Goal: Task Accomplishment & Management: Manage account settings

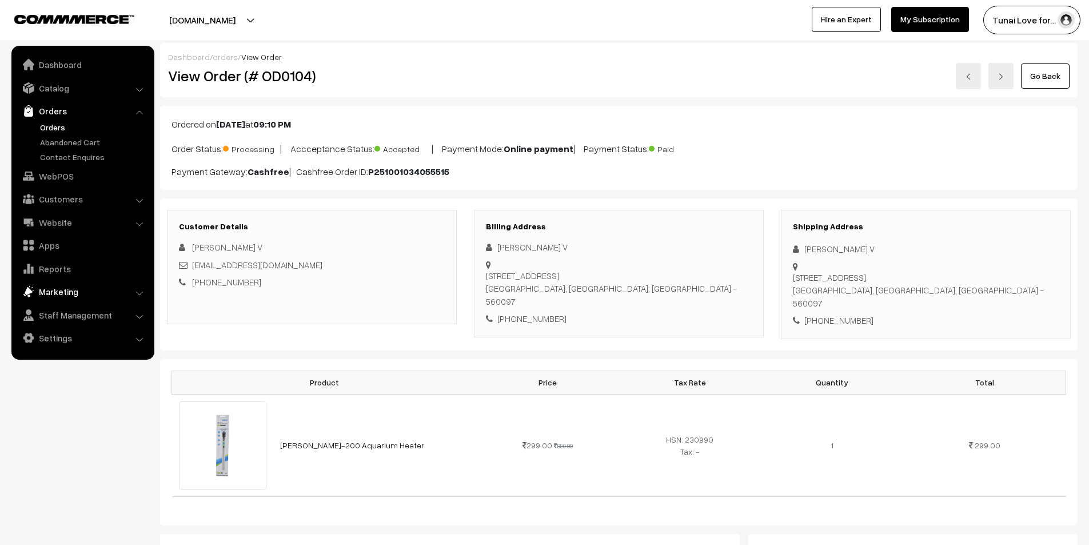
scroll to position [485, 0]
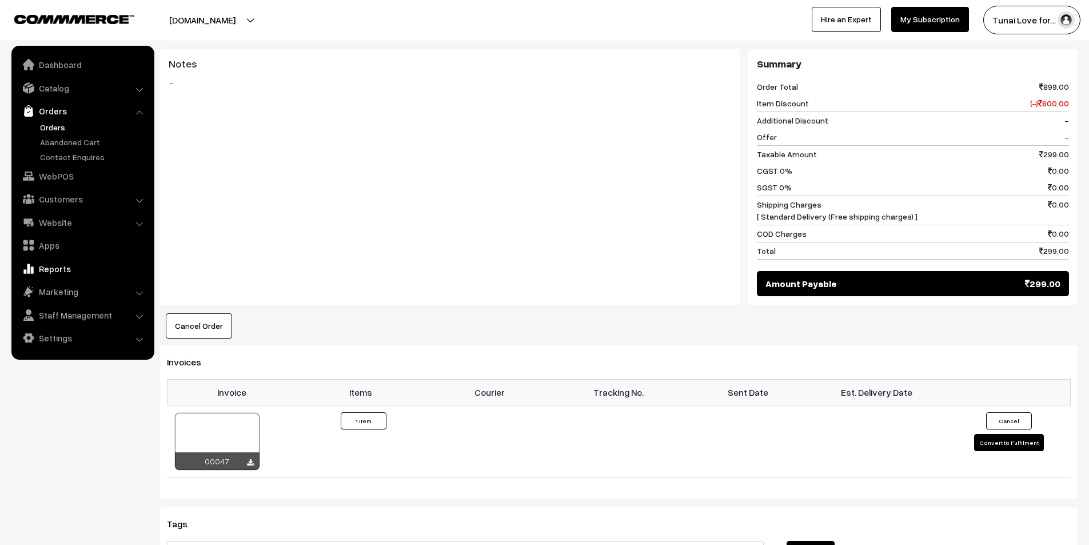
click at [72, 270] on link "Reports" at bounding box center [82, 268] width 136 height 21
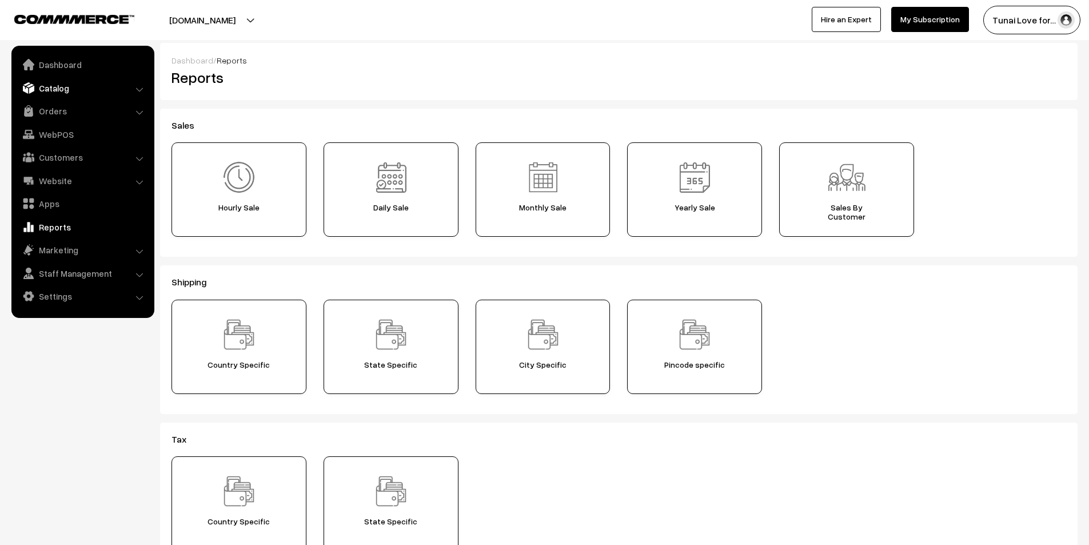
click at [57, 89] on link "Catalog" at bounding box center [82, 88] width 136 height 21
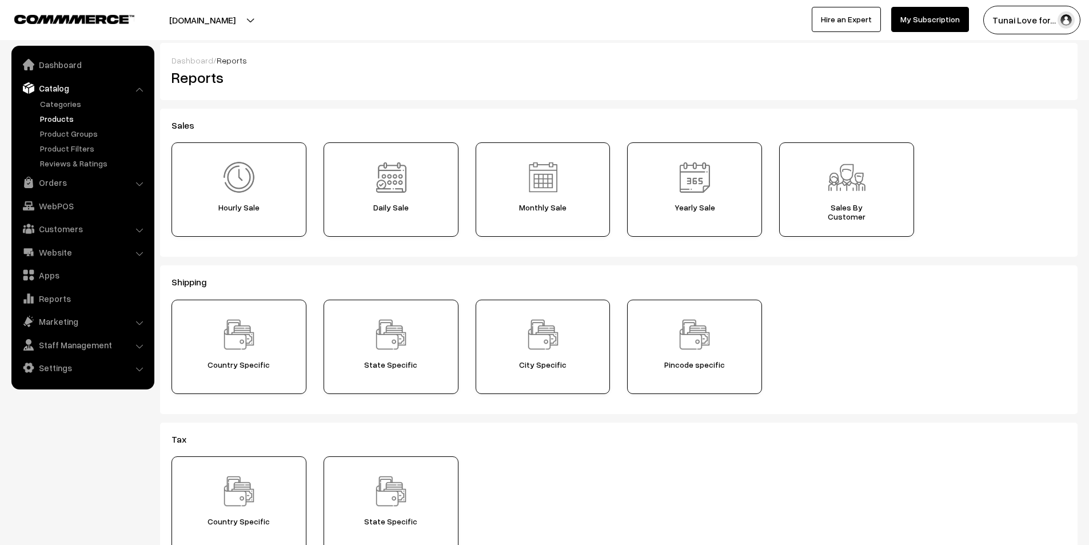
click at [59, 116] on link "Products" at bounding box center [93, 119] width 113 height 12
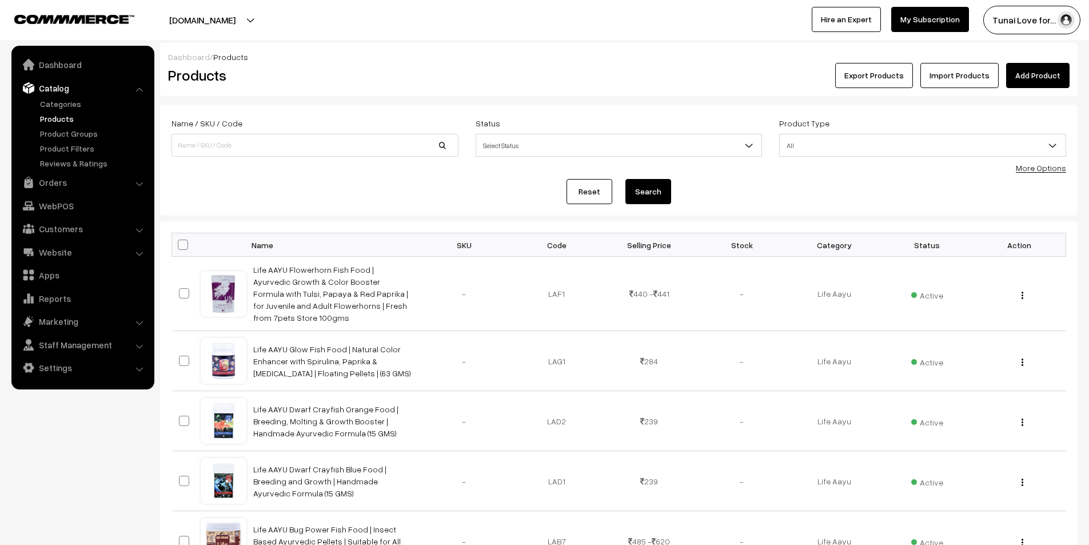
click at [1038, 169] on link "More Options" at bounding box center [1040, 168] width 50 height 10
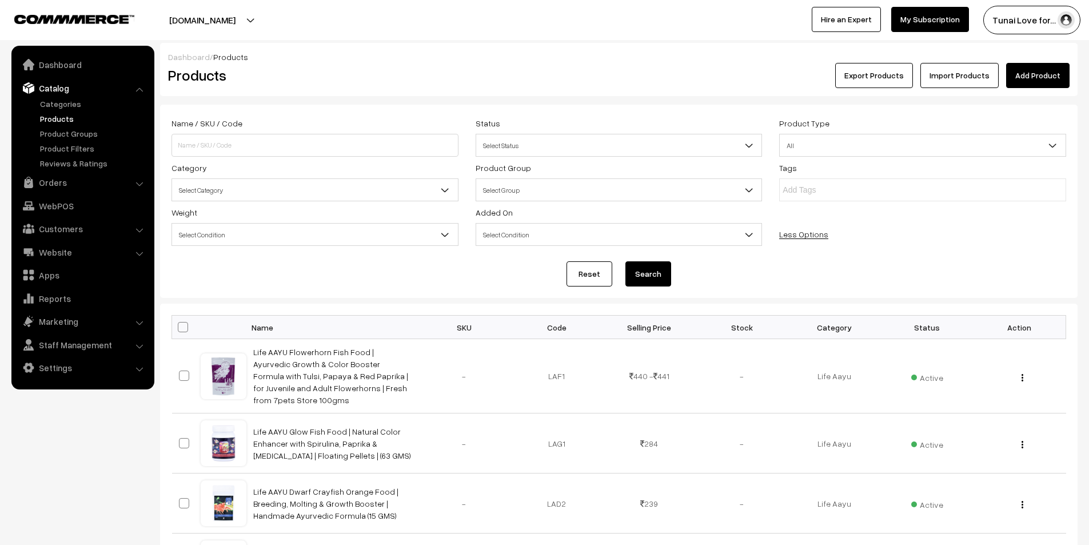
click at [897, 78] on button "Export Products" at bounding box center [874, 75] width 78 height 25
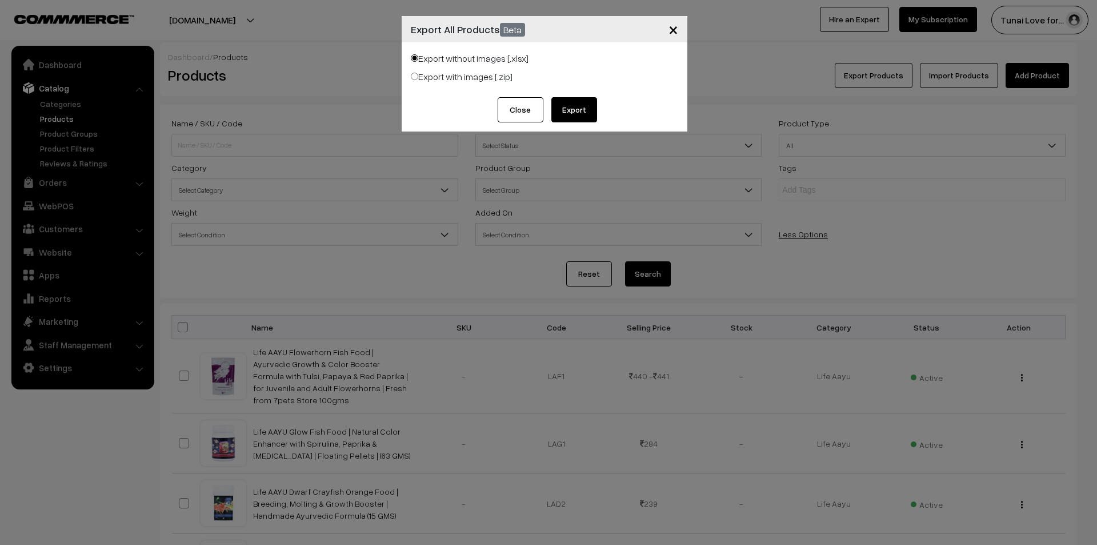
click at [566, 105] on button "Export" at bounding box center [574, 109] width 46 height 25
click at [674, 28] on span "×" at bounding box center [674, 28] width 10 height 21
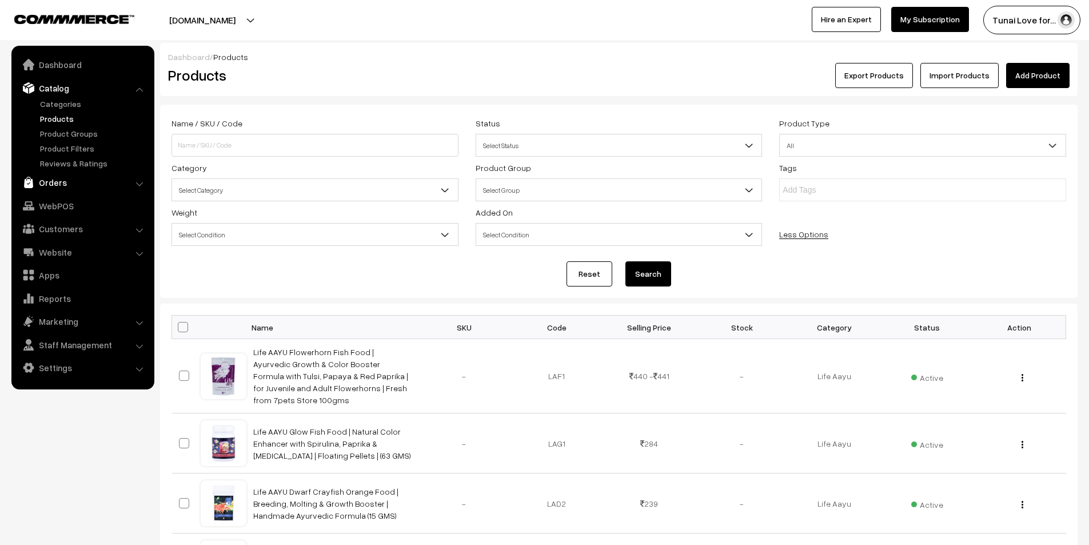
click at [54, 182] on link "Orders" at bounding box center [82, 182] width 136 height 21
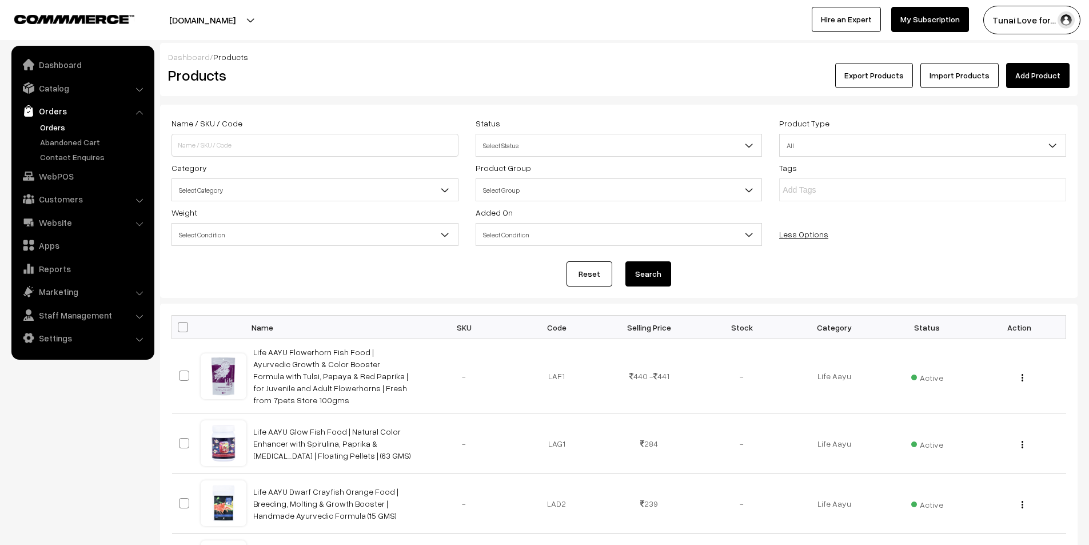
click at [51, 127] on link "Orders" at bounding box center [93, 127] width 113 height 12
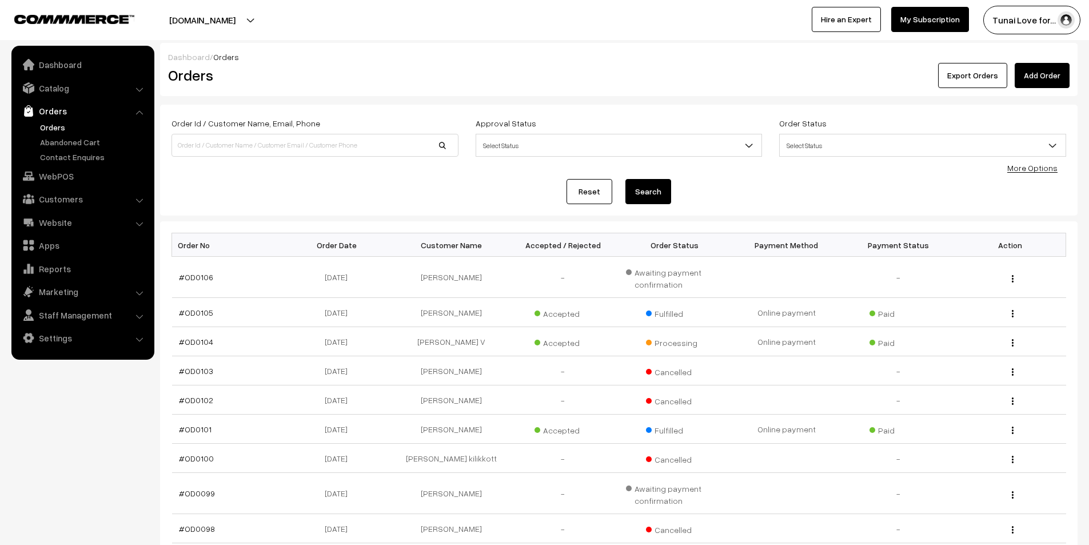
click at [53, 124] on link "Orders" at bounding box center [93, 127] width 113 height 12
click at [52, 125] on link "Orders" at bounding box center [93, 127] width 113 height 12
click at [65, 125] on link "Orders" at bounding box center [93, 127] width 113 height 12
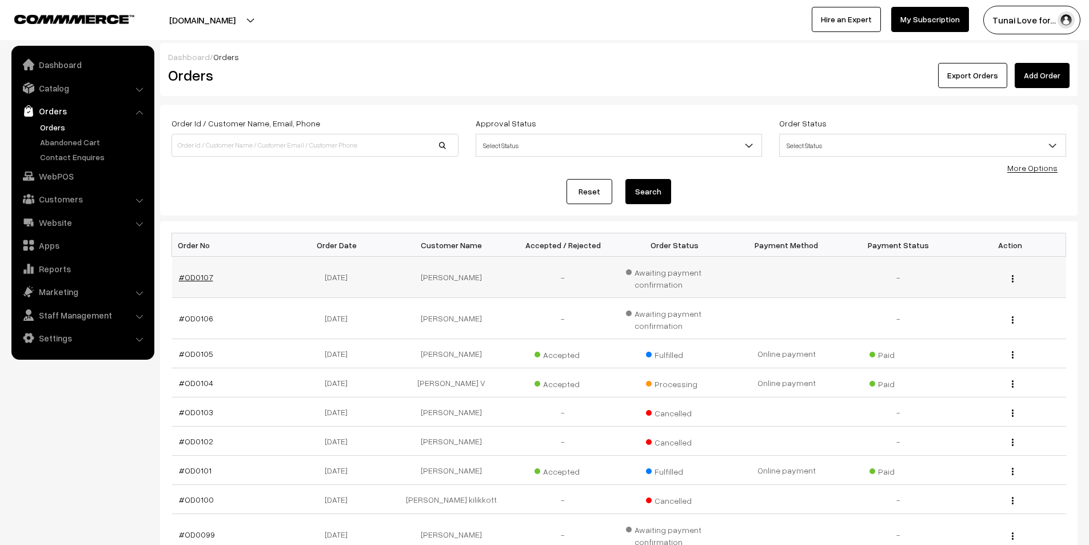
click at [203, 277] on link "#OD0107" at bounding box center [196, 277] width 34 height 10
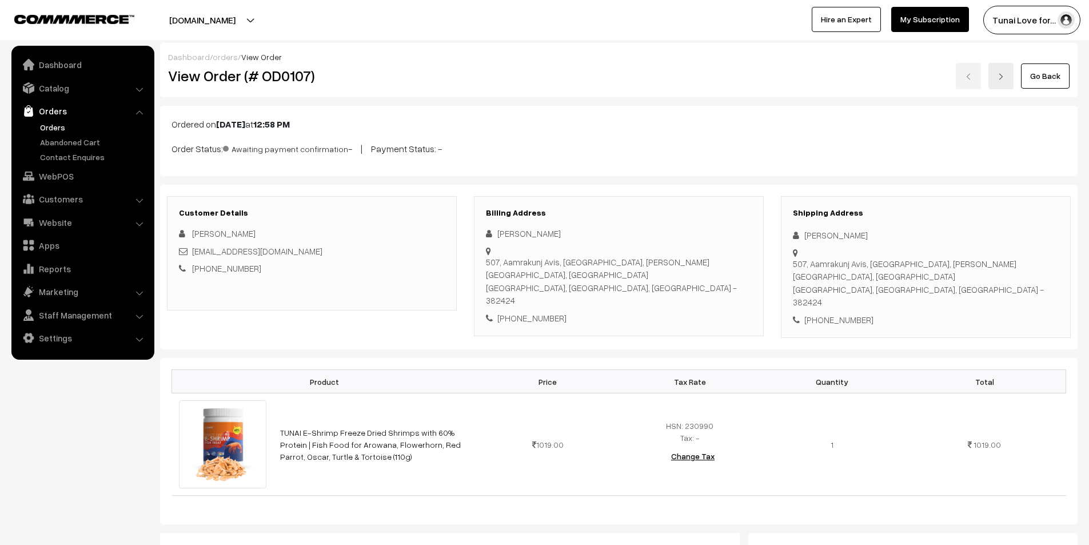
click at [57, 127] on link "Orders" at bounding box center [93, 127] width 113 height 12
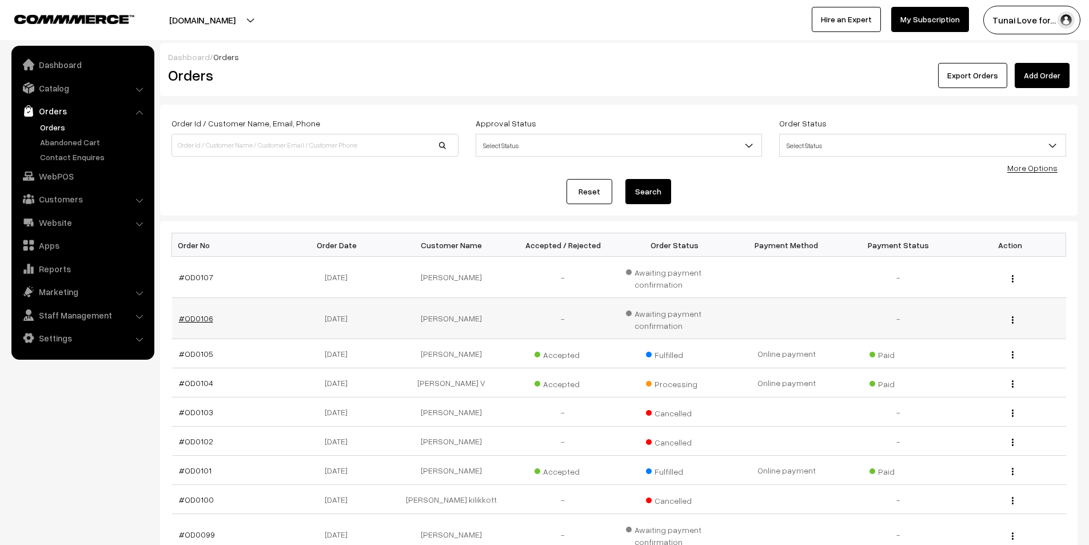
click at [201, 318] on link "#OD0106" at bounding box center [196, 318] width 34 height 10
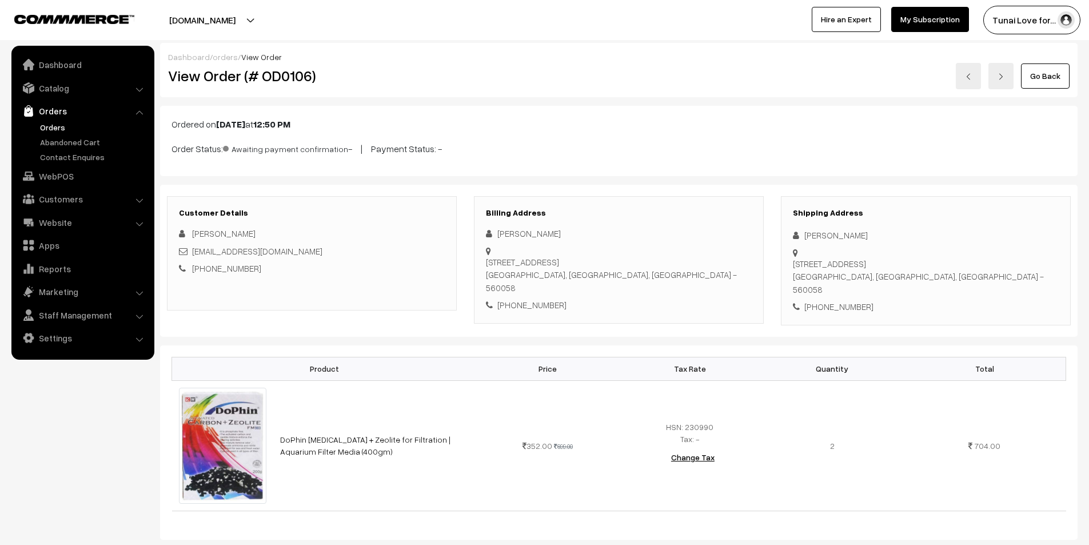
click at [53, 125] on link "Orders" at bounding box center [93, 127] width 113 height 12
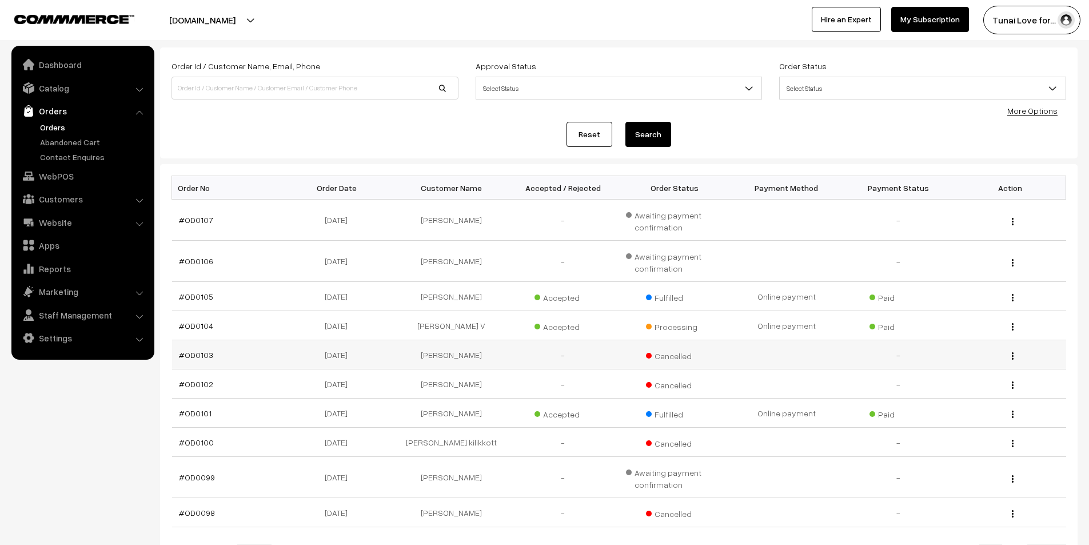
scroll to position [183, 0]
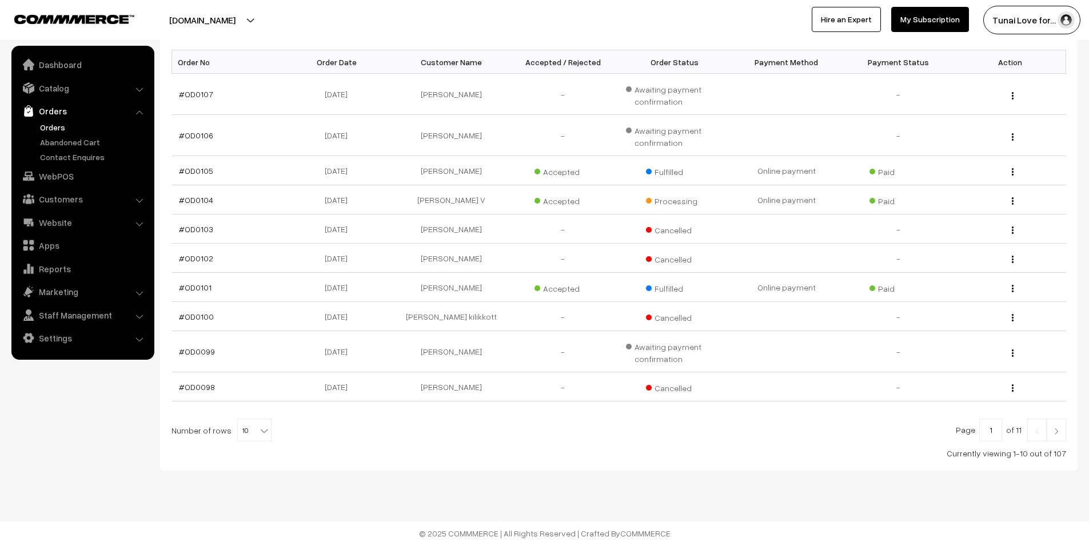
click at [258, 430] on b at bounding box center [263, 430] width 11 height 11
select select "50"
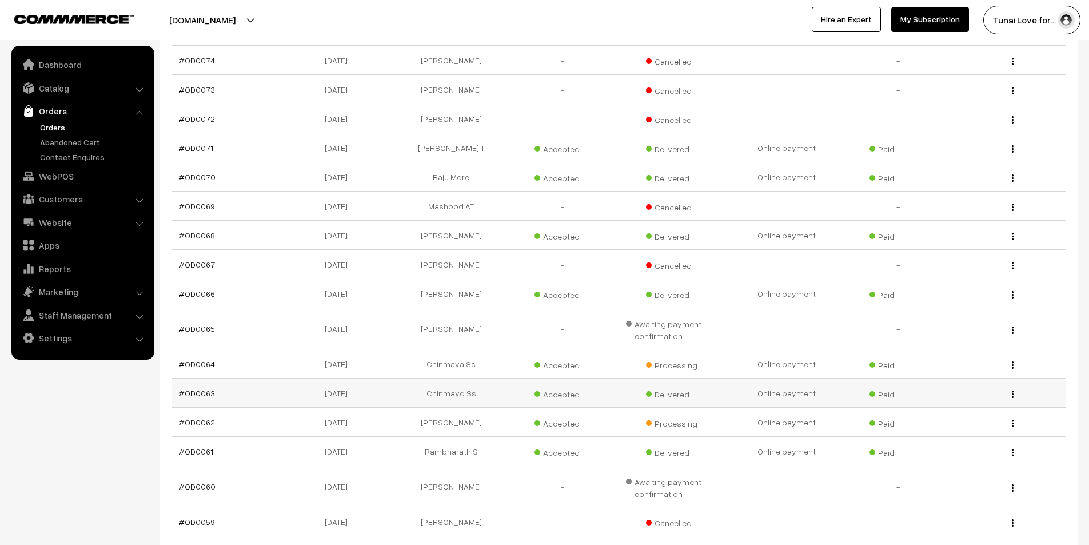
scroll to position [1200, 0]
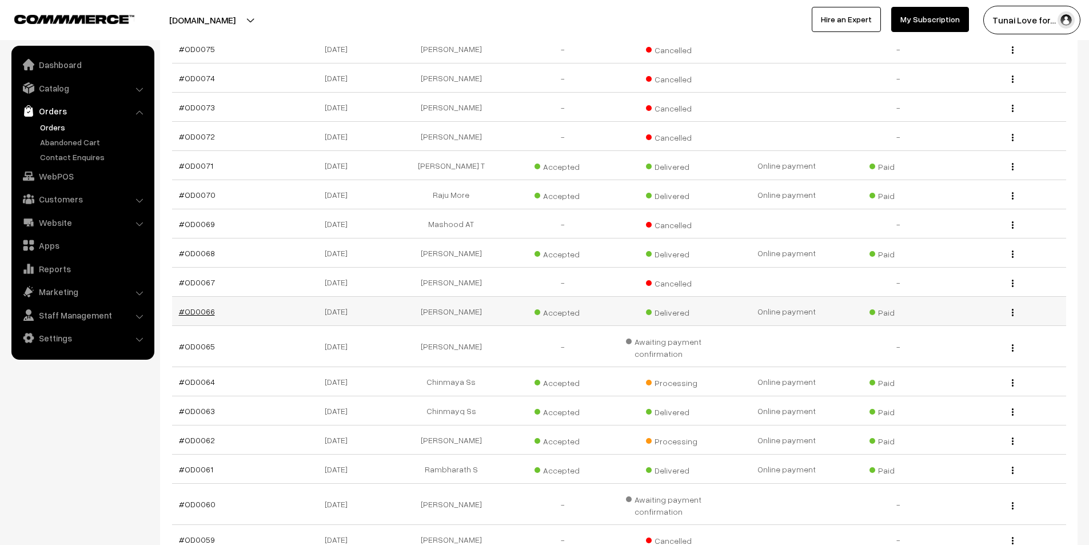
click at [206, 306] on link "#OD0066" at bounding box center [197, 311] width 36 height 10
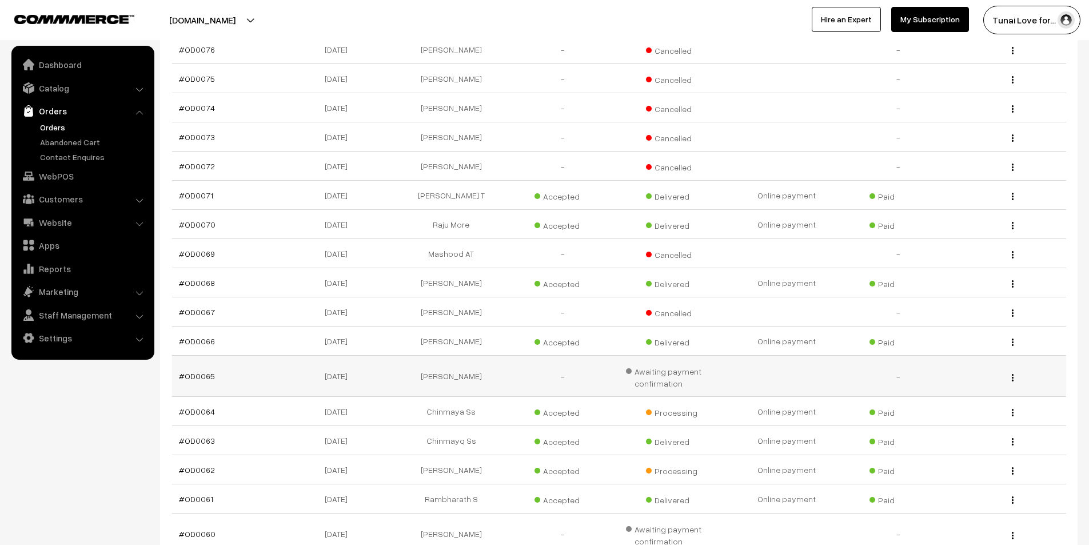
scroll to position [1143, 0]
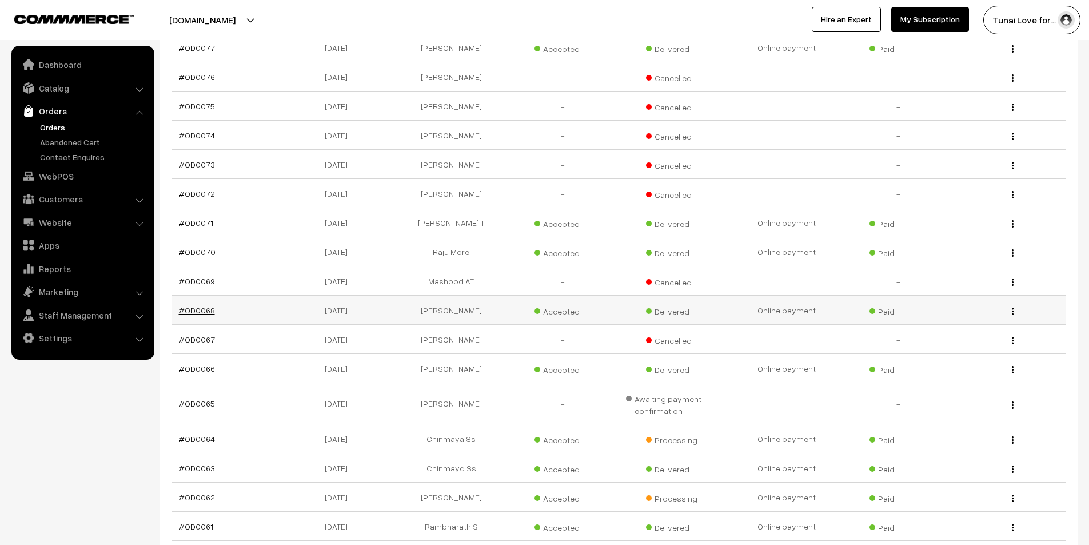
click at [206, 305] on link "#OD0068" at bounding box center [197, 310] width 36 height 10
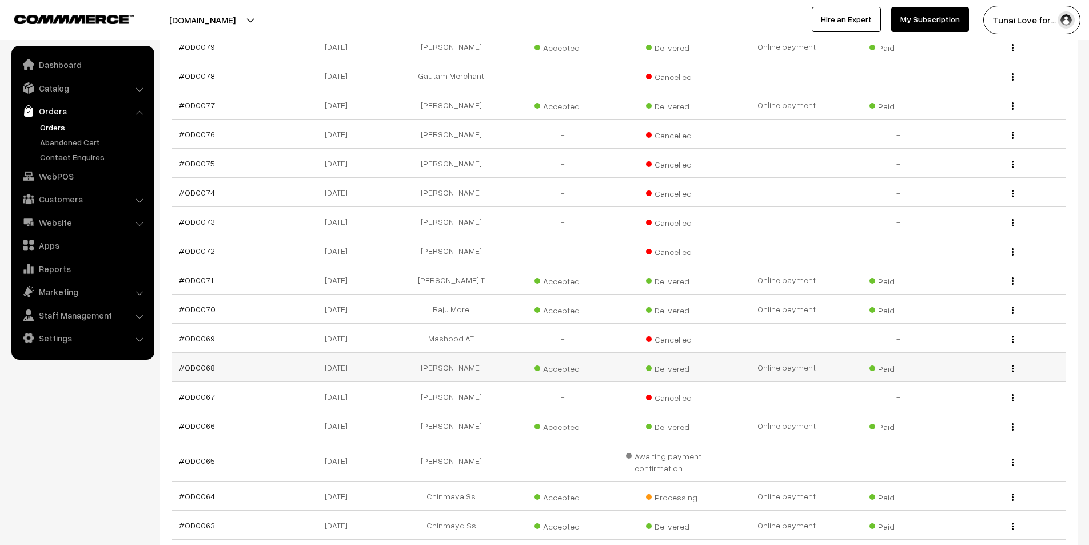
drag, startPoint x: 215, startPoint y: 358, endPoint x: 177, endPoint y: 361, distance: 38.4
click at [177, 361] on td "#OD0068" at bounding box center [228, 367] width 112 height 29
copy link "#OD0068"
drag, startPoint x: 350, startPoint y: 359, endPoint x: 364, endPoint y: 359, distance: 13.7
click at [364, 359] on td "06-09-2025" at bounding box center [339, 367] width 112 height 29
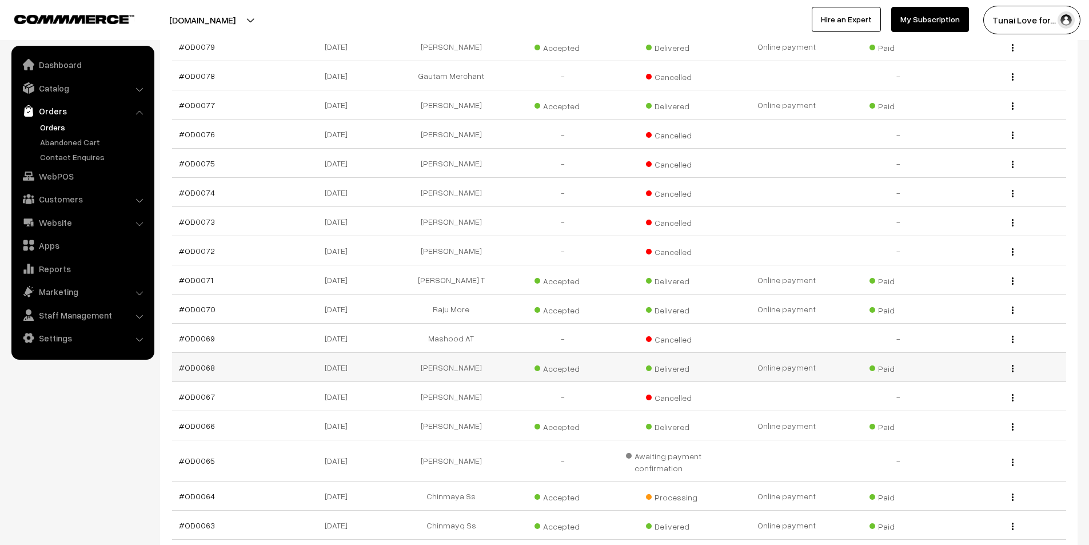
copy td "06-09-2025"
drag, startPoint x: 417, startPoint y: 358, endPoint x: 485, endPoint y: 358, distance: 68.0
click at [485, 358] on td "[PERSON_NAME]" at bounding box center [451, 367] width 112 height 29
copy td "[PERSON_NAME]"
click at [205, 362] on link "#OD0068" at bounding box center [197, 367] width 36 height 10
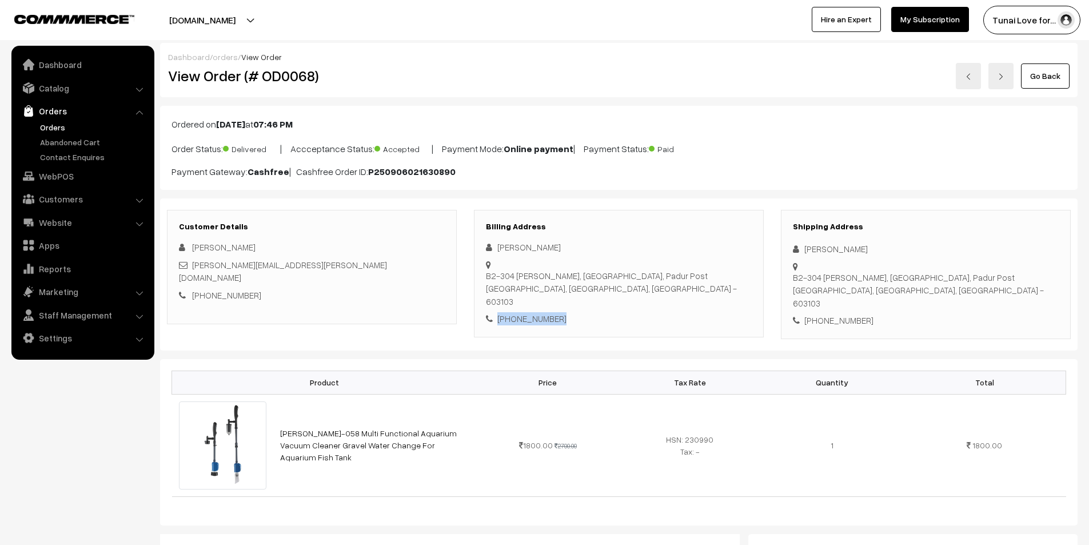
drag, startPoint x: 561, startPoint y: 295, endPoint x: 497, endPoint y: 298, distance: 64.1
click at [497, 312] on div "[PHONE_NUMBER]" at bounding box center [619, 318] width 266 height 13
copy div "[PHONE_NUMBER]"
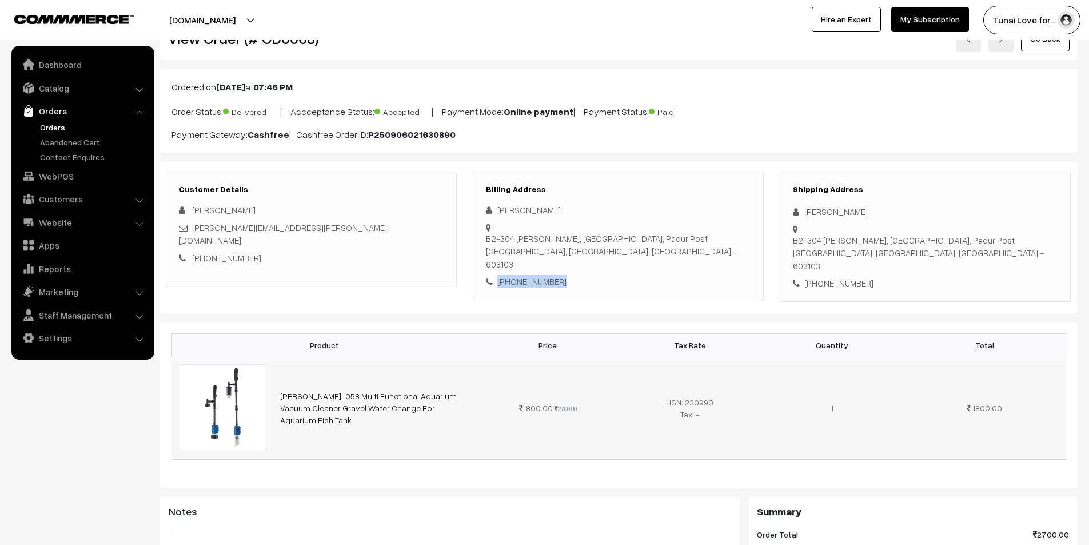
scroll to position [57, 0]
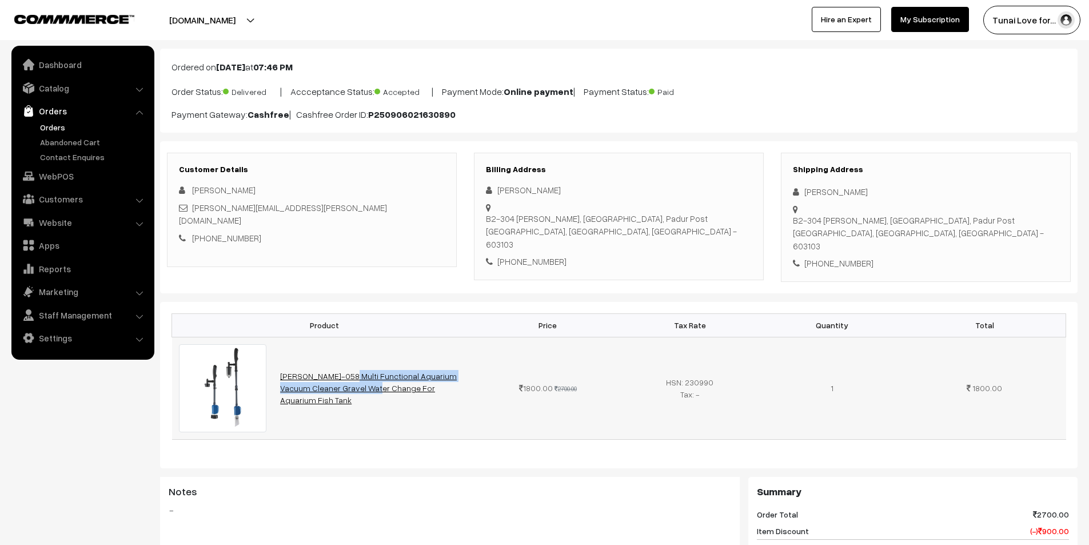
drag, startPoint x: 277, startPoint y: 365, endPoint x: 306, endPoint y: 382, distance: 34.0
click at [306, 382] on td "[PERSON_NAME]-058 Multi Functional Aquarium Vacuum Cleaner Gravel Water Change …" at bounding box center [374, 388] width 203 height 102
copy link "[PERSON_NAME]-058 Multi Functional Aquarium Vacuum Cleaner"
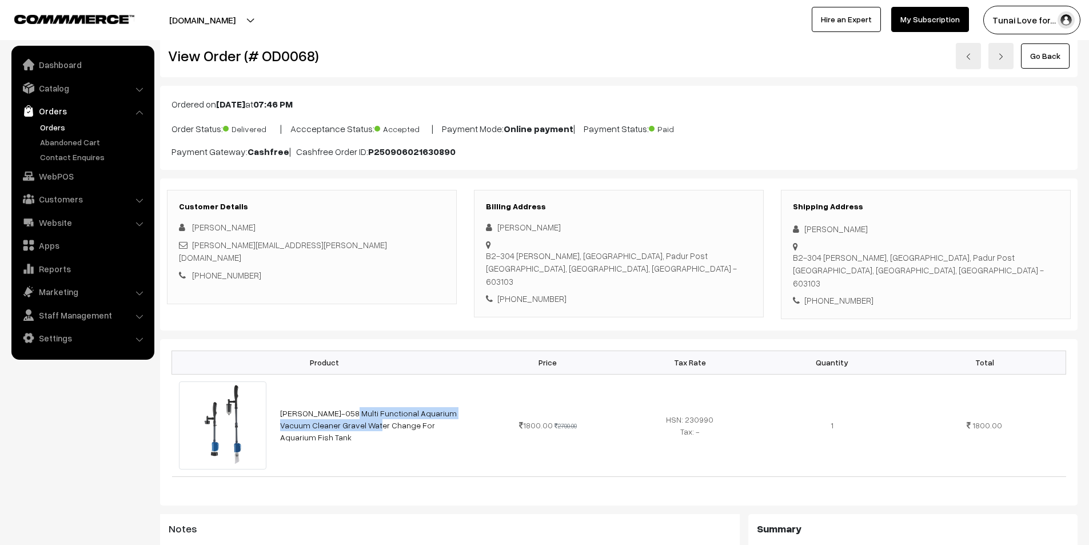
scroll to position [0, 0]
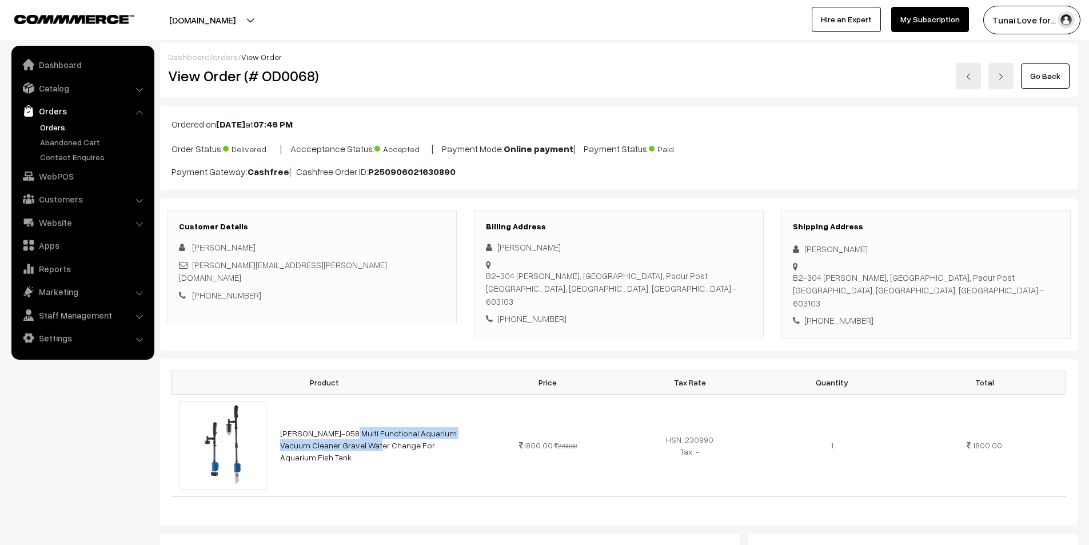
click at [1033, 83] on link "Go Back" at bounding box center [1045, 75] width 49 height 25
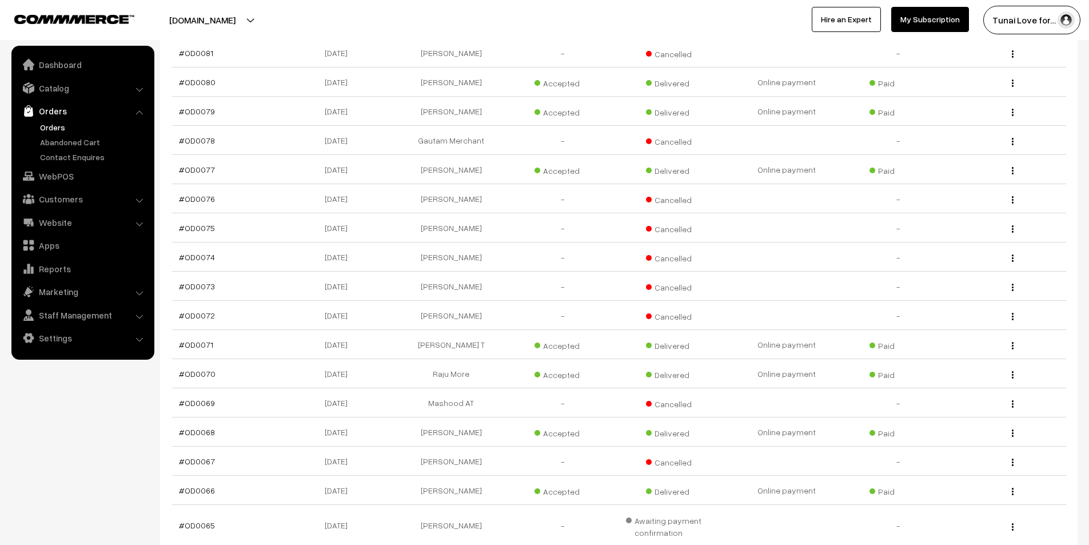
scroll to position [1086, 0]
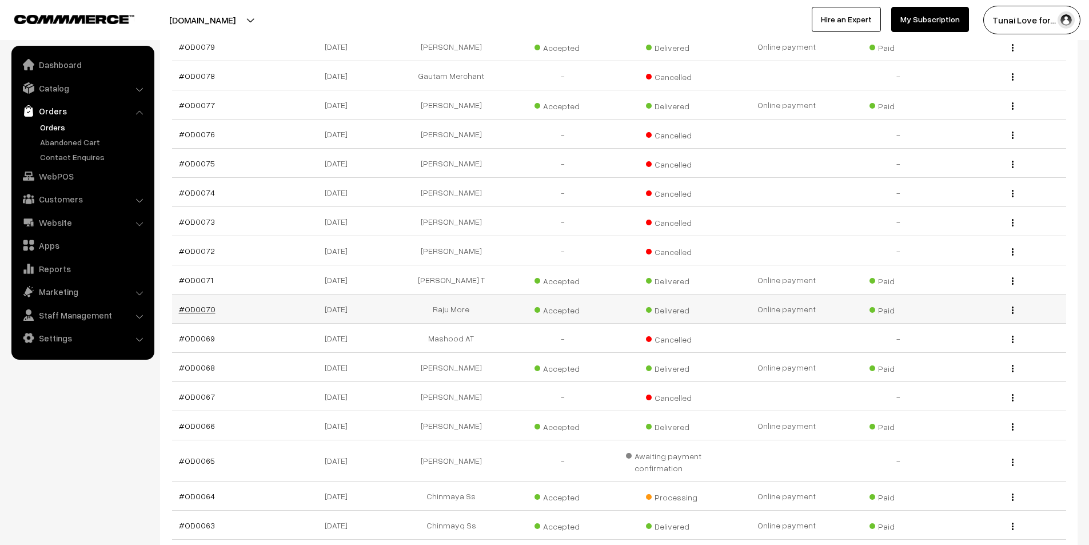
click at [198, 304] on link "#OD0070" at bounding box center [197, 309] width 37 height 10
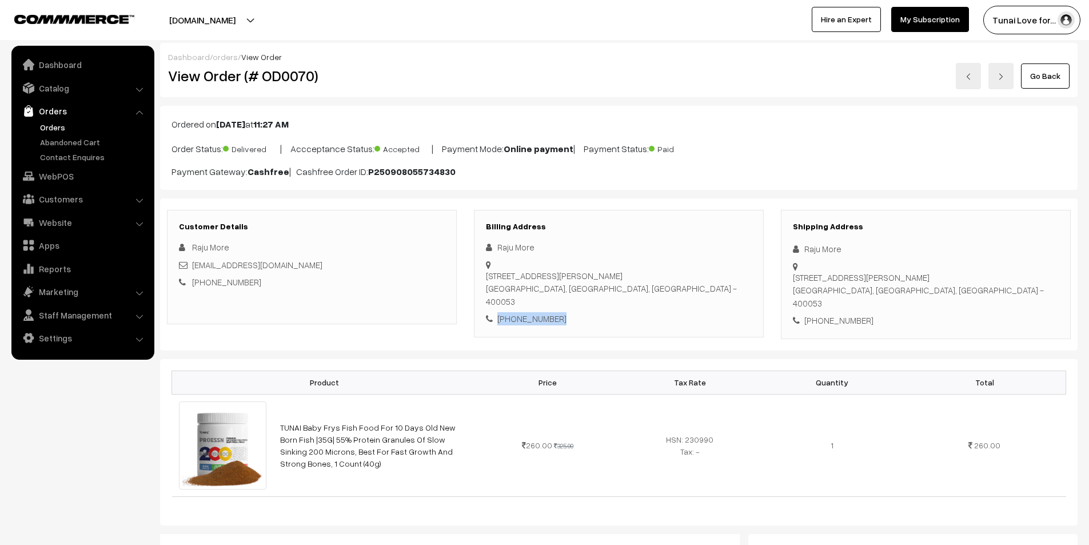
drag, startPoint x: 567, startPoint y: 294, endPoint x: 474, endPoint y: 297, distance: 93.2
click at [474, 297] on div "Billing Address Raju More 5 Shah Industrial Estate, Veera desai road,, Andheri …" at bounding box center [619, 273] width 290 height 127
copy div "+91 9769882874"
drag, startPoint x: 279, startPoint y: 403, endPoint x: 394, endPoint y: 405, distance: 114.9
click at [394, 405] on td "TUNAI Baby Frys Fish Food For 10 Days Old New Born Fish |35G| 55% Protein Granu…" at bounding box center [374, 445] width 203 height 102
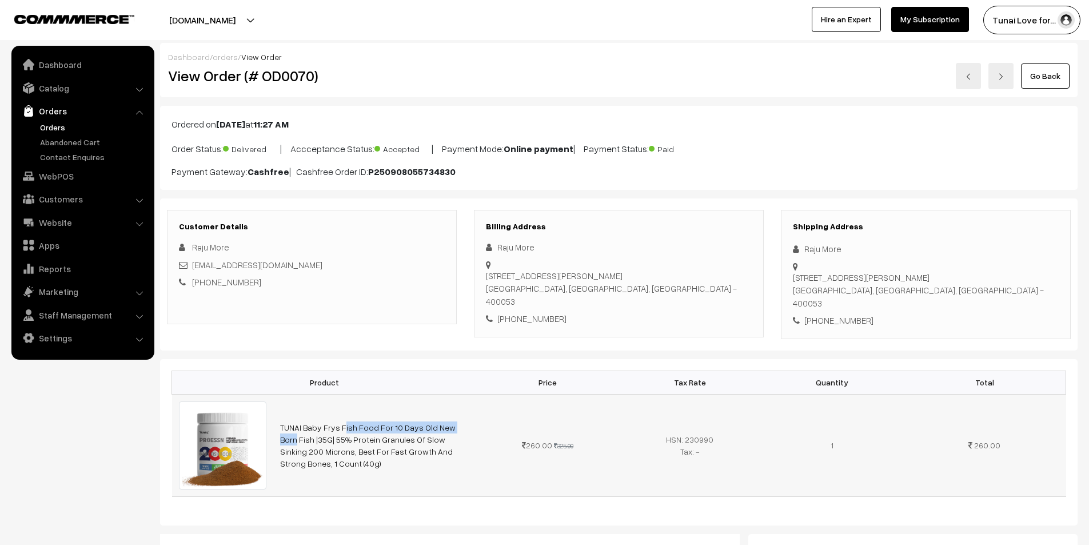
click at [282, 394] on td "TUNAI Baby Frys Fish Food For 10 Days Old New Born Fish |35G| 55% Protein Granu…" at bounding box center [374, 445] width 203 height 102
drag, startPoint x: 279, startPoint y: 405, endPoint x: 370, endPoint y: 412, distance: 91.2
click at [370, 412] on td "TUNAI Baby Frys Fish Food For 10 Days Old New Born Fish |35G| 55% Protein Granu…" at bounding box center [374, 445] width 203 height 102
copy link "TUNAI Baby Frys Fish Food"
drag, startPoint x: 426, startPoint y: 402, endPoint x: 455, endPoint y: 423, distance: 36.3
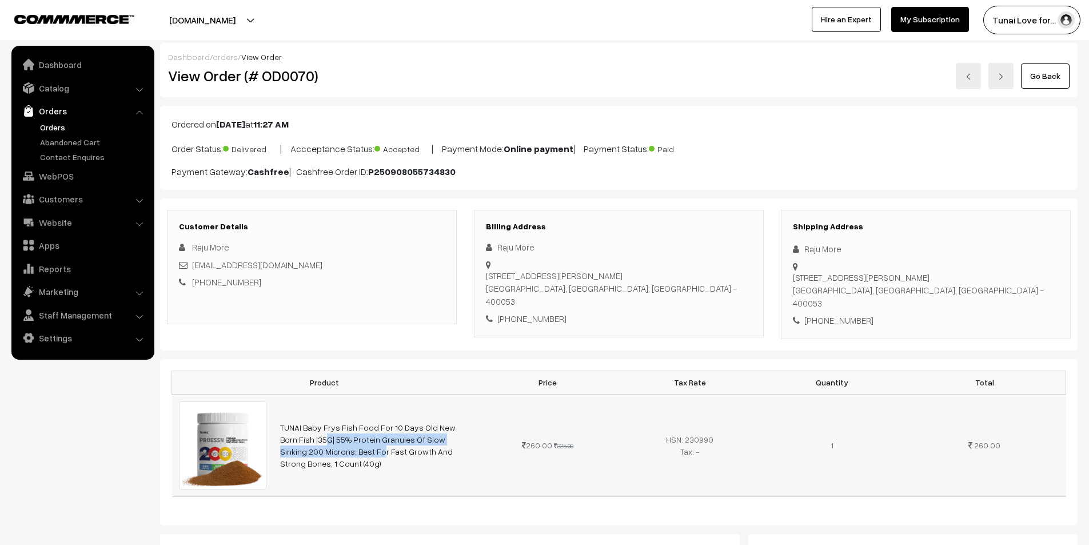
click at [455, 423] on td "TUNAI Baby Frys Fish Food For 10 Days Old New Born Fish |35G| 55% Protein Granu…" at bounding box center [374, 445] width 203 height 102
click at [466, 423] on td "TUNAI Baby Frys Fish Food For 10 Days Old New Born Fish |35G| 55% Protein Granu…" at bounding box center [374, 445] width 203 height 102
drag, startPoint x: 427, startPoint y: 404, endPoint x: 444, endPoint y: 421, distance: 23.8
click at [444, 421] on td "TUNAI Baby Frys Fish Food For 10 Days Old New Born Fish |35G| 55% Protein Granu…" at bounding box center [374, 445] width 203 height 102
drag, startPoint x: 425, startPoint y: 398, endPoint x: 309, endPoint y: 431, distance: 120.6
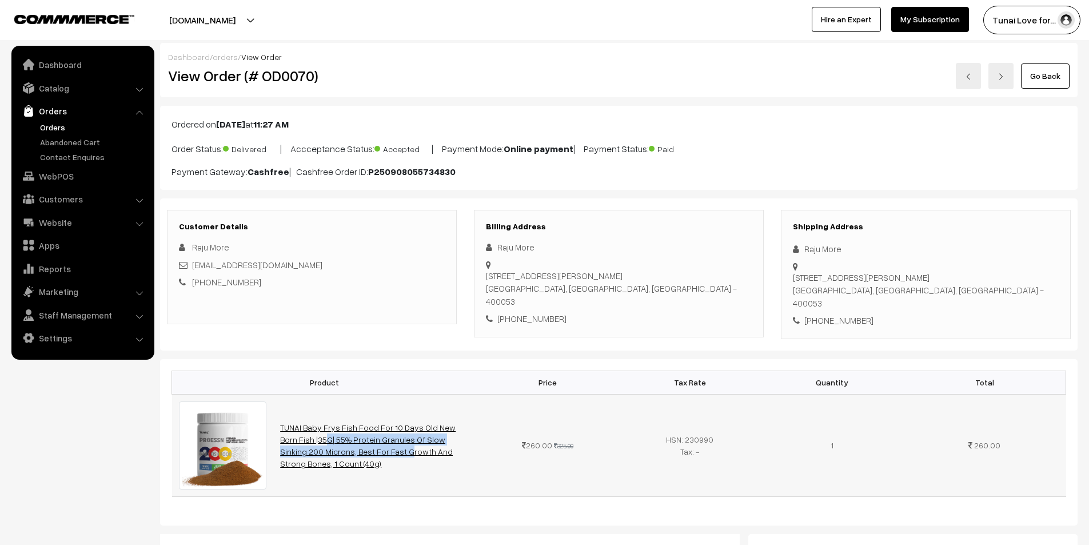
click at [305, 437] on td "TUNAI Baby Frys Fish Food For 10 Days Old New Born Fish |35G| 55% Protein Granu…" at bounding box center [374, 445] width 203 height 102
copy link "New Born Fish |35G| 55% Protein Granules Of Slow Sinking 200 Microns"
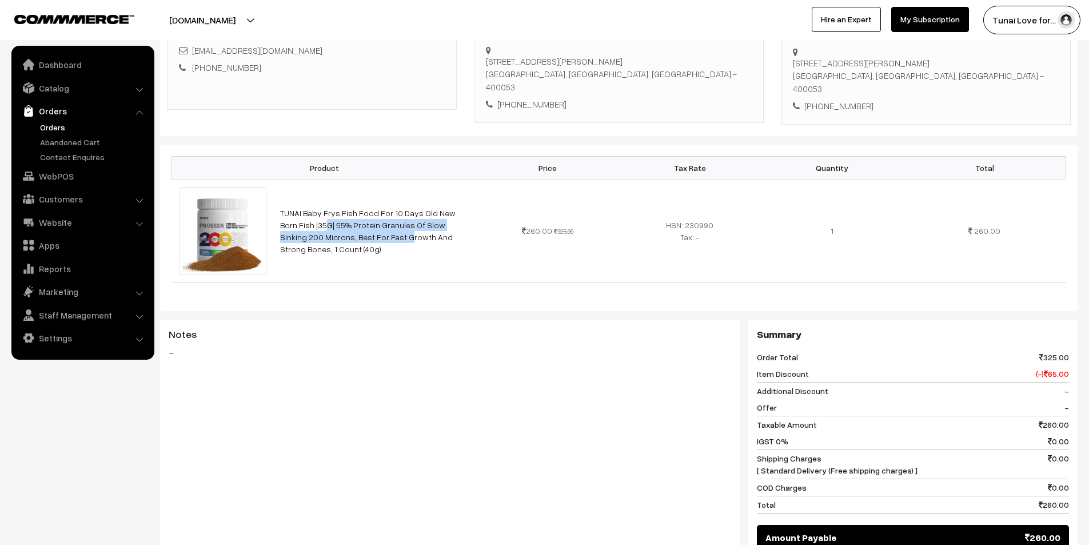
scroll to position [171, 0]
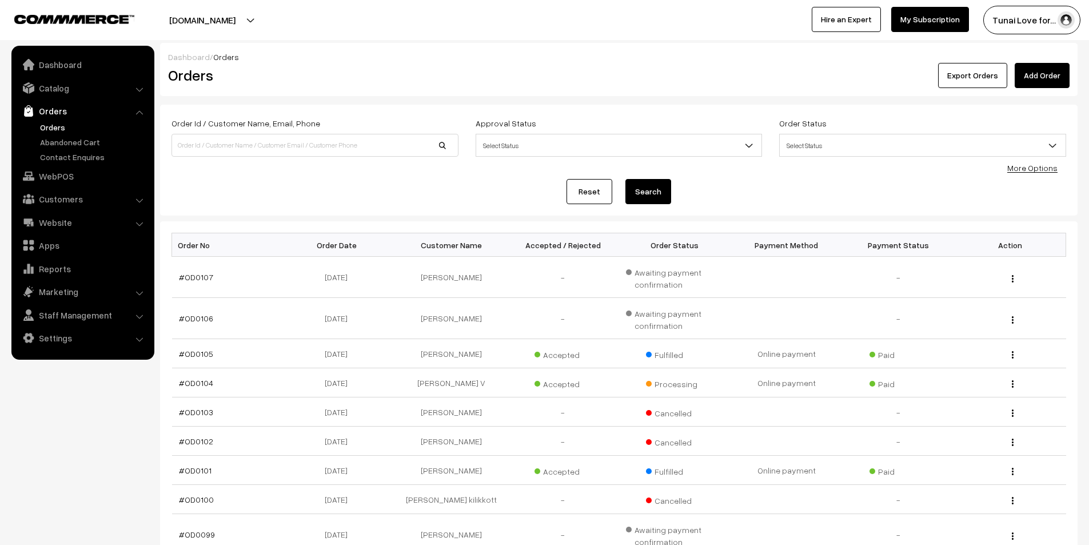
scroll to position [1086, 0]
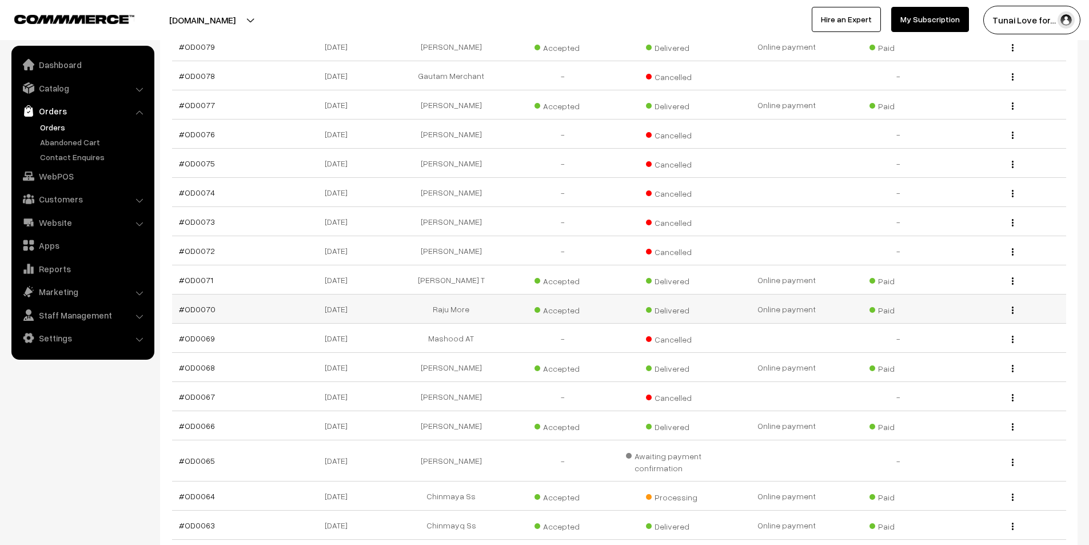
click at [214, 299] on td "#OD0070" at bounding box center [228, 308] width 112 height 29
click at [191, 304] on link "#OD0070" at bounding box center [197, 309] width 37 height 10
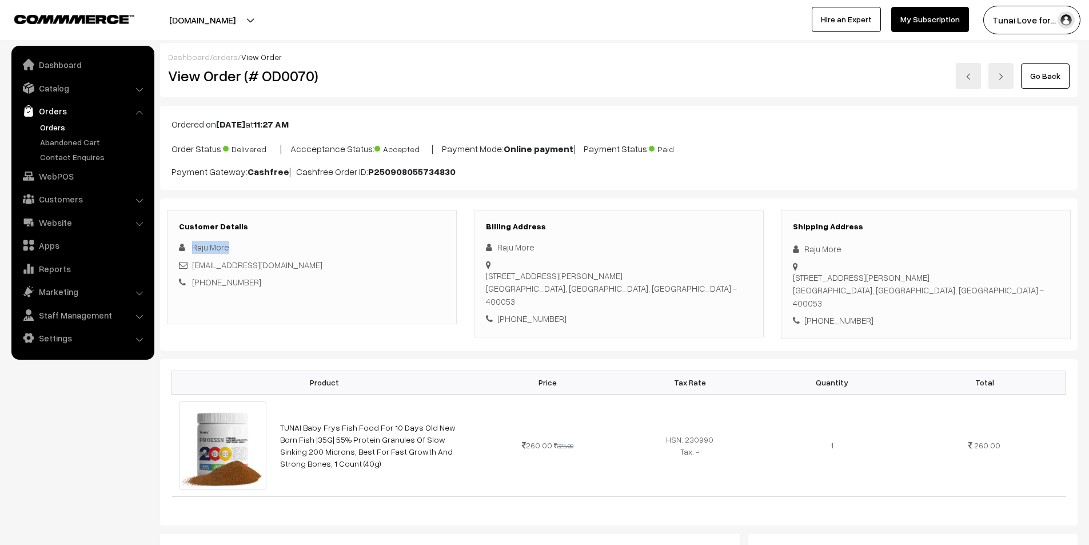
drag, startPoint x: 242, startPoint y: 250, endPoint x: 193, endPoint y: 244, distance: 49.5
click at [193, 244] on div "Raju More" at bounding box center [312, 247] width 266 height 13
copy span "Raju More"
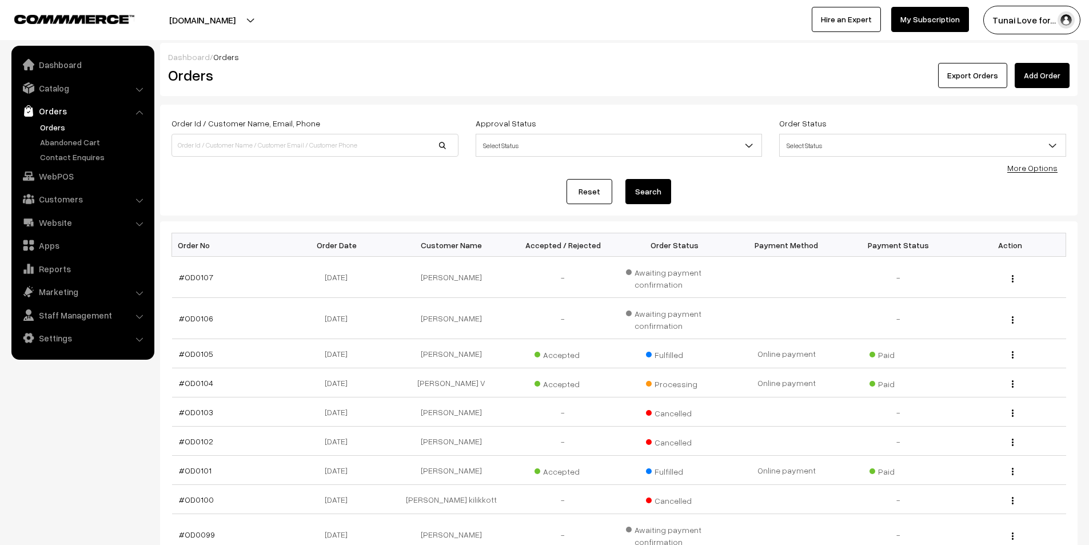
scroll to position [1086, 0]
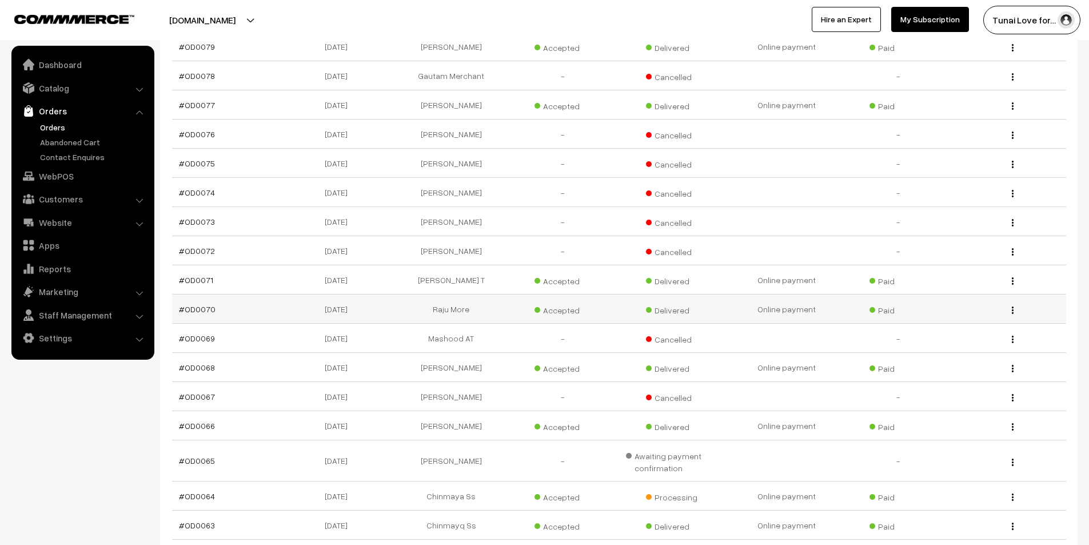
drag, startPoint x: 225, startPoint y: 300, endPoint x: 175, endPoint y: 307, distance: 50.2
click at [175, 307] on td "#OD0070" at bounding box center [228, 308] width 112 height 29
copy link "#OD0070"
drag, startPoint x: 306, startPoint y: 302, endPoint x: 367, endPoint y: 302, distance: 61.1
click at [367, 302] on td "08-09-2025" at bounding box center [339, 308] width 112 height 29
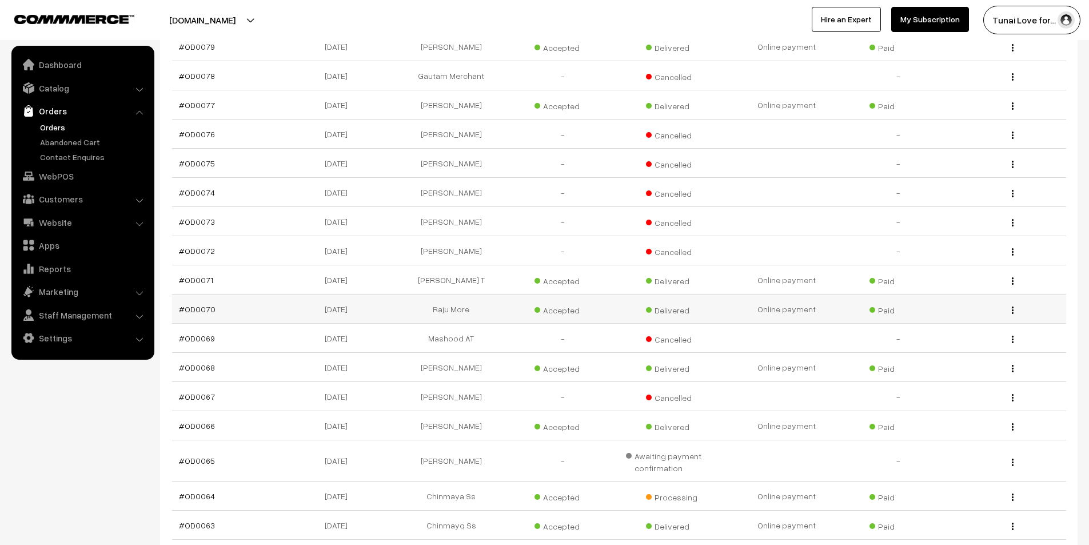
copy td "08-09-2025"
drag, startPoint x: 429, startPoint y: 297, endPoint x: 482, endPoint y: 301, distance: 52.7
click at [482, 301] on td "Raju More" at bounding box center [451, 308] width 112 height 29
copy td "Raju More"
drag, startPoint x: 213, startPoint y: 270, endPoint x: 176, endPoint y: 270, distance: 36.6
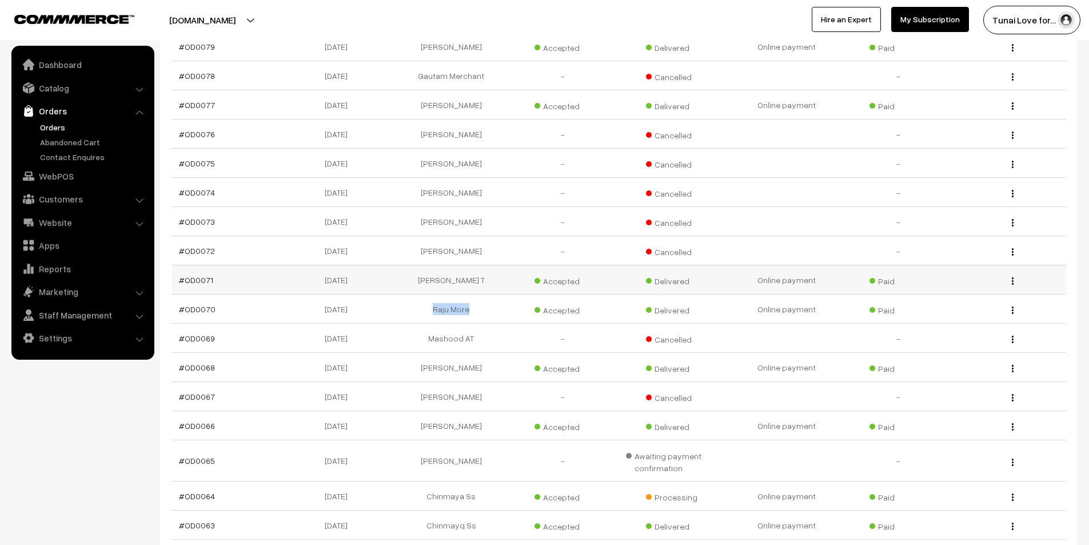
click at [176, 270] on td "#OD0071" at bounding box center [228, 279] width 112 height 29
copy link "#OD0071"
drag, startPoint x: 309, startPoint y: 271, endPoint x: 369, endPoint y: 277, distance: 60.8
click at [369, 277] on td "[DATE]" at bounding box center [339, 279] width 112 height 29
copy td "[DATE]"
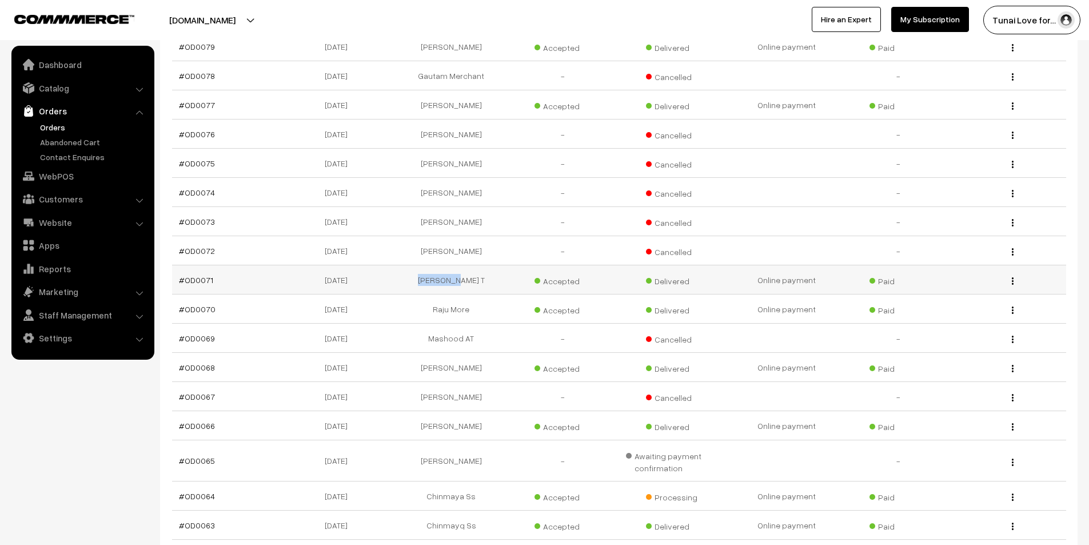
drag, startPoint x: 427, startPoint y: 270, endPoint x: 479, endPoint y: 273, distance: 52.7
click at [479, 273] on td "Ananyaa T" at bounding box center [451, 279] width 112 height 29
copy td "Ananyaa T"
click at [203, 275] on link "#OD0071" at bounding box center [196, 280] width 34 height 10
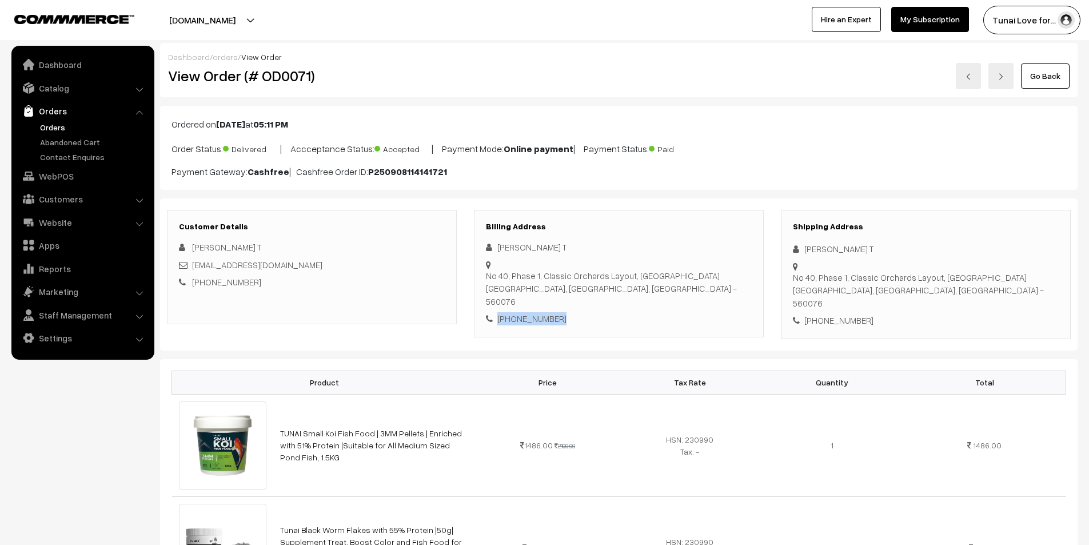
drag, startPoint x: 563, startPoint y: 297, endPoint x: 492, endPoint y: 297, distance: 71.4
click at [492, 312] on div "+91 7406695160" at bounding box center [619, 318] width 266 height 13
copy div "+91 7406695160"
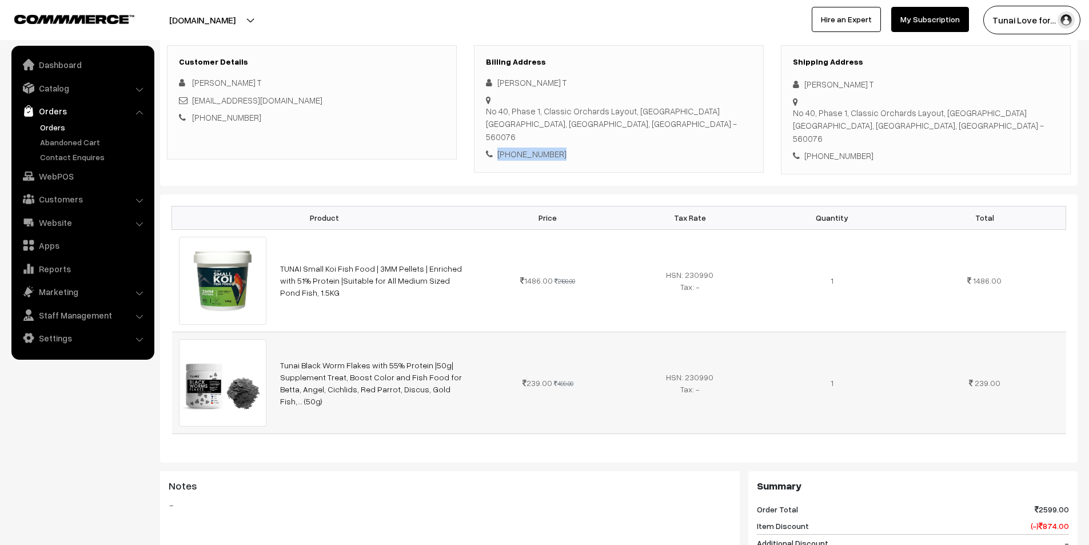
scroll to position [171, 0]
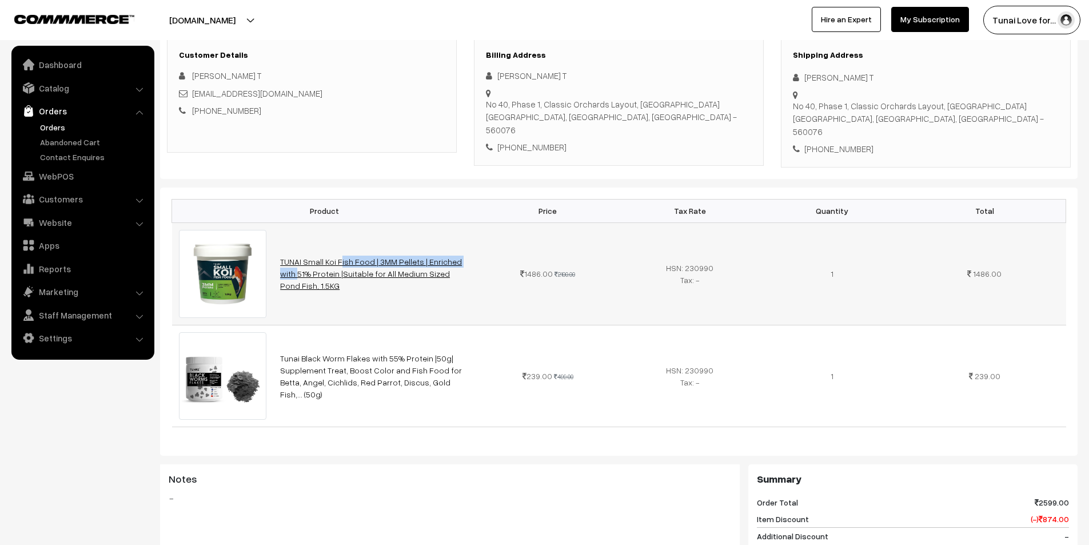
drag, startPoint x: 279, startPoint y: 245, endPoint x: 410, endPoint y: 251, distance: 130.4
click at [410, 251] on td "TUNAI Small Koi Fish Food | 3MM Pellets | Enriched with 51% Protein |Suitable f…" at bounding box center [374, 273] width 203 height 102
copy link "TUNAI Small Koi Fish Food | 3MM Pellets"
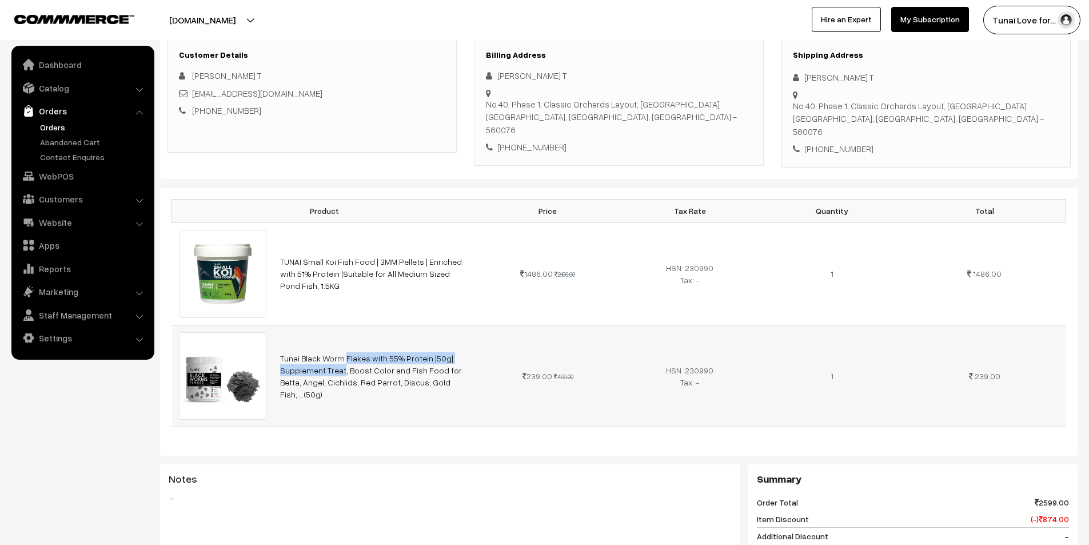
drag, startPoint x: 277, startPoint y: 347, endPoint x: 444, endPoint y: 347, distance: 166.9
click at [444, 347] on td "Tunai Black Worm Flakes with 55% Protein |50g| Supplement Treat, Boost Color an…" at bounding box center [374, 376] width 203 height 102
copy link "Tunai Black Worm Flakes with 55% Protein |50g|"
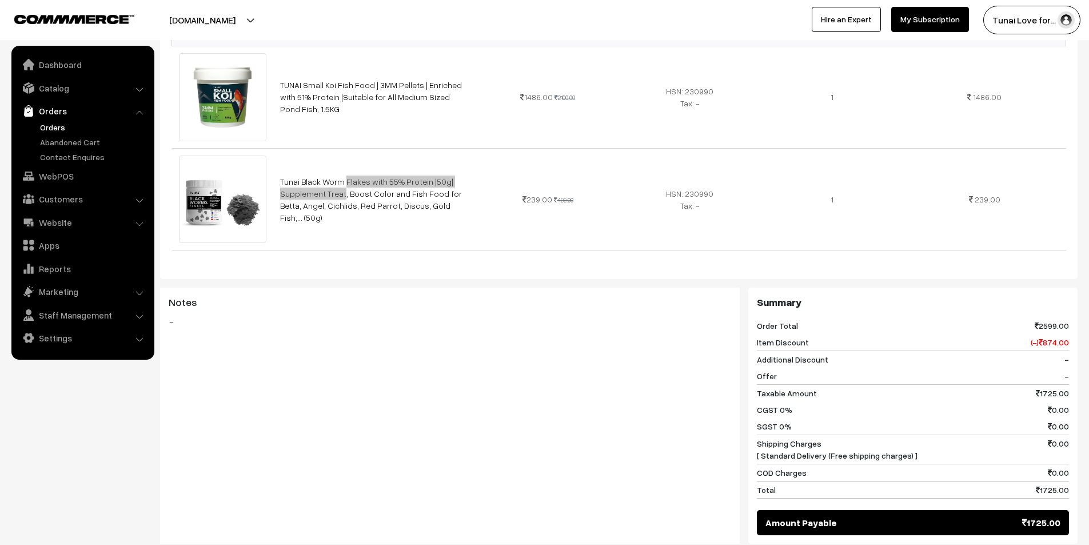
scroll to position [457, 0]
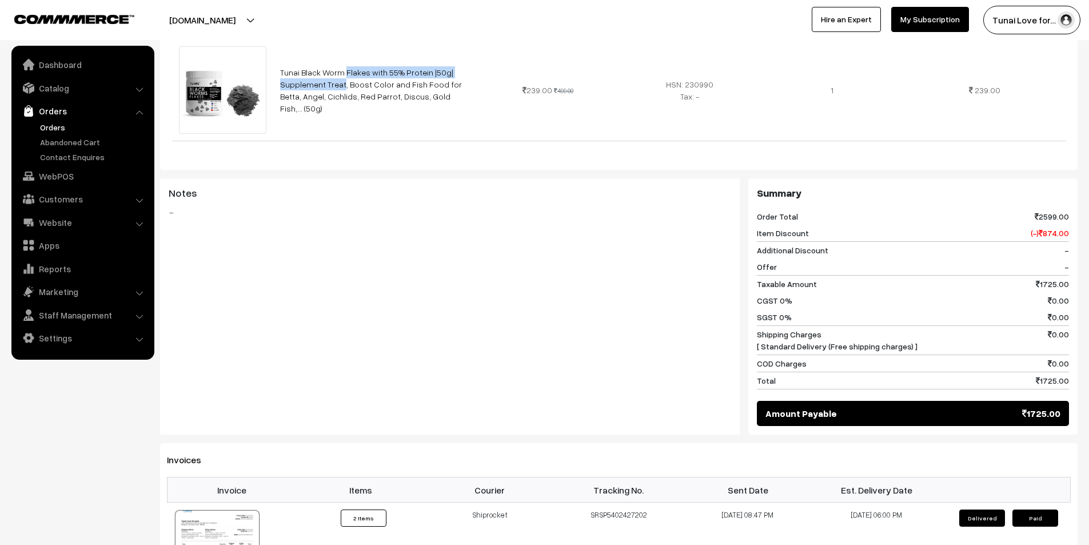
click at [407, 223] on div "Notes -" at bounding box center [449, 235] width 579 height 114
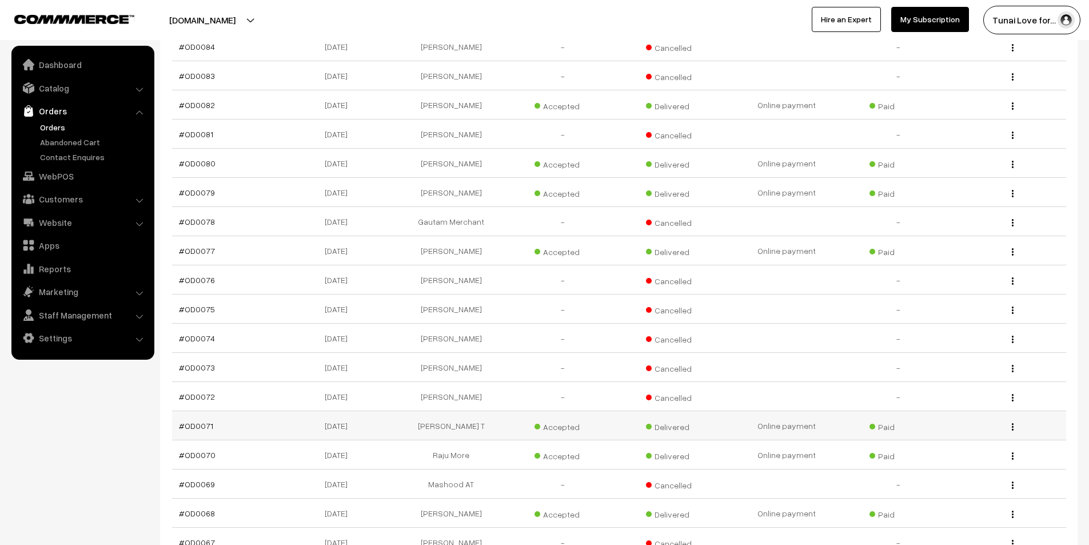
scroll to position [914, 0]
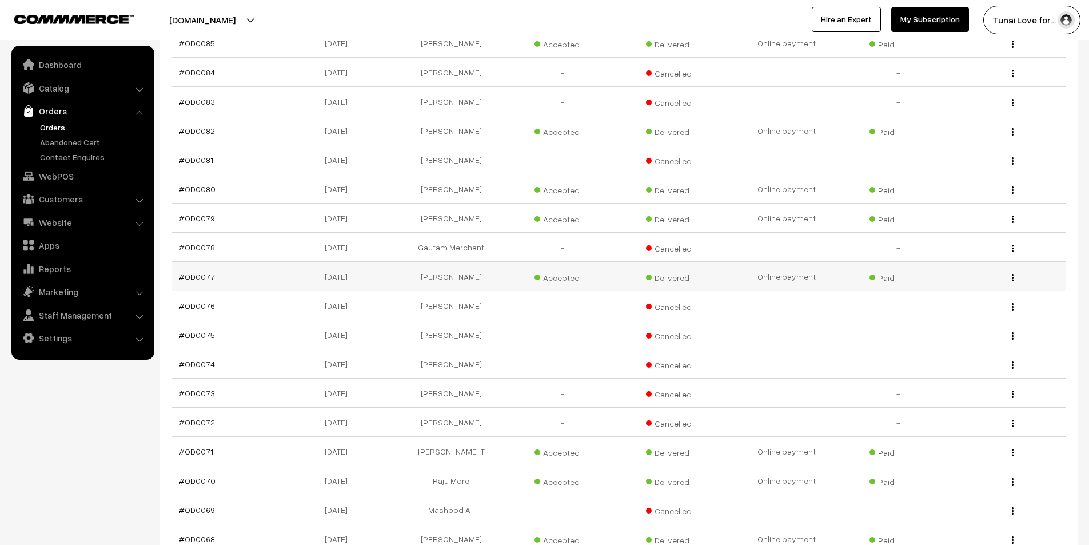
drag, startPoint x: 171, startPoint y: 268, endPoint x: 215, endPoint y: 268, distance: 44.0
click at [215, 268] on div "Bulk Options Delete Selected Bulk Options Order No Order Date Customer Name Acc…" at bounding box center [618, 122] width 917 height 1631
click at [241, 267] on td "#OD0077" at bounding box center [228, 276] width 112 height 29
drag, startPoint x: 175, startPoint y: 270, endPoint x: 214, endPoint y: 270, distance: 39.4
click at [214, 270] on td "#OD0077" at bounding box center [228, 276] width 112 height 29
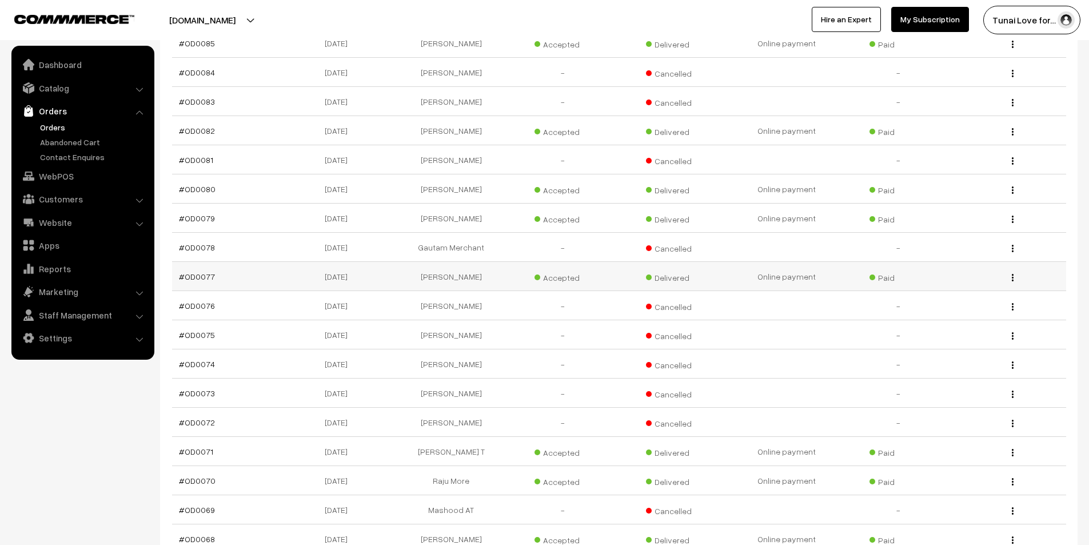
copy link "#OD0077"
drag, startPoint x: 341, startPoint y: 265, endPoint x: 359, endPoint y: 265, distance: 18.3
click at [359, 265] on td "[DATE]" at bounding box center [339, 276] width 112 height 29
copy td "13-09-2025"
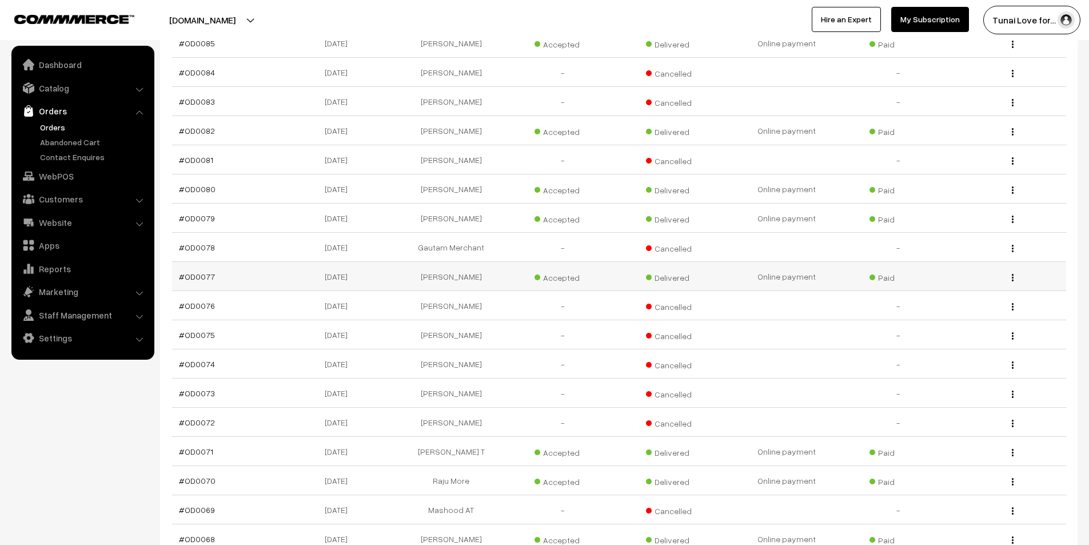
drag, startPoint x: 405, startPoint y: 265, endPoint x: 504, endPoint y: 271, distance: 99.6
click at [504, 271] on td "[PERSON_NAME]" at bounding box center [451, 276] width 112 height 29
copy td "[PERSON_NAME]"
click at [190, 271] on link "#OD0077" at bounding box center [197, 276] width 36 height 10
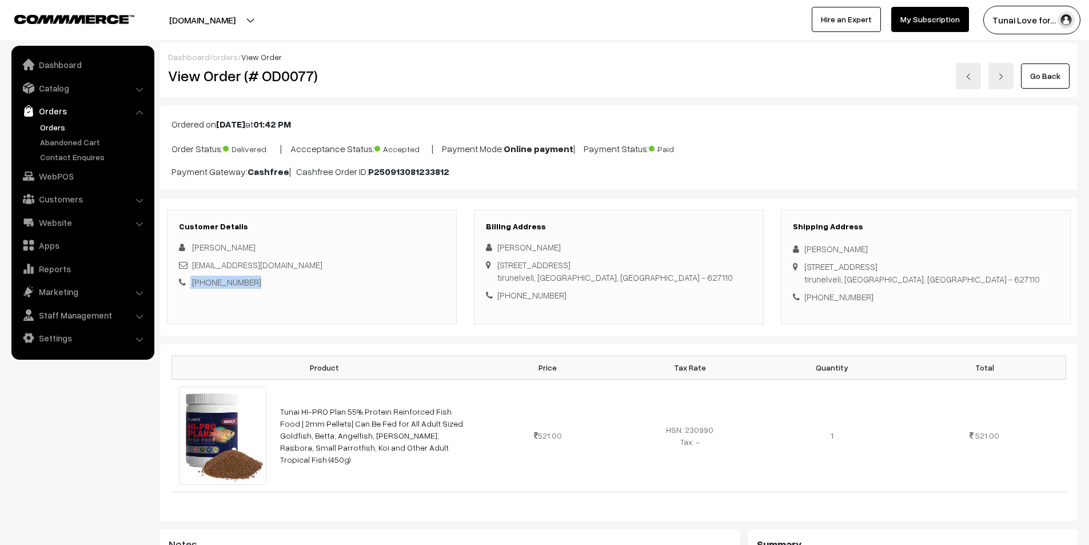
drag, startPoint x: 209, startPoint y: 289, endPoint x: 190, endPoint y: 290, distance: 18.3
click at [190, 290] on div "Customer Details [PERSON_NAME] [EMAIL_ADDRESS][DOMAIN_NAME] [PHONE_NUMBER]" at bounding box center [312, 267] width 290 height 114
copy div "[PHONE_NUMBER]"
drag, startPoint x: 541, startPoint y: 294, endPoint x: 498, endPoint y: 294, distance: 42.9
click at [498, 294] on div "[PHONE_NUMBER]" at bounding box center [619, 295] width 266 height 13
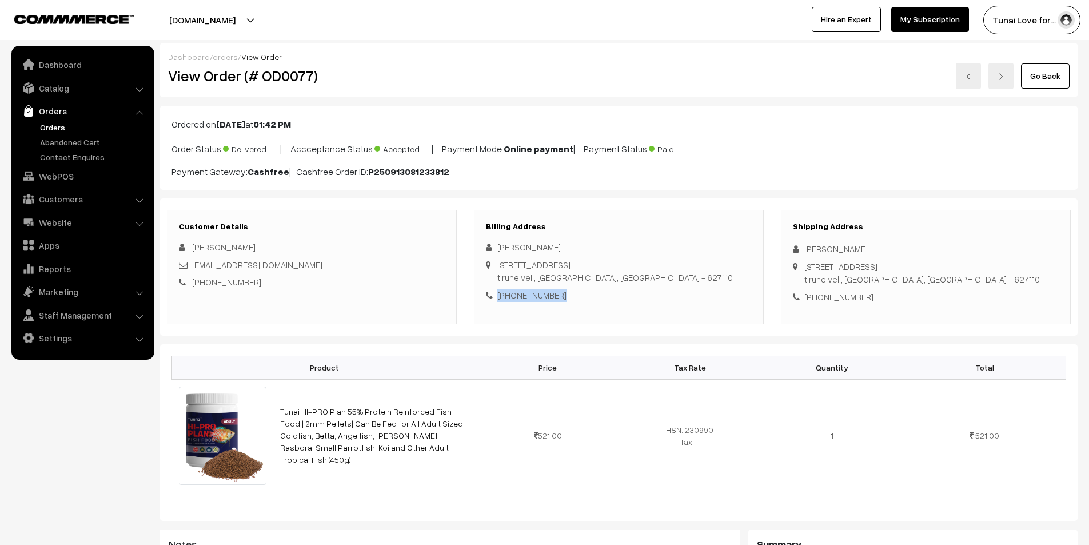
copy div "[PHONE_NUMBER]"
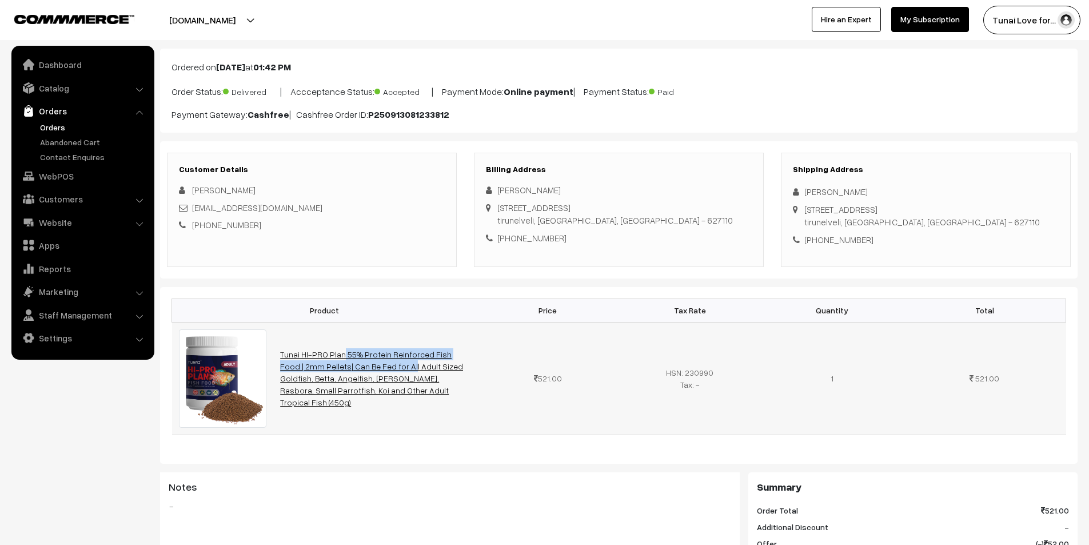
drag, startPoint x: 277, startPoint y: 357, endPoint x: 323, endPoint y: 371, distance: 48.8
click at [323, 371] on td "Tunai HI-PRO Plan 55% Protein Reinforced Fish Food | 2mm Pellets| Can Be Fed fo…" at bounding box center [374, 378] width 203 height 113
copy link "Tunai HI-PRO Plan 55% Protein Reinforced Fish Food | 2mm Pellets|"
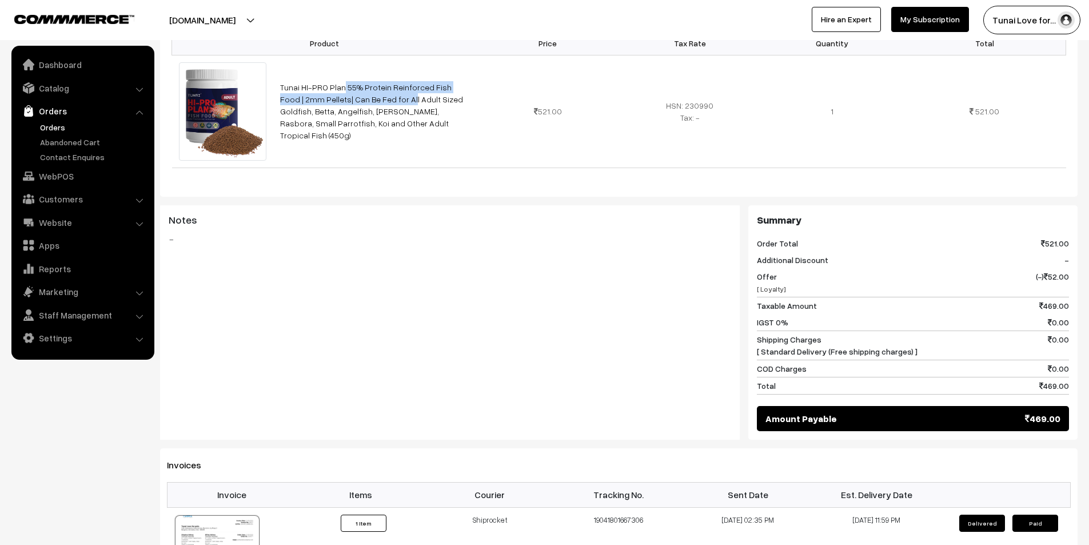
scroll to position [343, 0]
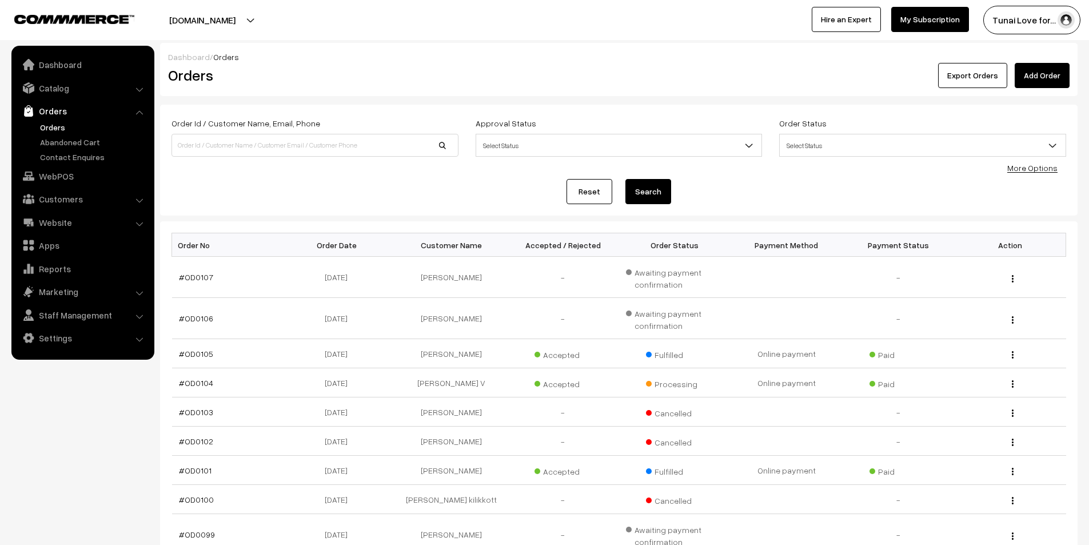
scroll to position [914, 0]
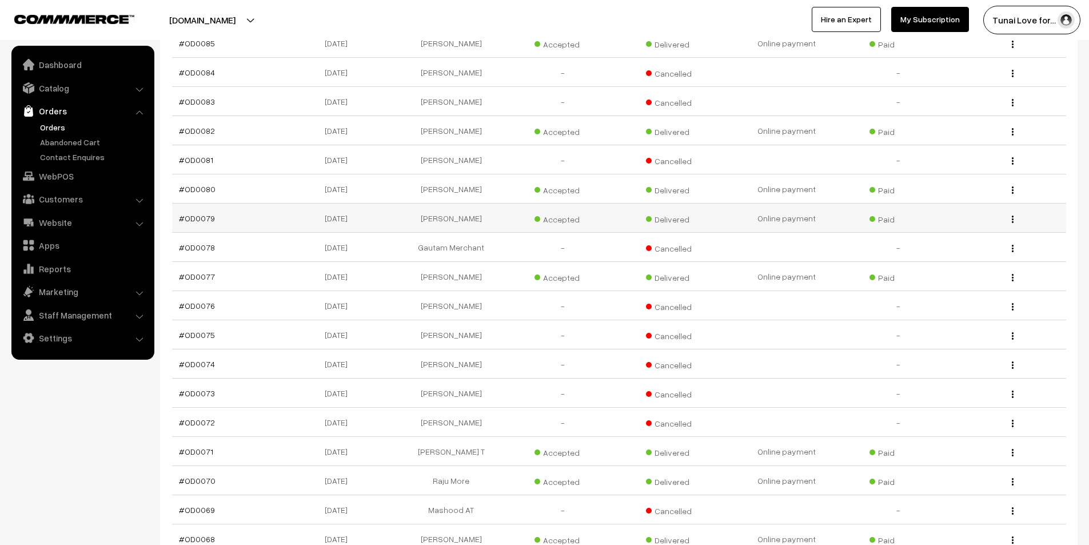
drag, startPoint x: 217, startPoint y: 210, endPoint x: 176, endPoint y: 213, distance: 41.3
click at [176, 213] on td "#OD0079" at bounding box center [228, 217] width 112 height 29
copy link "#OD0079"
drag, startPoint x: 305, startPoint y: 207, endPoint x: 374, endPoint y: 208, distance: 69.1
click at [374, 208] on td "[DATE]" at bounding box center [339, 217] width 112 height 29
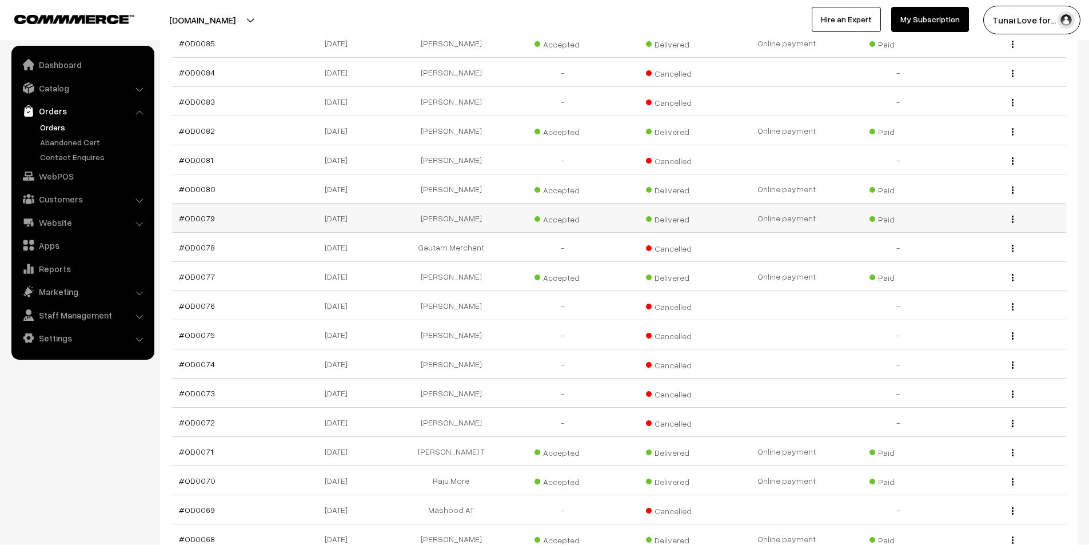
copy td "[DATE]"
drag, startPoint x: 425, startPoint y: 210, endPoint x: 500, endPoint y: 209, distance: 75.4
click at [500, 209] on td "Praneeth Kuppili" at bounding box center [451, 217] width 112 height 29
copy td "[PERSON_NAME]"
click at [198, 213] on link "#OD0079" at bounding box center [197, 218] width 36 height 10
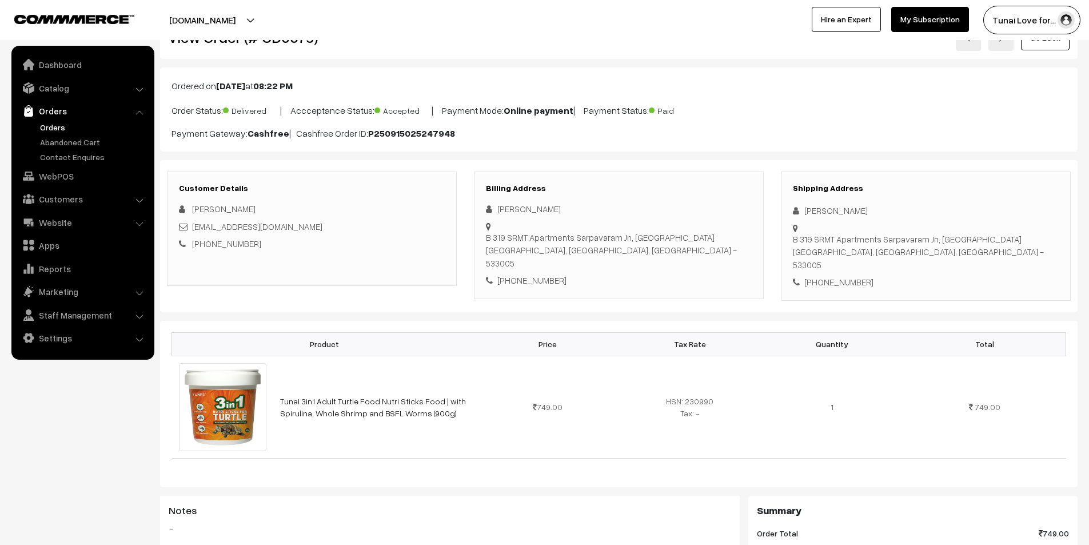
scroll to position [57, 0]
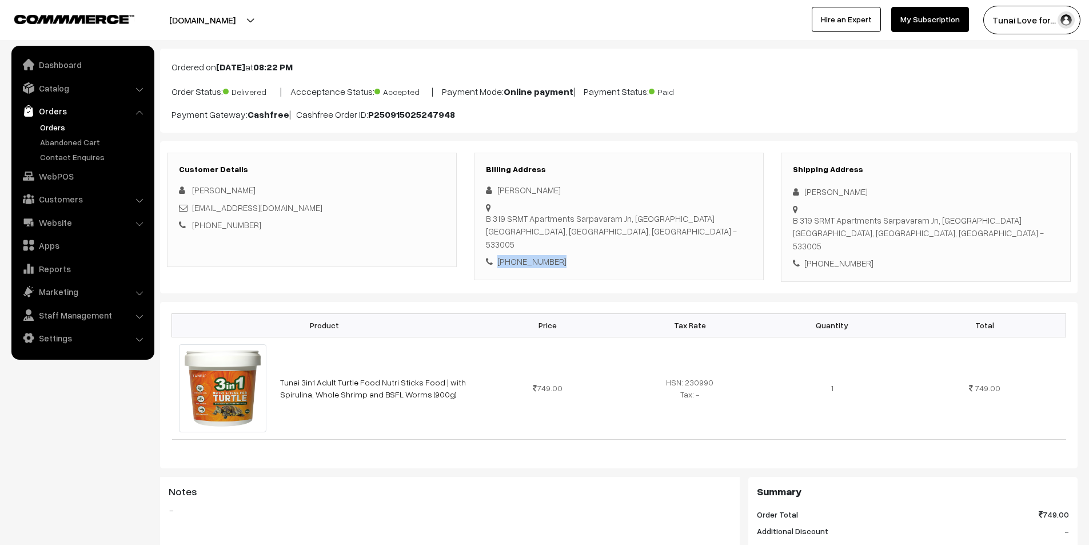
drag, startPoint x: 565, startPoint y: 239, endPoint x: 498, endPoint y: 239, distance: 66.9
click at [498, 255] on div "[PHONE_NUMBER]" at bounding box center [619, 261] width 266 height 13
copy div "[PHONE_NUMBER]"
drag, startPoint x: 277, startPoint y: 363, endPoint x: 441, endPoint y: 376, distance: 165.1
click at [441, 376] on td "Tunai 3in1 Adult Turtle Food Nutri Sticks Food | with Spirulina, Whole Shrimp a…" at bounding box center [374, 388] width 203 height 102
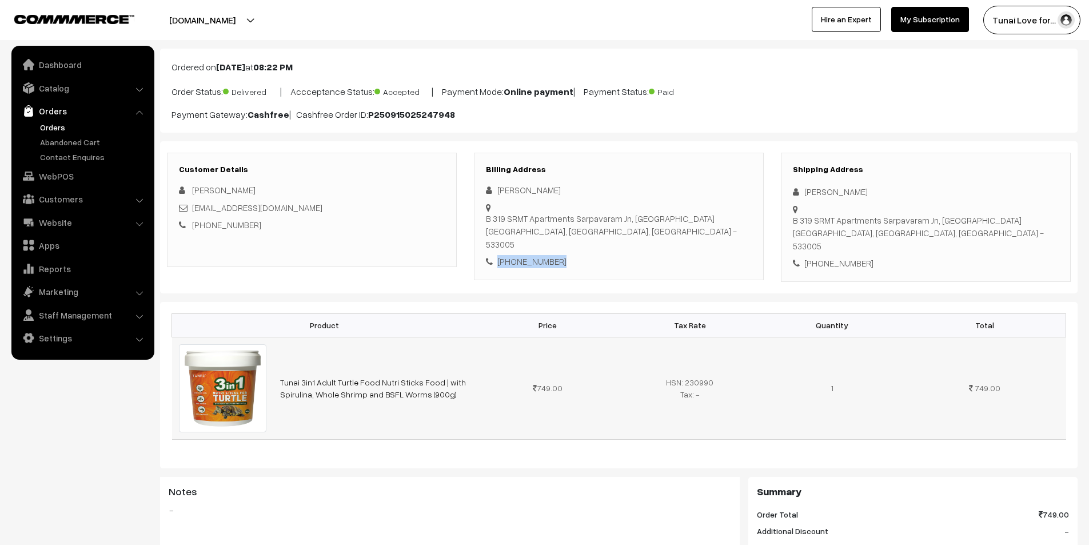
copy link "Tunai 3in1 Adult Turtle Food Nutri Sticks Food | with Spirulina, Whole Shrimp a…"
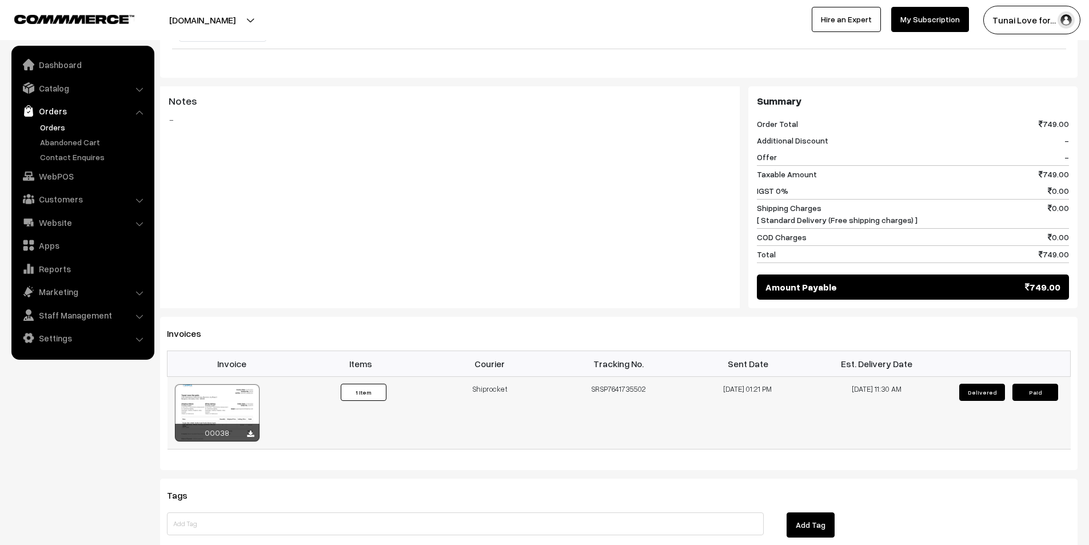
scroll to position [457, 0]
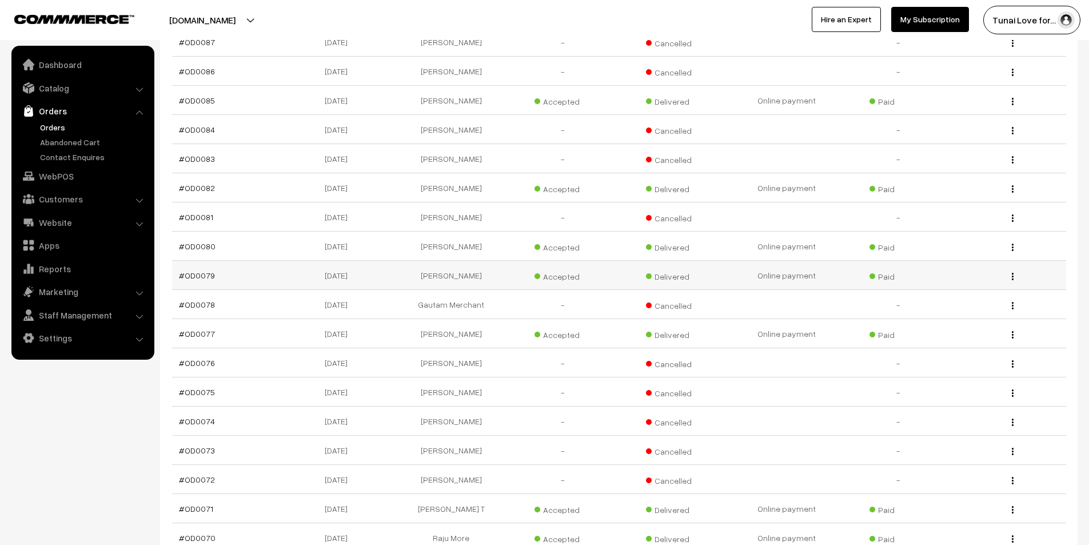
scroll to position [800, 0]
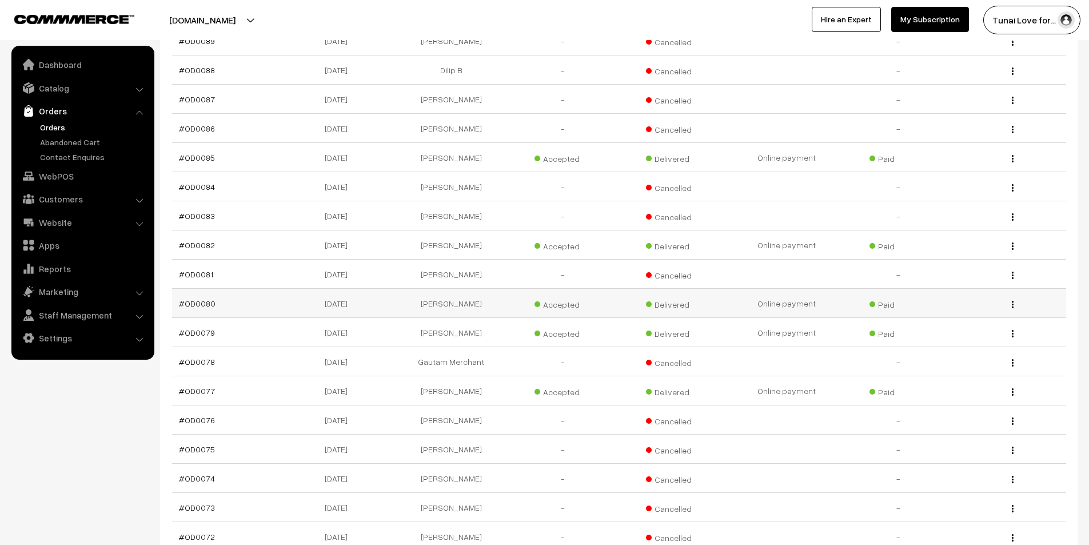
drag, startPoint x: 232, startPoint y: 295, endPoint x: 174, endPoint y: 299, distance: 58.4
click at [174, 299] on td "#OD0080" at bounding box center [228, 303] width 112 height 29
copy link "#OD0080"
drag, startPoint x: 308, startPoint y: 295, endPoint x: 369, endPoint y: 295, distance: 60.6
click at [369, 295] on td "[DATE]" at bounding box center [339, 303] width 112 height 29
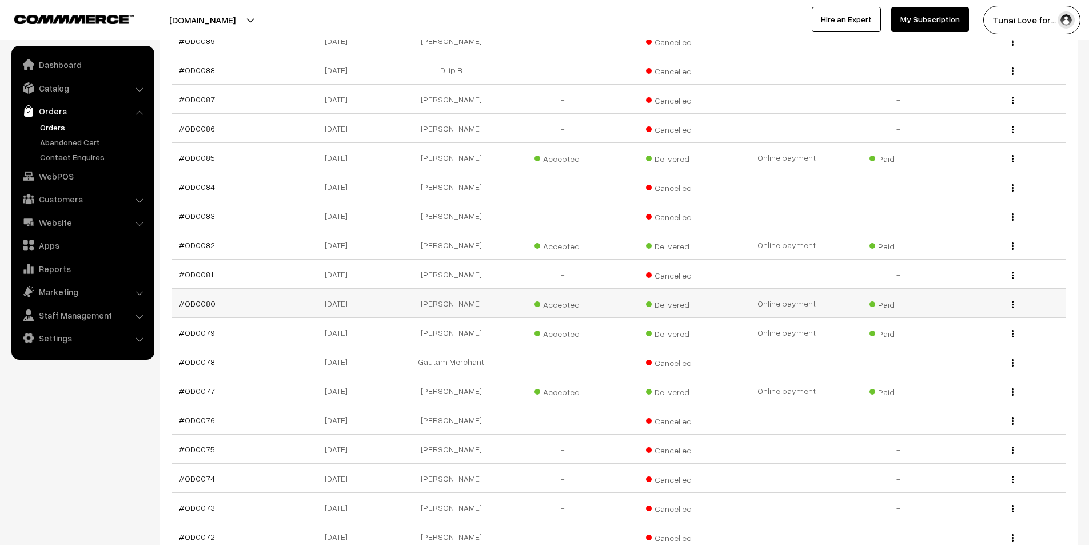
copy td "[DATE]"
drag, startPoint x: 449, startPoint y: 293, endPoint x: 473, endPoint y: 293, distance: 24.0
click at [473, 293] on td "[PERSON_NAME]" at bounding box center [451, 303] width 112 height 29
copy td "[PERSON_NAME]"
click at [203, 298] on link "#OD0080" at bounding box center [197, 303] width 37 height 10
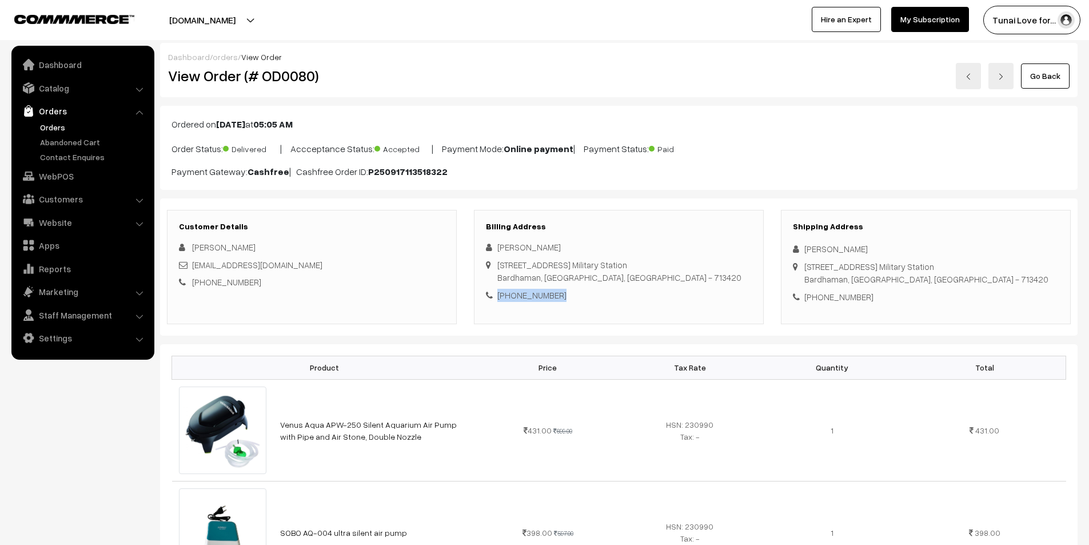
drag, startPoint x: 498, startPoint y: 292, endPoint x: 567, endPoint y: 293, distance: 69.7
click at [567, 293] on div "[PHONE_NUMBER]" at bounding box center [619, 295] width 266 height 13
copy div "[PHONE_NUMBER]"
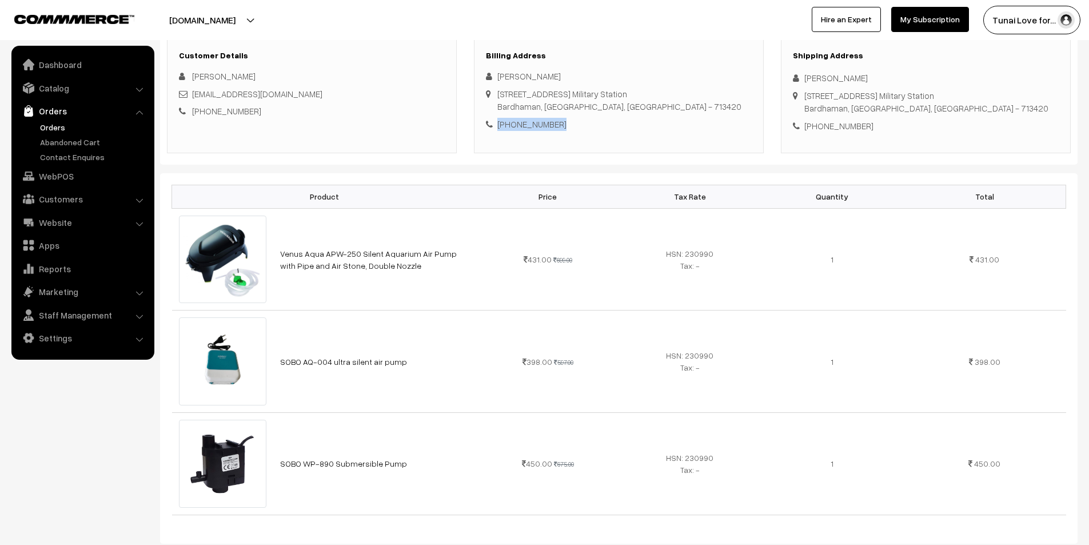
scroll to position [171, 0]
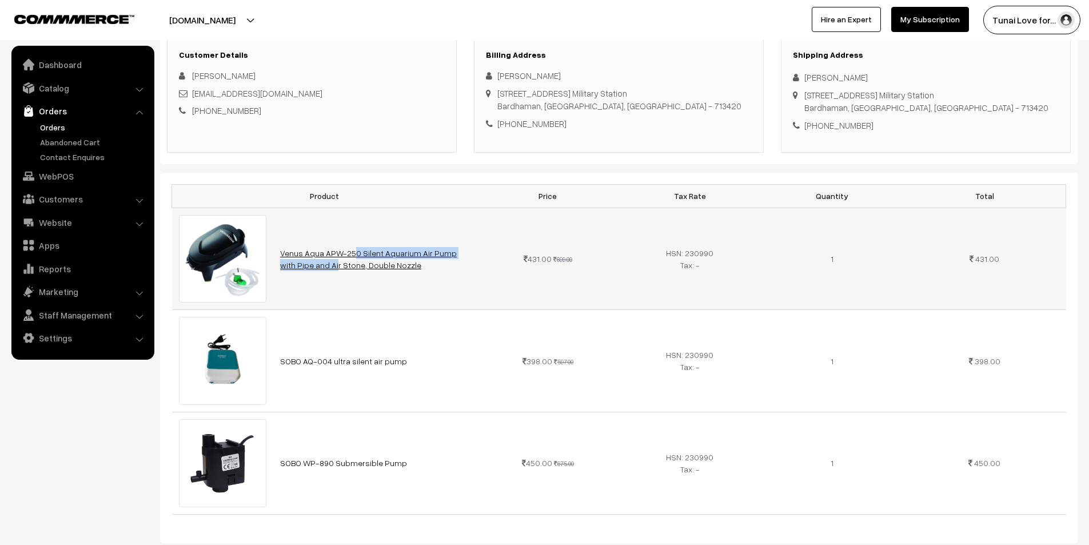
drag, startPoint x: 279, startPoint y: 244, endPoint x: 439, endPoint y: 253, distance: 160.3
click at [439, 253] on td "Venus Aqua APW-250 Silent Aquarium Air Pump with Pipe and Air Stone, Double Noz…" at bounding box center [374, 258] width 203 height 102
copy link "Venus Aqua APW-250 Silent Aquarium Air Pump"
drag, startPoint x: 279, startPoint y: 357, endPoint x: 401, endPoint y: 356, distance: 122.3
click at [401, 356] on td "SOBO AQ-004 ultra silent air pump" at bounding box center [374, 361] width 203 height 102
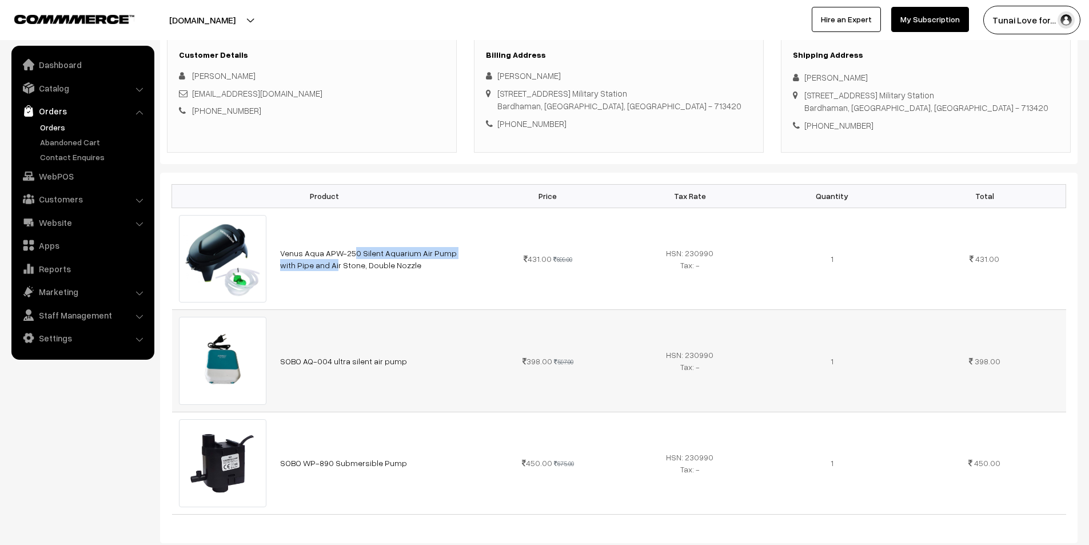
copy link "SOBO AQ-004 ultra silent air pump"
drag, startPoint x: 277, startPoint y: 451, endPoint x: 401, endPoint y: 469, distance: 124.6
click at [401, 469] on td "SOBO WP-890 Submersible Pump" at bounding box center [374, 463] width 203 height 102
copy link "SOBO WP-890 Submersible Pump"
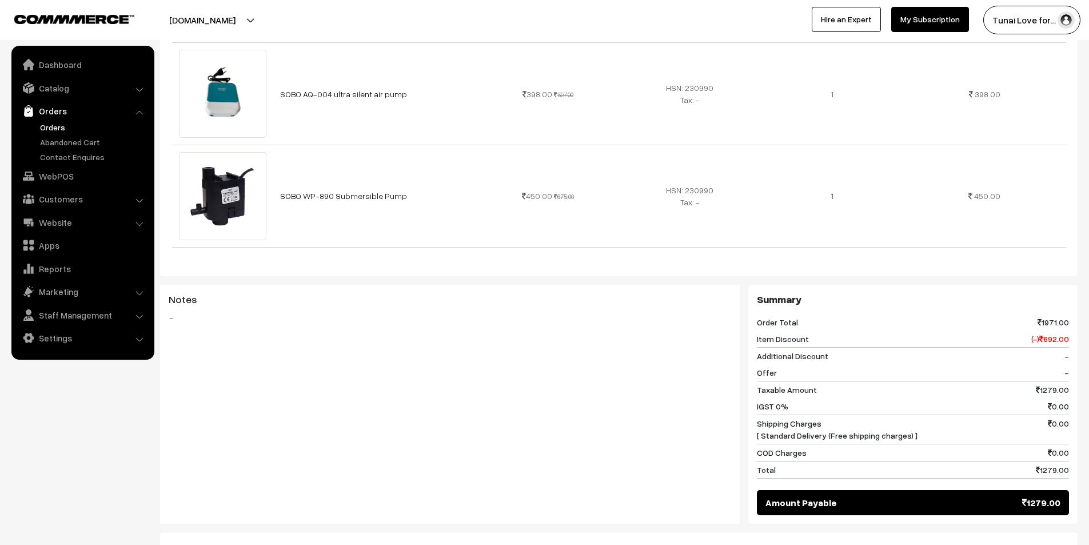
scroll to position [457, 0]
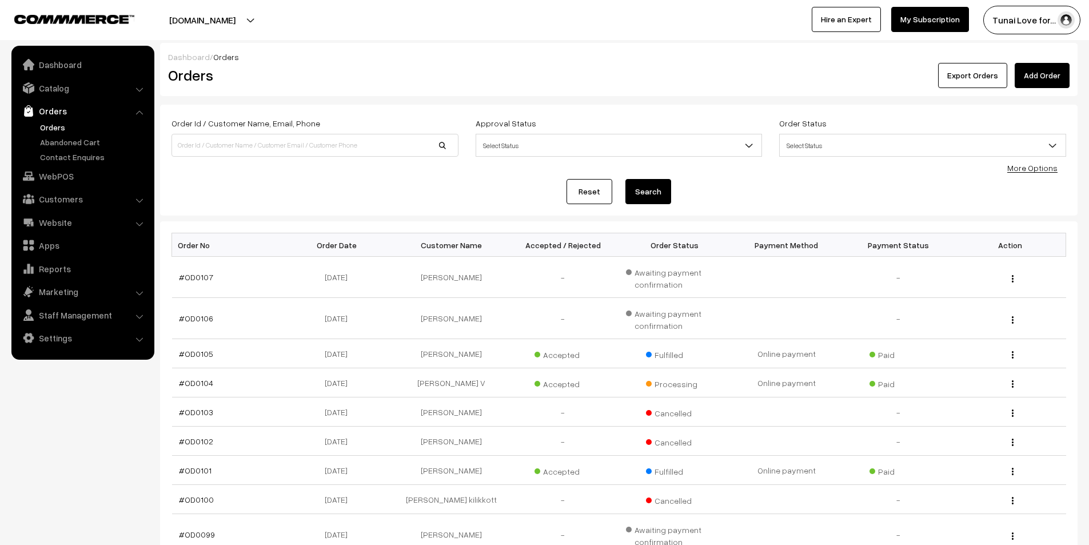
scroll to position [800, 0]
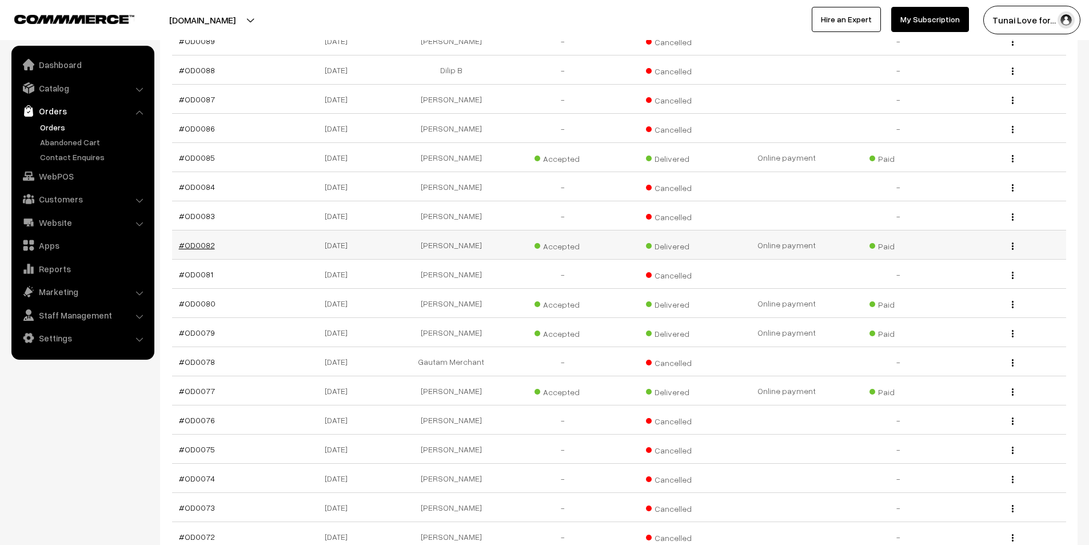
drag, startPoint x: 219, startPoint y: 236, endPoint x: 178, endPoint y: 236, distance: 41.1
click at [178, 236] on td "#OD0082" at bounding box center [228, 244] width 112 height 29
copy link "#OD0082"
drag, startPoint x: 366, startPoint y: 237, endPoint x: 304, endPoint y: 237, distance: 61.7
click at [304, 237] on td "18-09-2025" at bounding box center [339, 244] width 112 height 29
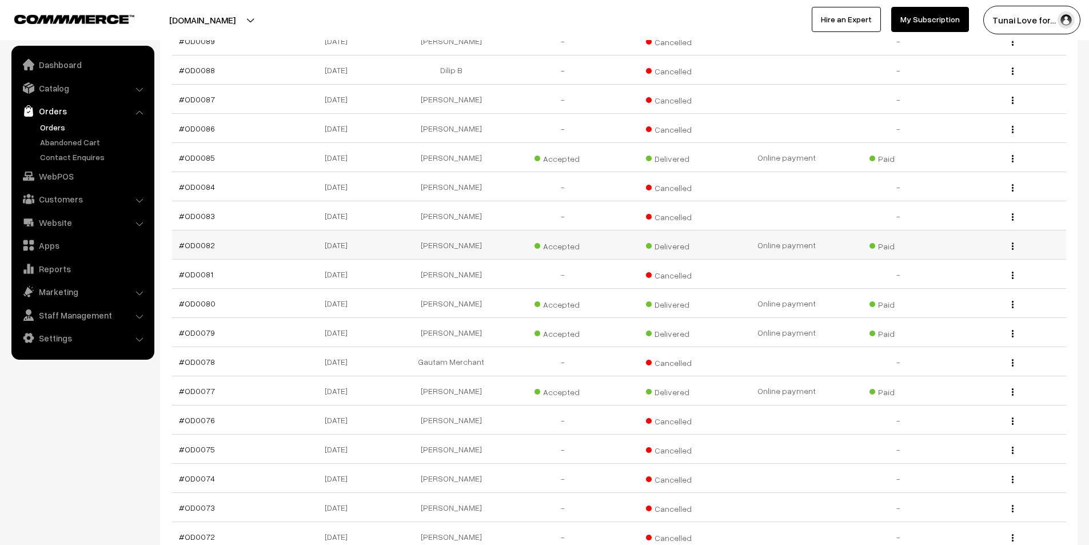
copy td "18-09-2025"
drag, startPoint x: 482, startPoint y: 235, endPoint x: 402, endPoint y: 235, distance: 80.0
click at [402, 235] on td "[PERSON_NAME]" at bounding box center [451, 244] width 112 height 29
copy td "[PERSON_NAME]"
click at [206, 240] on link "#OD0082" at bounding box center [197, 245] width 36 height 10
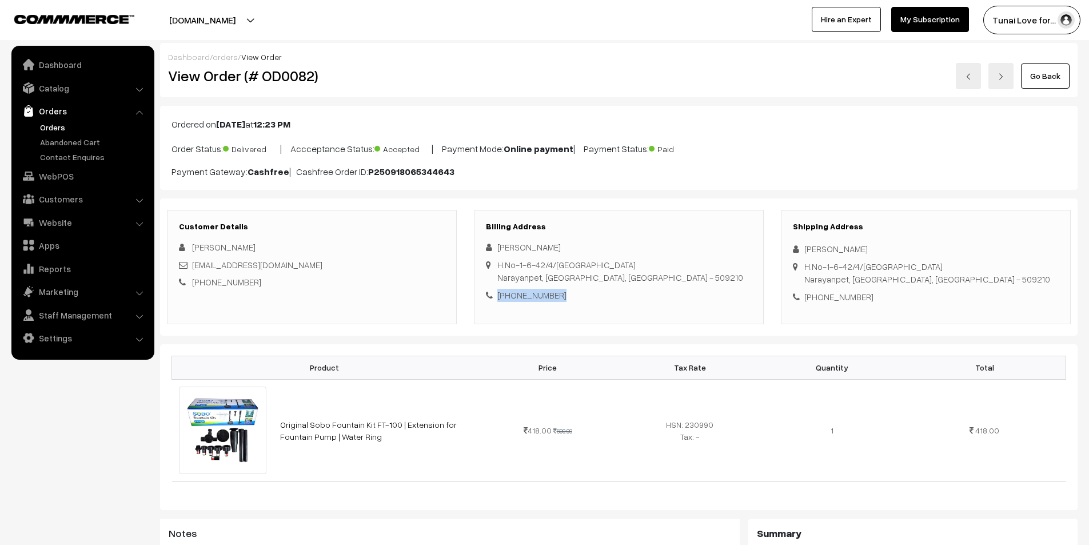
drag, startPoint x: 559, startPoint y: 293, endPoint x: 498, endPoint y: 294, distance: 61.1
click at [498, 294] on div "+91 8519970501" at bounding box center [619, 295] width 266 height 13
copy div "+91 8519970501"
drag, startPoint x: 279, startPoint y: 415, endPoint x: 347, endPoint y: 439, distance: 72.7
click at [347, 439] on td "Original Sobo Fountain Kit FT-100 | Extension for Fountain Pump | Water Ring" at bounding box center [374, 430] width 203 height 102
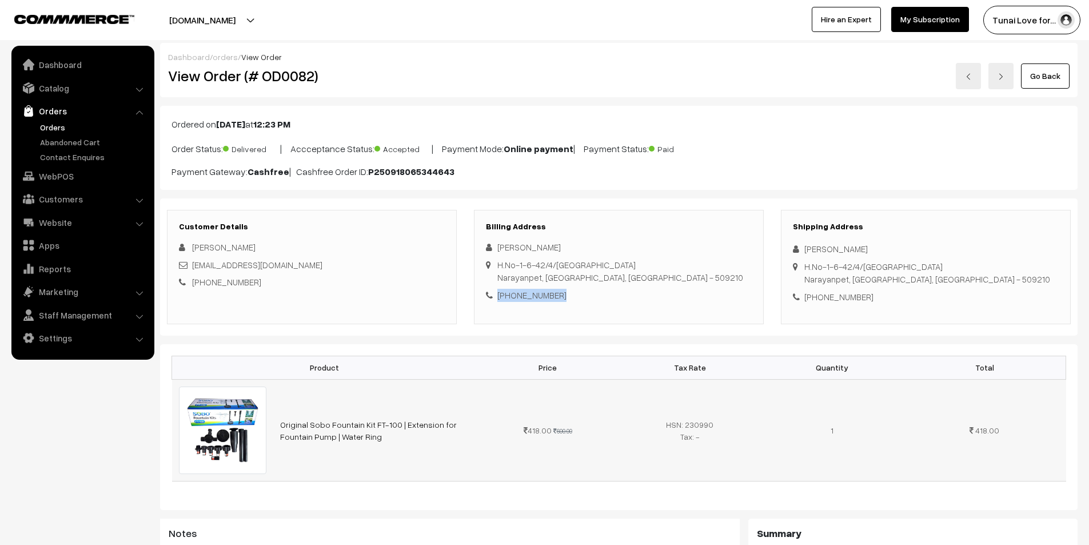
copy link "Original Sobo Fountain Kit FT-100 | Extension for Fountain Pump | Water Ring"
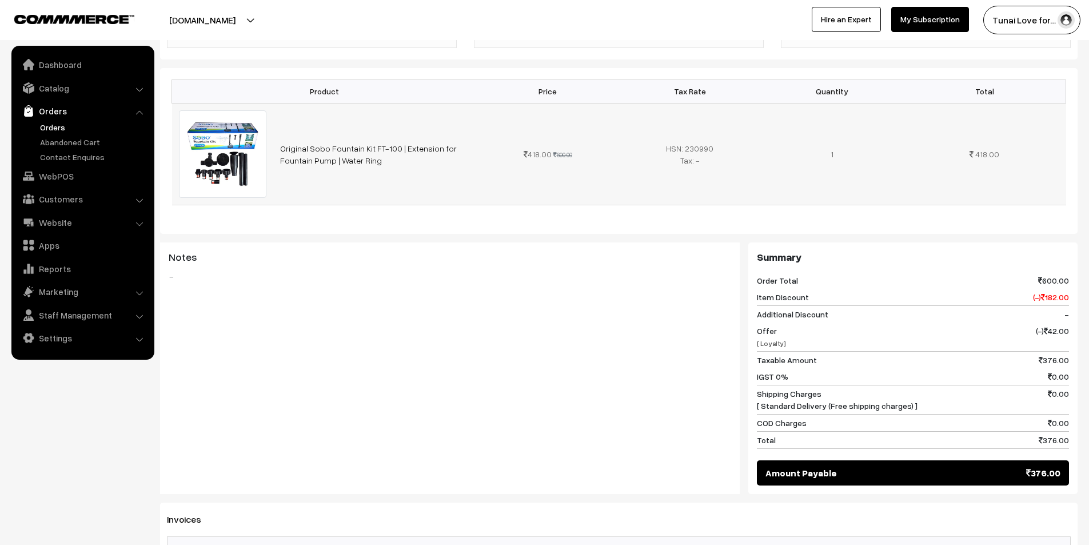
scroll to position [286, 0]
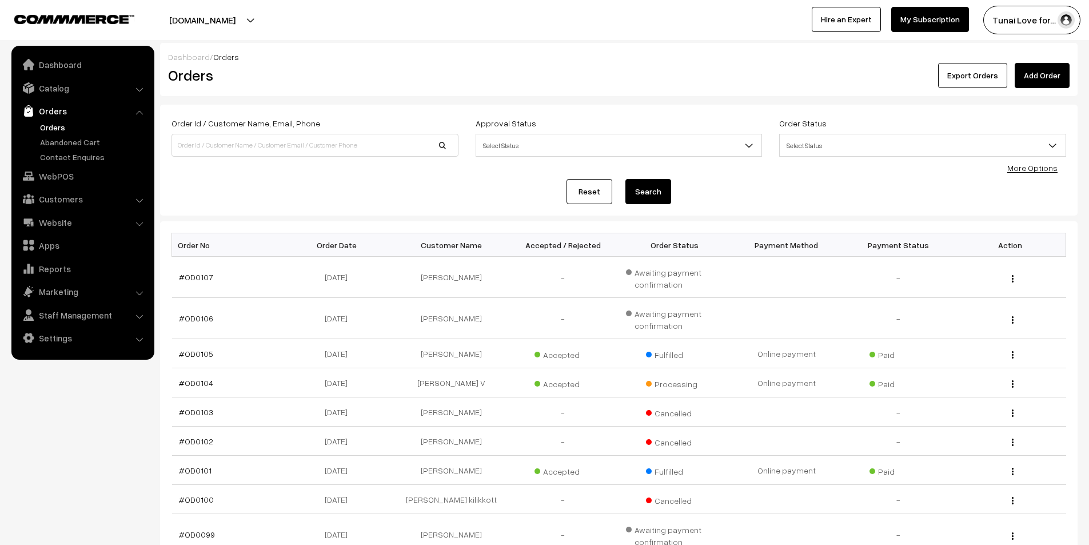
scroll to position [800, 0]
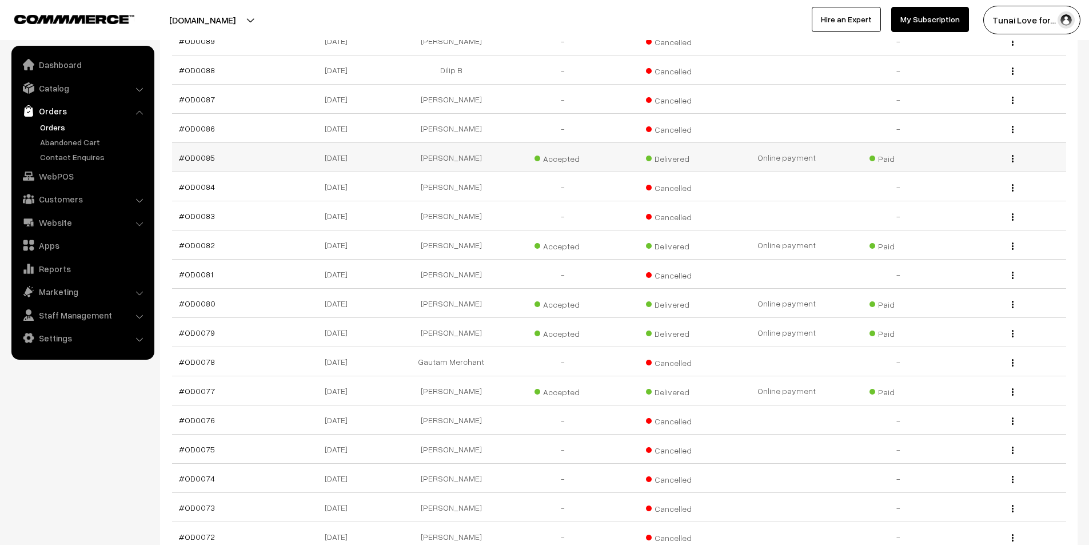
drag, startPoint x: 214, startPoint y: 147, endPoint x: 172, endPoint y: 148, distance: 42.3
click at [172, 148] on td "#OD0085" at bounding box center [228, 157] width 112 height 29
copy link "#OD0085"
drag, startPoint x: 367, startPoint y: 150, endPoint x: 305, endPoint y: 155, distance: 62.5
click at [305, 155] on td "20-09-2025" at bounding box center [339, 157] width 112 height 29
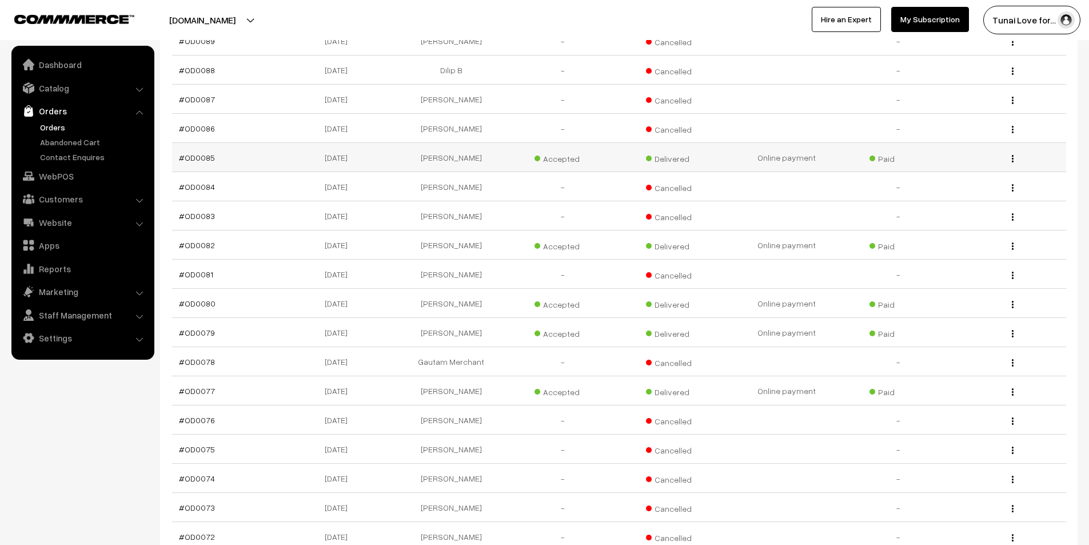
copy td "20-09-2025"
drag, startPoint x: 482, startPoint y: 147, endPoint x: 420, endPoint y: 146, distance: 62.3
click at [420, 146] on td "Akash Srivastav" at bounding box center [451, 157] width 112 height 29
copy td "[PERSON_NAME]"
click at [204, 153] on link "#OD0085" at bounding box center [197, 158] width 36 height 10
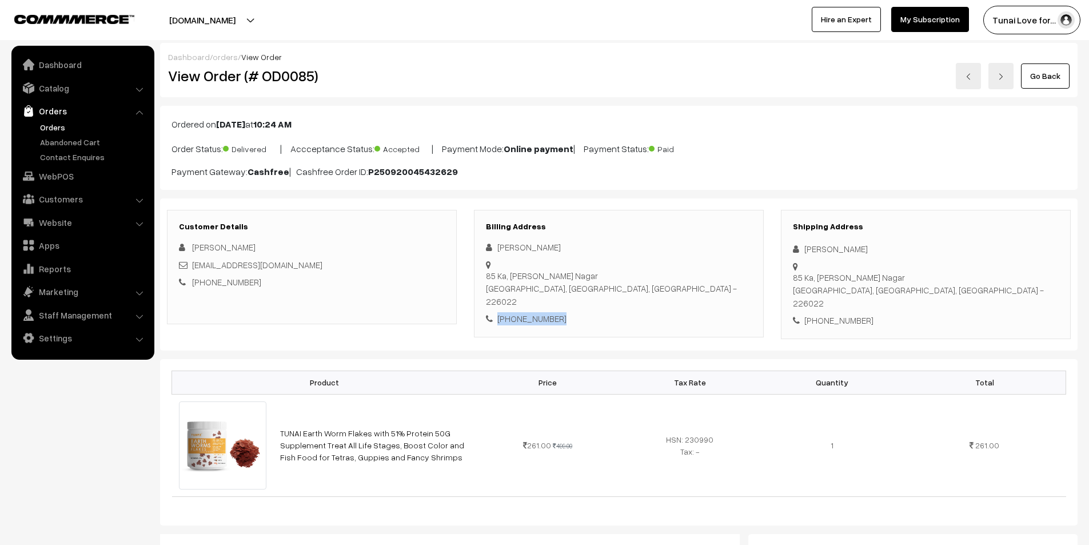
drag, startPoint x: 558, startPoint y: 296, endPoint x: 493, endPoint y: 297, distance: 65.7
click at [493, 312] on div "[PHONE_NUMBER]" at bounding box center [619, 318] width 266 height 13
copy div "+91 9168464454"
drag, startPoint x: 275, startPoint y: 414, endPoint x: 437, endPoint y: 411, distance: 161.2
click at [437, 411] on td "TUNAI Earth Worm Flakes with 51% Protein 50G Supplement Treat All Life Stages, …" at bounding box center [374, 445] width 203 height 102
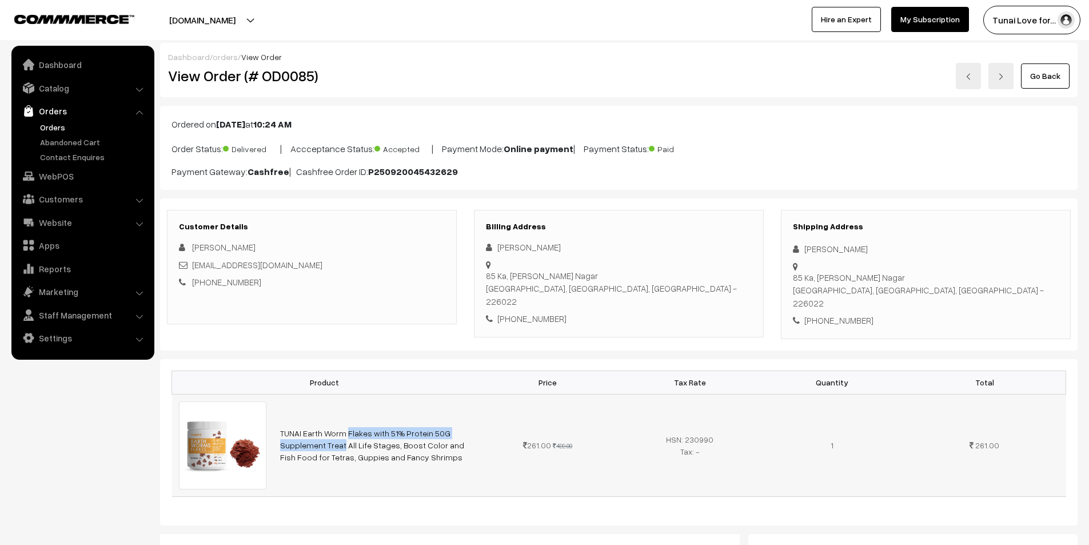
copy link "TUNAI Earth Worm Flakes with 51% Protein 50G"
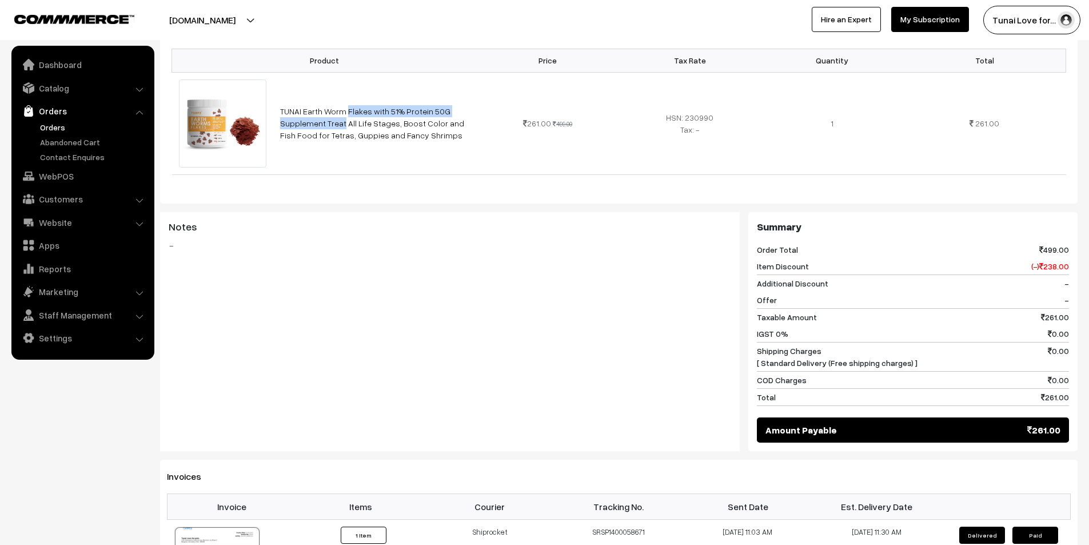
scroll to position [343, 0]
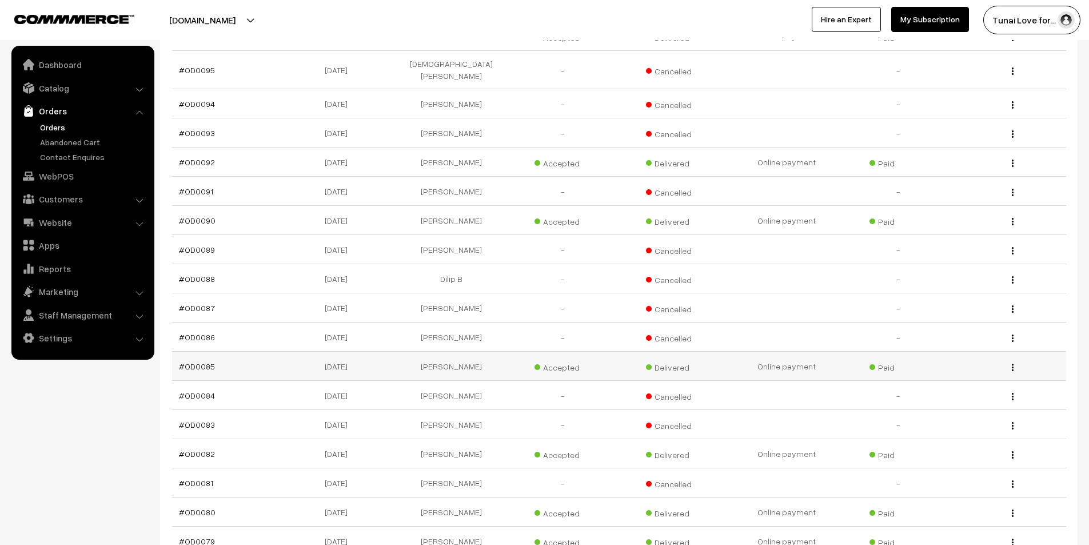
scroll to position [571, 0]
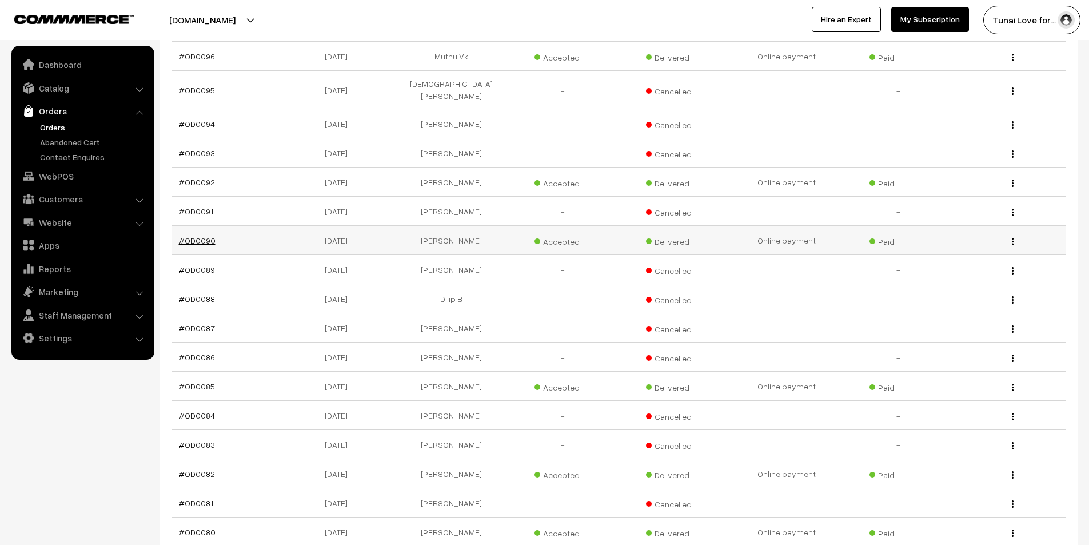
drag, startPoint x: 227, startPoint y: 230, endPoint x: 179, endPoint y: 232, distance: 48.6
click at [179, 232] on td "#OD0090" at bounding box center [228, 240] width 112 height 29
copy link "#OD0090"
drag, startPoint x: 367, startPoint y: 231, endPoint x: 309, endPoint y: 228, distance: 58.4
click at [309, 228] on td "22-09-2025" at bounding box center [339, 240] width 112 height 29
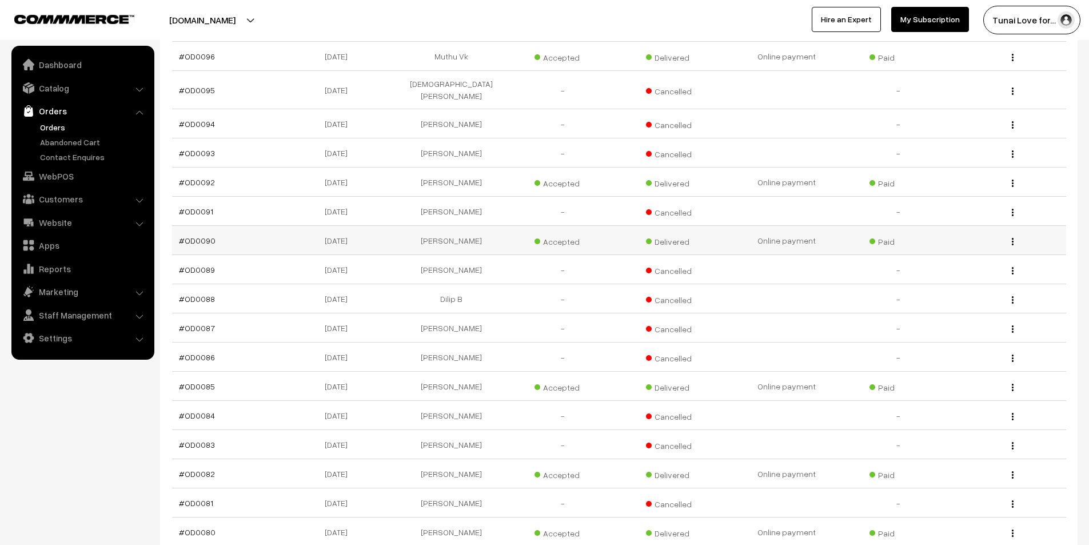
copy td "22-09-2025"
drag, startPoint x: 475, startPoint y: 232, endPoint x: 425, endPoint y: 232, distance: 50.9
click at [425, 232] on td "[PERSON_NAME]" at bounding box center [451, 240] width 112 height 29
copy td "[PERSON_NAME]"
click at [206, 235] on link "#OD0090" at bounding box center [197, 240] width 37 height 10
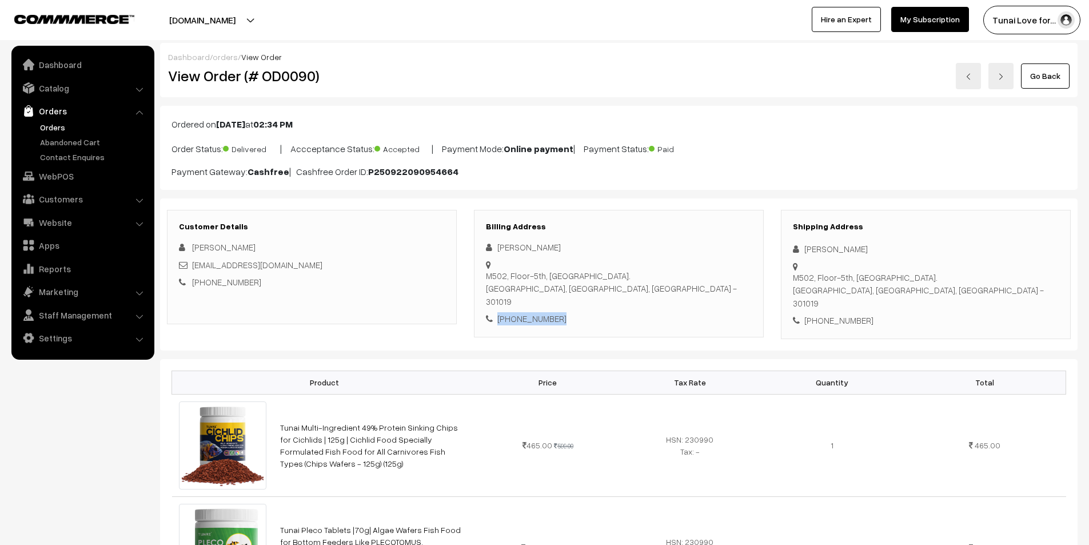
drag, startPoint x: 566, startPoint y: 295, endPoint x: 482, endPoint y: 294, distance: 84.0
click at [482, 294] on div "Billing Address [PERSON_NAME] [STREET_ADDRESS]. [GEOGRAPHIC_DATA], [GEOGRAPHIC_…" at bounding box center [619, 273] width 290 height 127
copy div "[PHONE_NUMBER]"
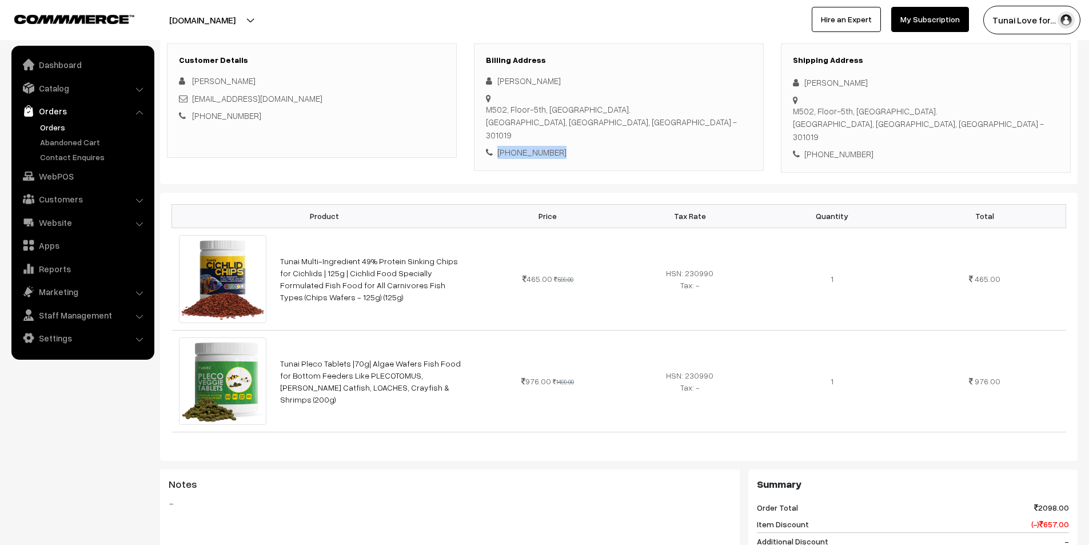
scroll to position [171, 0]
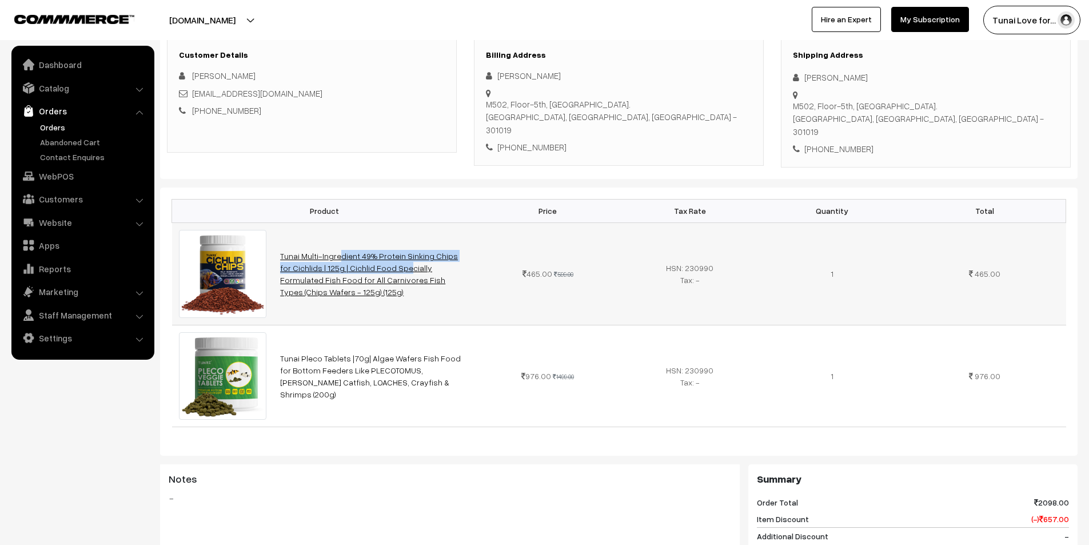
drag, startPoint x: 273, startPoint y: 238, endPoint x: 329, endPoint y: 253, distance: 57.8
click at [329, 253] on td "Tunai Multi-Ingredient 49% Protein Sinking Chips for Cichlids | 125g | Cichlid …" at bounding box center [374, 273] width 203 height 102
copy link "Tunai Multi-Ingredient 49% Protein Sinking Chips for Cichlids | 125g |"
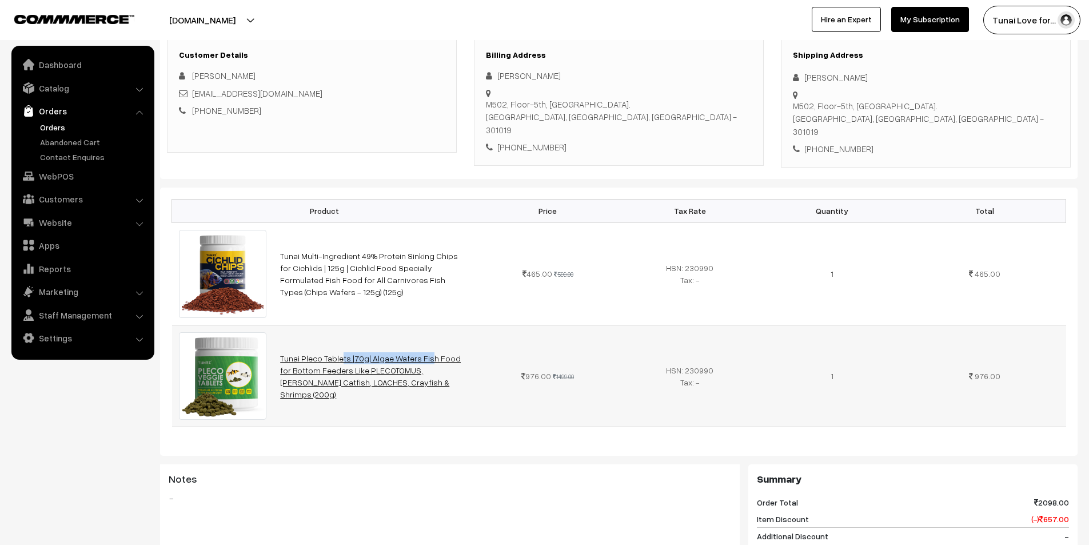
drag, startPoint x: 273, startPoint y: 344, endPoint x: 361, endPoint y: 344, distance: 88.0
click at [361, 344] on td "Tunai Pleco Tablets |70g| Algae Wafers Fish Food for Bottom Feeders Like PLECOT…" at bounding box center [374, 376] width 203 height 102
copy link "Tunai Pleco Tablets |70g|"
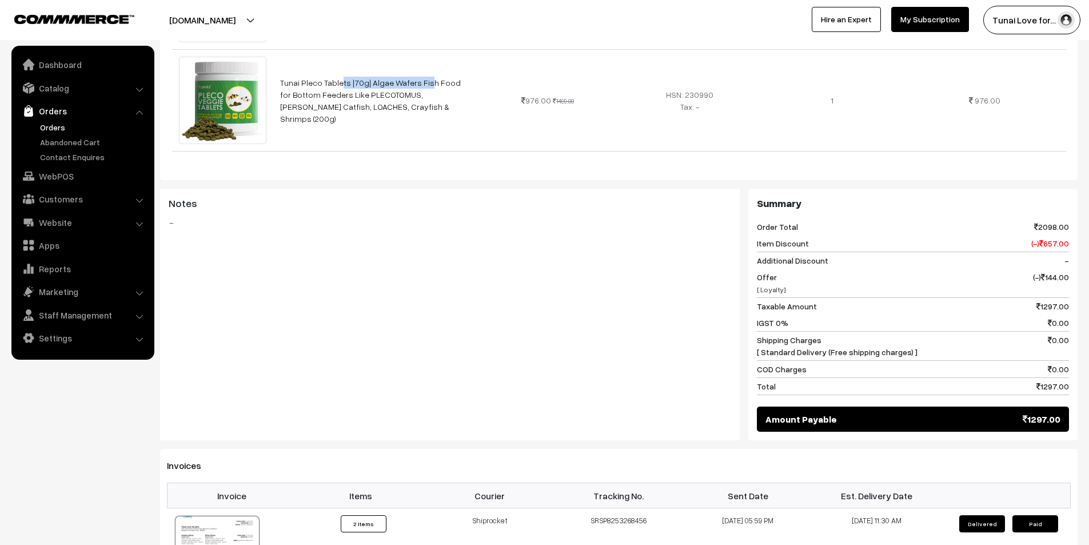
scroll to position [457, 0]
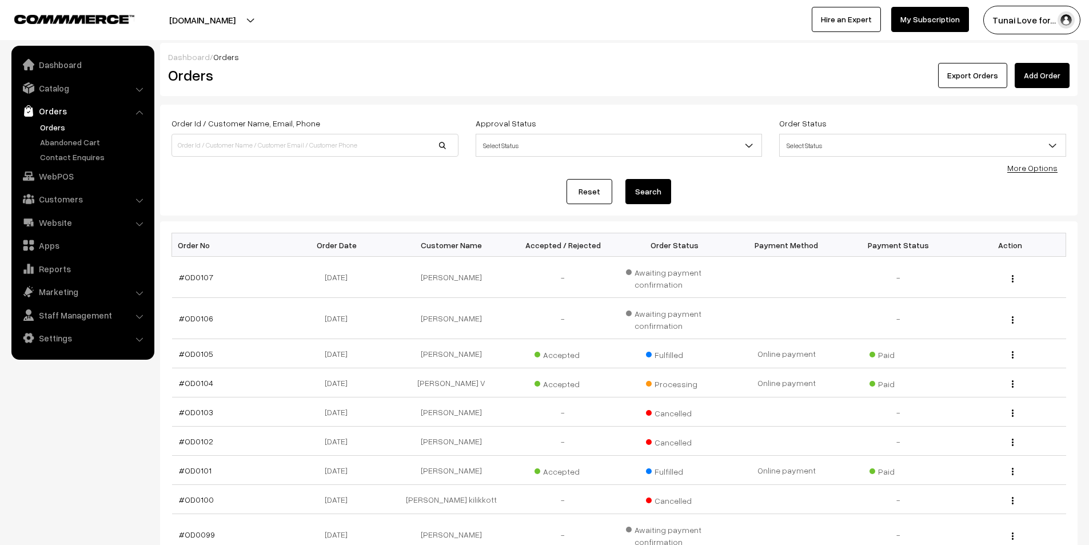
scroll to position [571, 0]
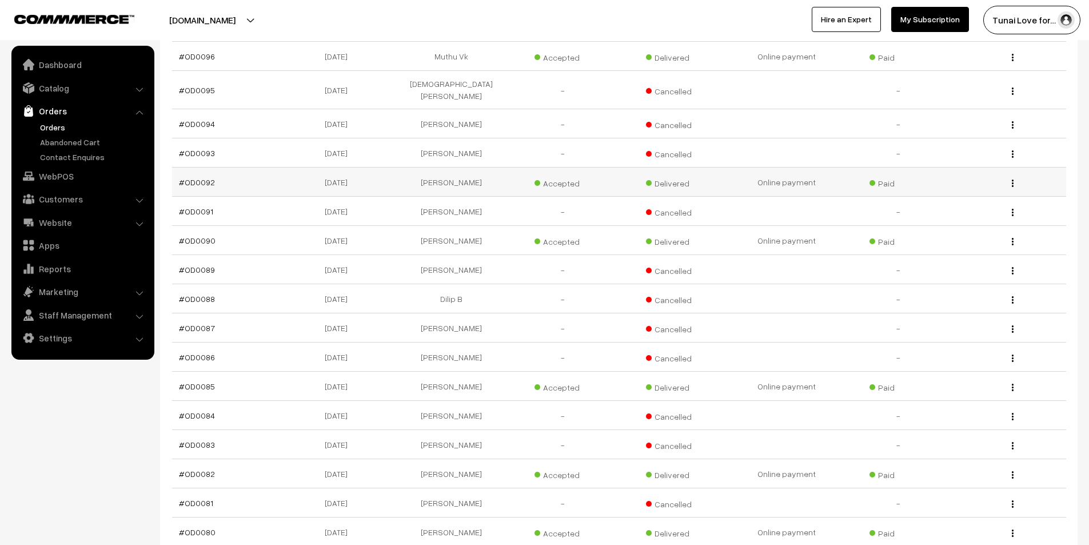
drag, startPoint x: 217, startPoint y: 170, endPoint x: 176, endPoint y: 175, distance: 40.8
click at [176, 175] on td "#OD0092" at bounding box center [228, 181] width 112 height 29
copy link "#OD0092"
drag, startPoint x: 314, startPoint y: 175, endPoint x: 361, endPoint y: 175, distance: 46.9
click at [361, 175] on td "[DATE]" at bounding box center [339, 181] width 112 height 29
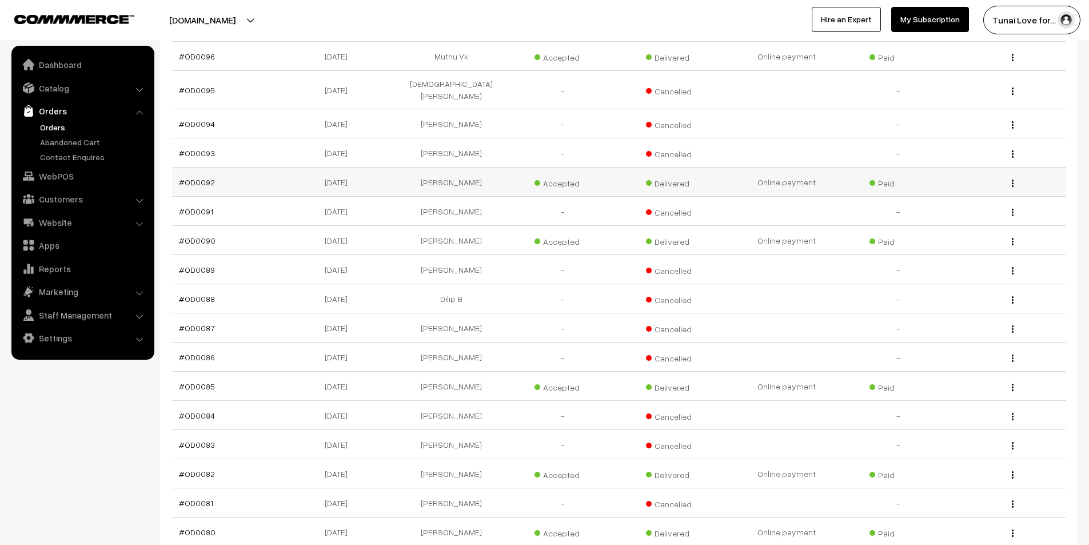
copy td "[DATE]"
drag, startPoint x: 414, startPoint y: 173, endPoint x: 481, endPoint y: 173, distance: 66.9
click at [481, 173] on td "[PERSON_NAME]" at bounding box center [451, 181] width 112 height 29
copy td "[PERSON_NAME]"
click at [203, 177] on link "#OD0092" at bounding box center [197, 182] width 36 height 10
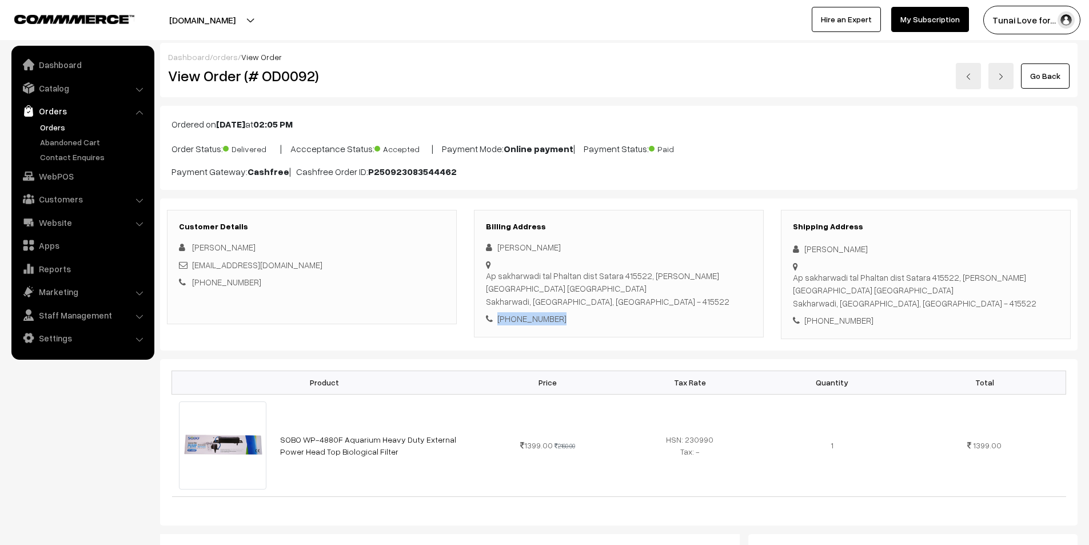
drag, startPoint x: 584, startPoint y: 315, endPoint x: 495, endPoint y: 321, distance: 89.4
click at [495, 321] on div "+91 7057383683" at bounding box center [619, 318] width 266 height 13
copy div "+91 7057383683"
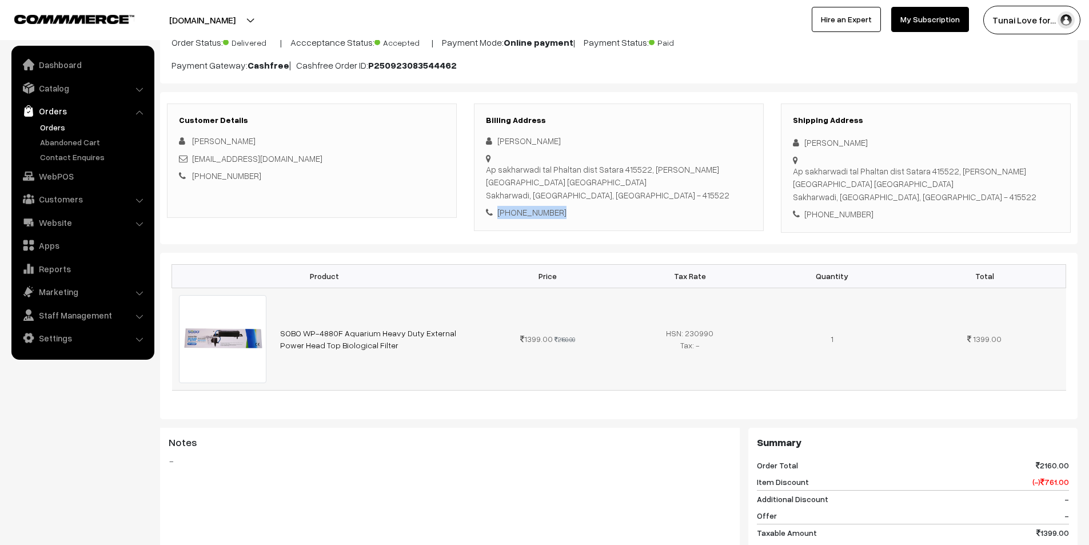
scroll to position [171, 0]
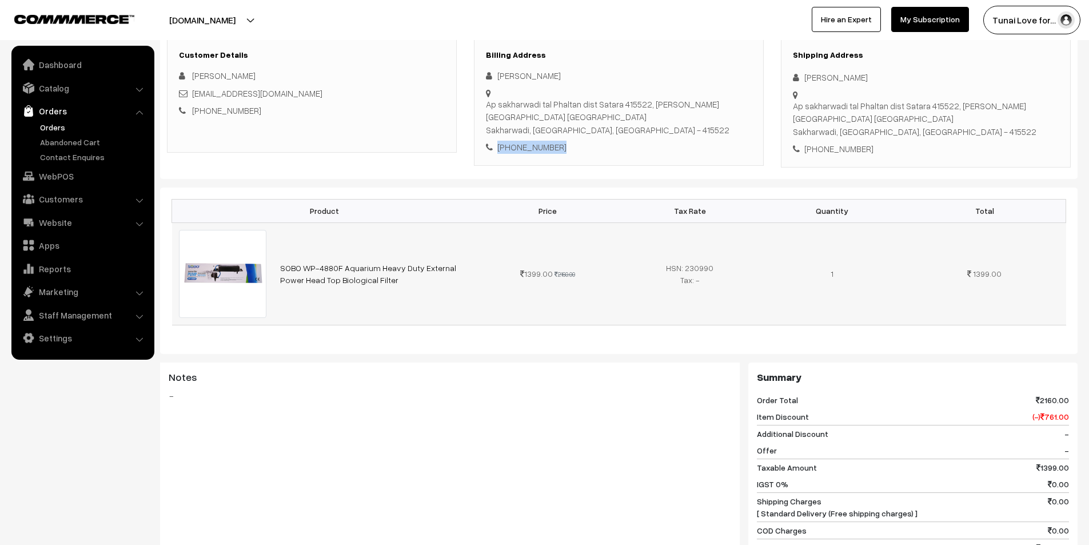
drag, startPoint x: 275, startPoint y: 262, endPoint x: 365, endPoint y: 281, distance: 92.2
click at [365, 281] on td "SOBO WP-4880F Aquarium Heavy Duty External Power Head Top Biological Filter" at bounding box center [374, 273] width 203 height 102
copy link "SOBO WP-4880F Aquarium Heavy Duty External Power Head Top Biological Filter"
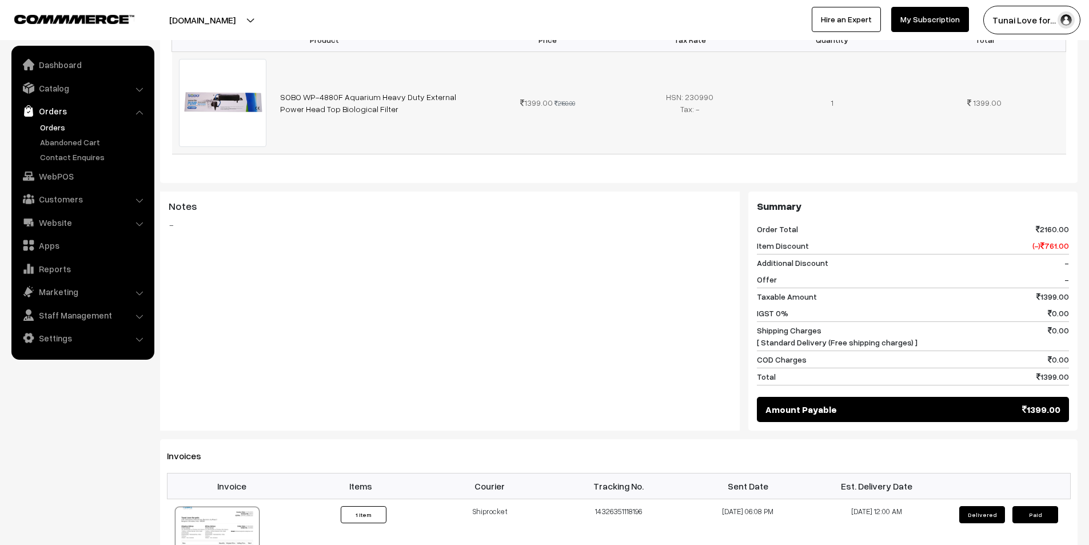
scroll to position [343, 0]
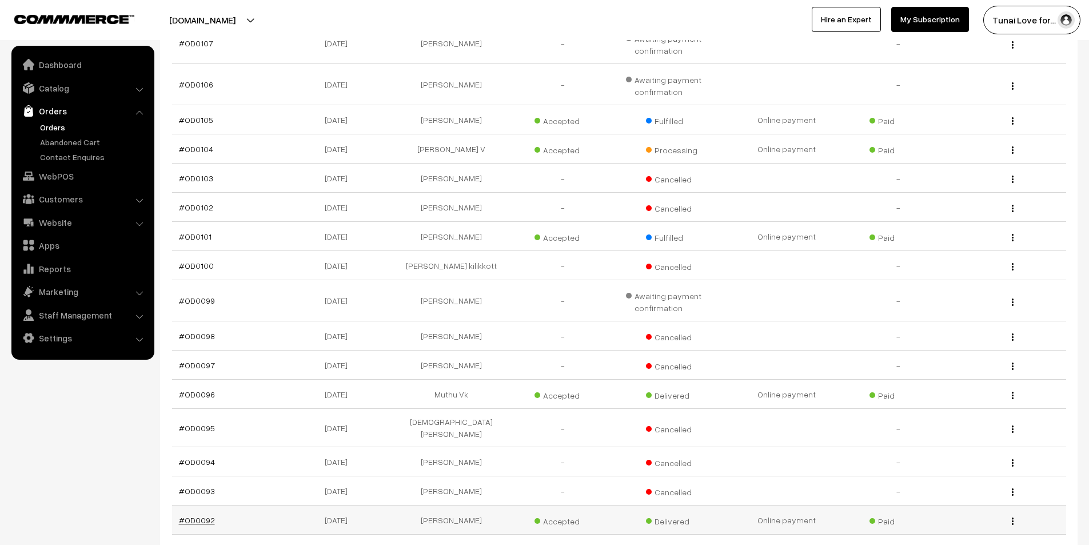
scroll to position [229, 0]
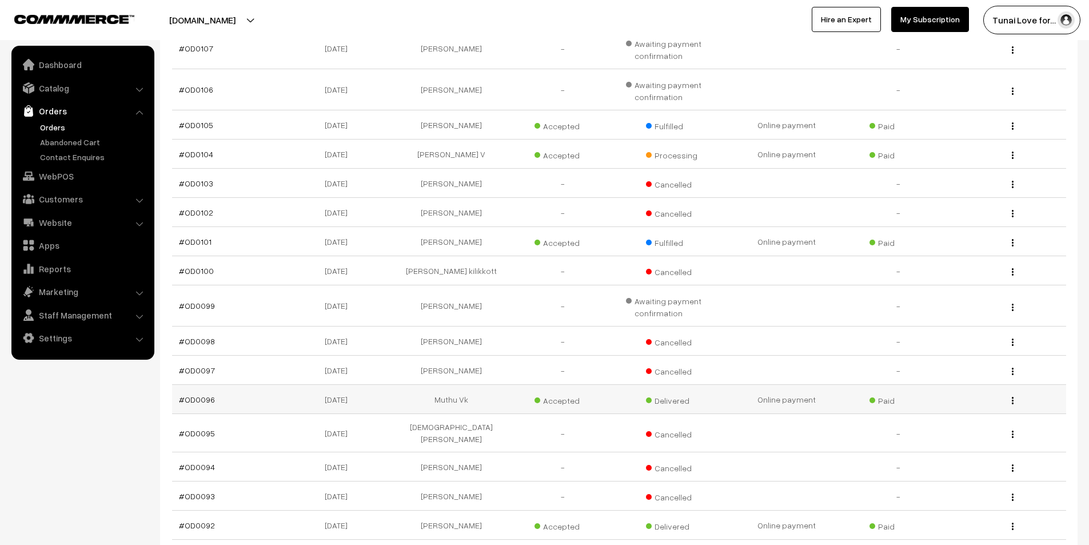
drag, startPoint x: 226, startPoint y: 398, endPoint x: 177, endPoint y: 398, distance: 49.1
click at [177, 398] on td "#OD0096" at bounding box center [228, 399] width 112 height 29
copy link "#OD0096"
drag, startPoint x: 310, startPoint y: 400, endPoint x: 376, endPoint y: 397, distance: 66.4
click at [376, 397] on td "[DATE]" at bounding box center [339, 399] width 112 height 29
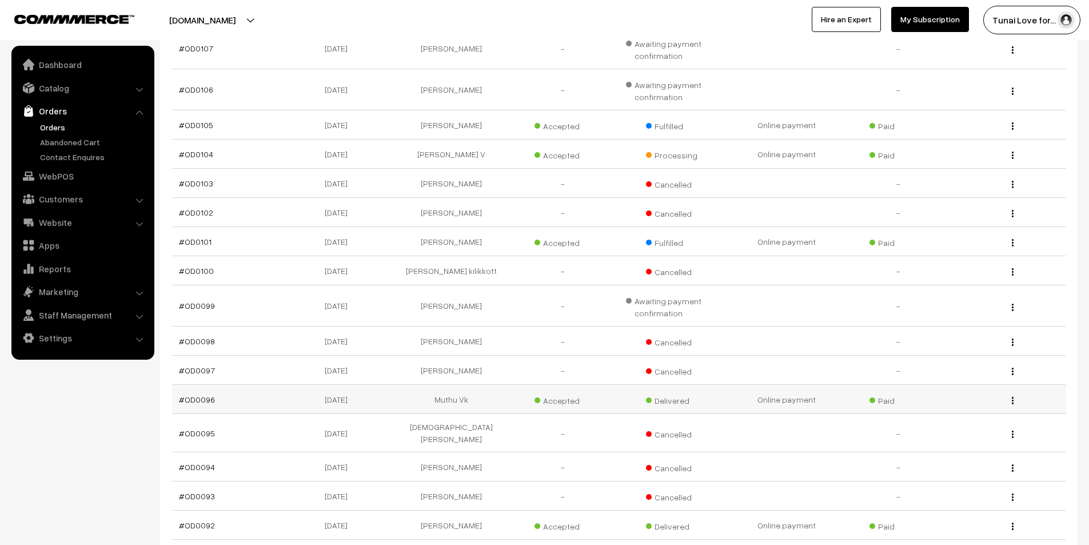
copy td "[DATE]"
drag, startPoint x: 427, startPoint y: 401, endPoint x: 472, endPoint y: 398, distance: 45.2
click at [472, 398] on td "Muthu Vk" at bounding box center [451, 399] width 112 height 29
copy td "Muthu Vk"
click at [203, 401] on link "#OD0096" at bounding box center [197, 399] width 36 height 10
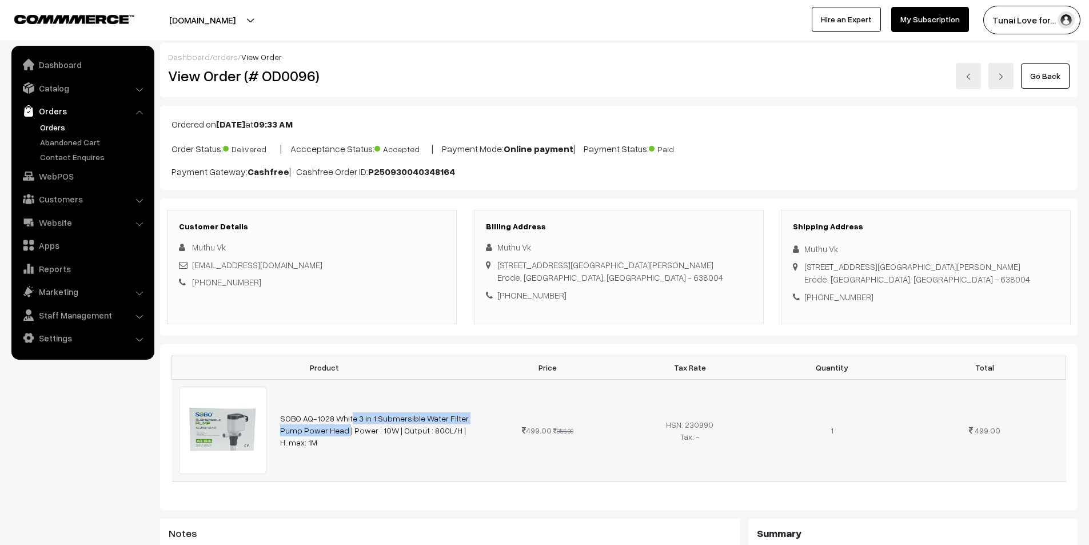
drag, startPoint x: 281, startPoint y: 417, endPoint x: 455, endPoint y: 421, distance: 174.3
click at [455, 421] on td "SOBO AQ-1028 White 3 in 1 Submersible Water Filter Pump Power Head | Power : 10…" at bounding box center [374, 430] width 203 height 102
copy link "SOBO AQ-1028 White 3 in 1 Submersible Water Filter"
drag, startPoint x: 568, startPoint y: 296, endPoint x: 497, endPoint y: 296, distance: 71.4
click at [497, 296] on div "+91 8072076547" at bounding box center [619, 295] width 266 height 13
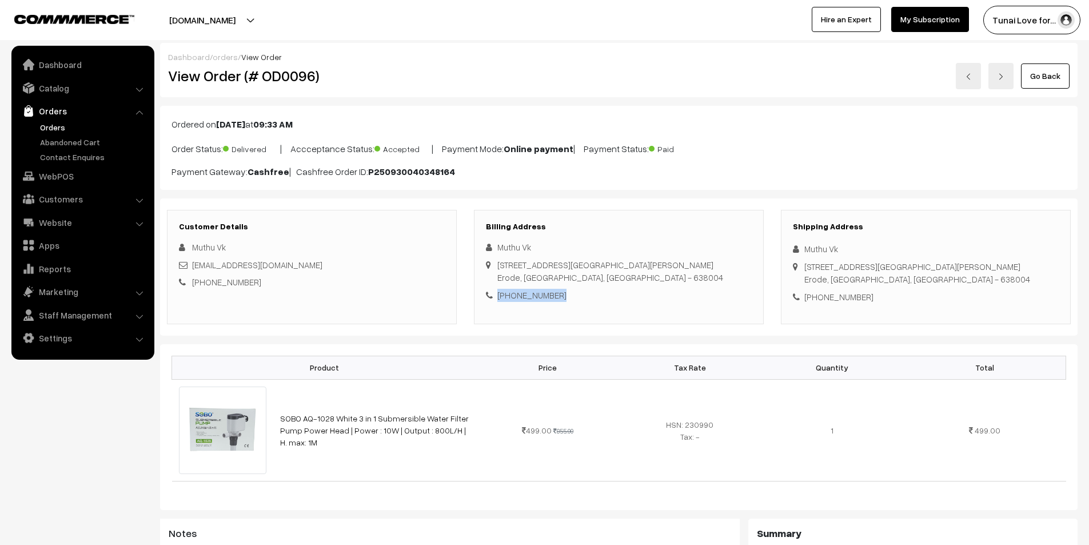
copy div "+91 8072076547"
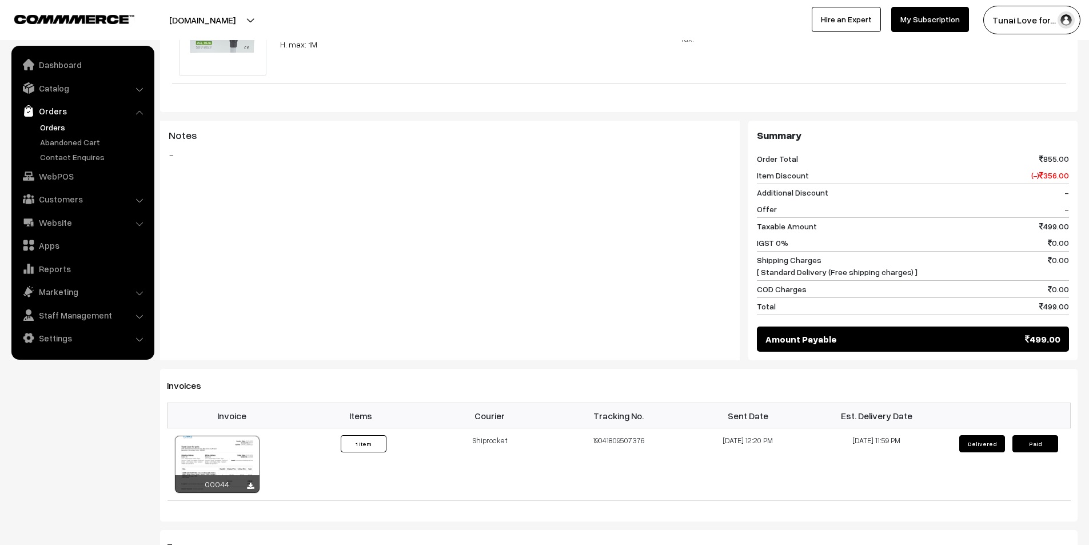
scroll to position [400, 0]
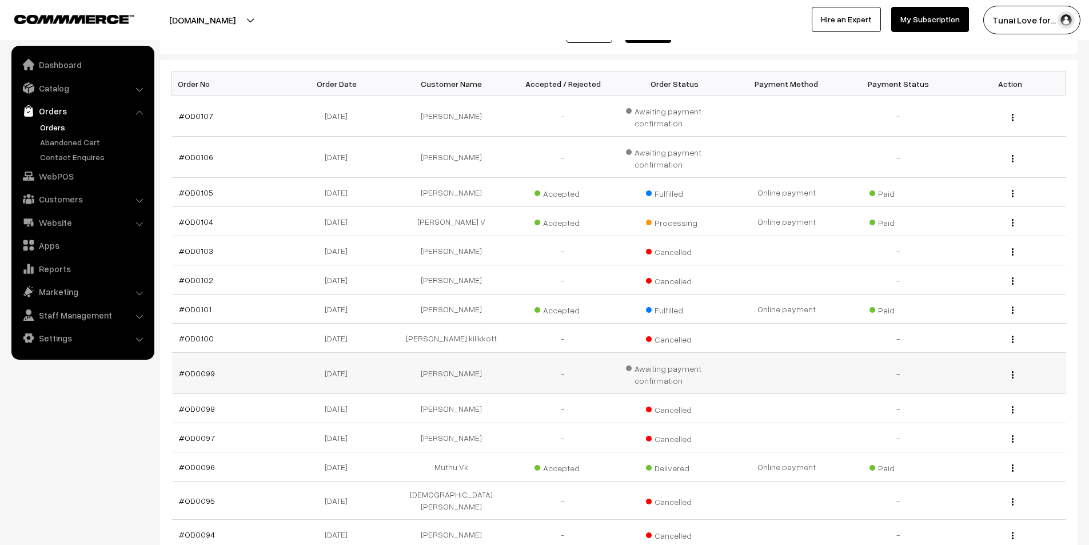
scroll to position [171, 0]
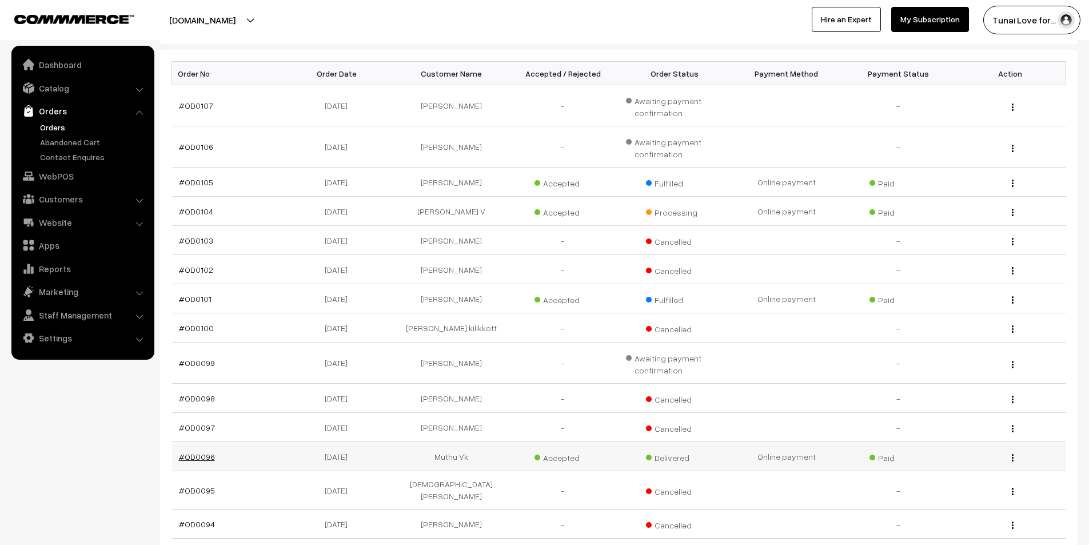
click at [209, 459] on link "#OD0096" at bounding box center [197, 456] width 36 height 10
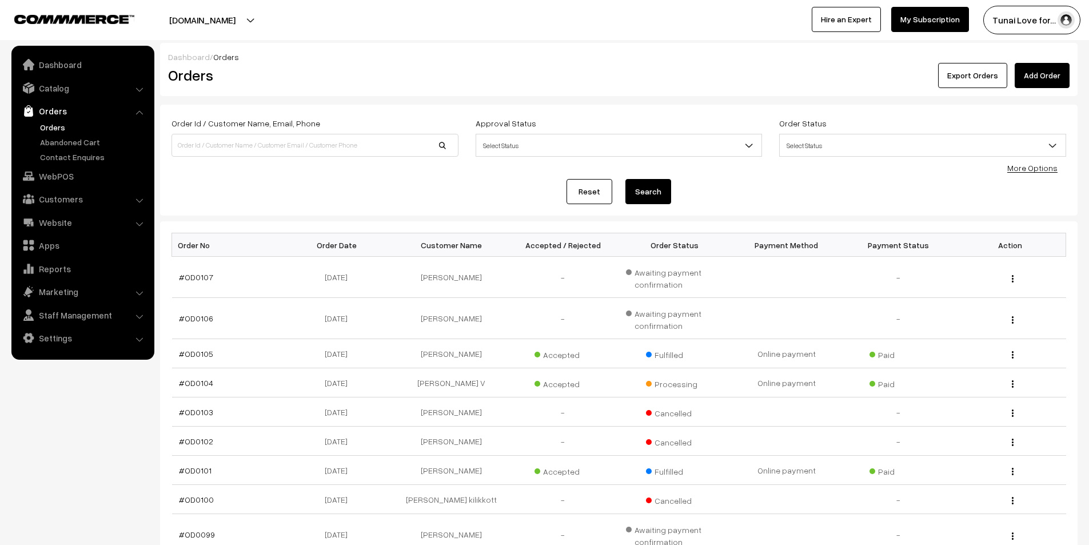
scroll to position [171, 0]
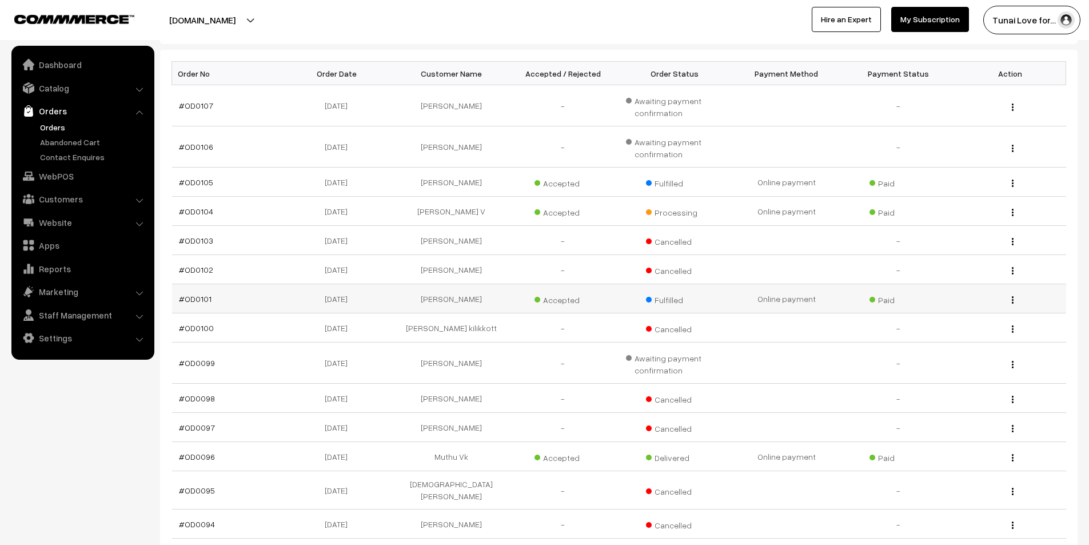
drag, startPoint x: 230, startPoint y: 296, endPoint x: 175, endPoint y: 295, distance: 54.9
click at [175, 295] on td "#OD0101" at bounding box center [228, 298] width 112 height 29
copy link "#OD0101"
drag, startPoint x: 321, startPoint y: 301, endPoint x: 369, endPoint y: 301, distance: 48.0
click at [369, 301] on td "30-09-2025" at bounding box center [339, 298] width 112 height 29
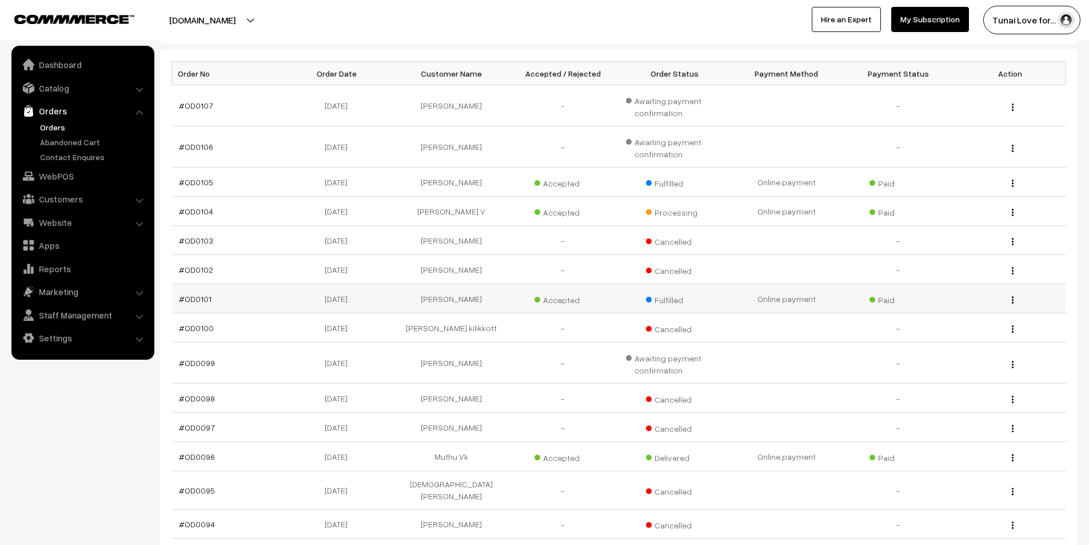
copy td "30-09-2025"
drag, startPoint x: 476, startPoint y: 298, endPoint x: 494, endPoint y: 299, distance: 17.7
click at [494, 299] on td "[PERSON_NAME]" at bounding box center [451, 298] width 112 height 29
copy td "[PERSON_NAME]"
click at [203, 299] on link "#OD0101" at bounding box center [195, 299] width 33 height 10
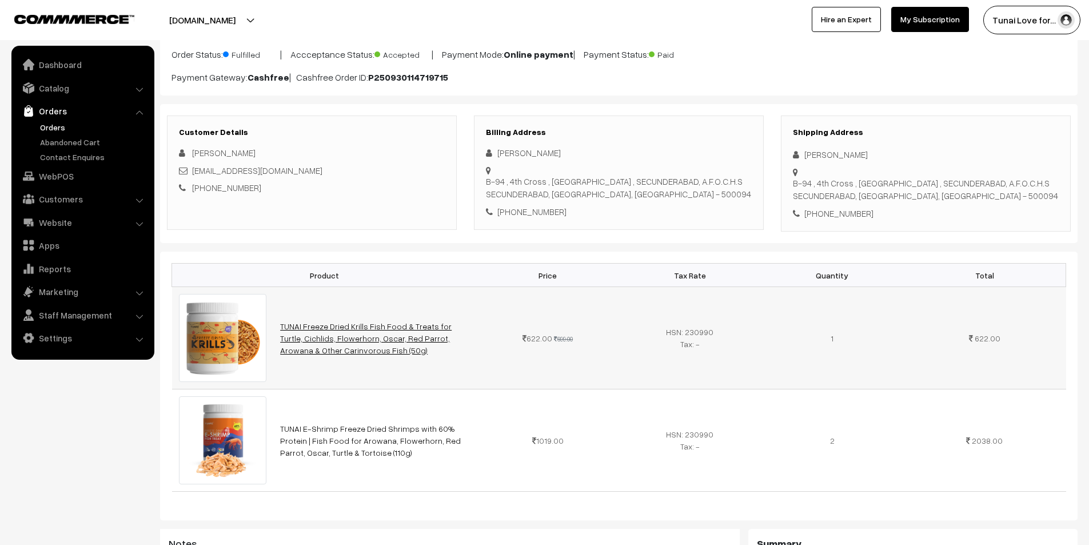
scroll to position [114, 0]
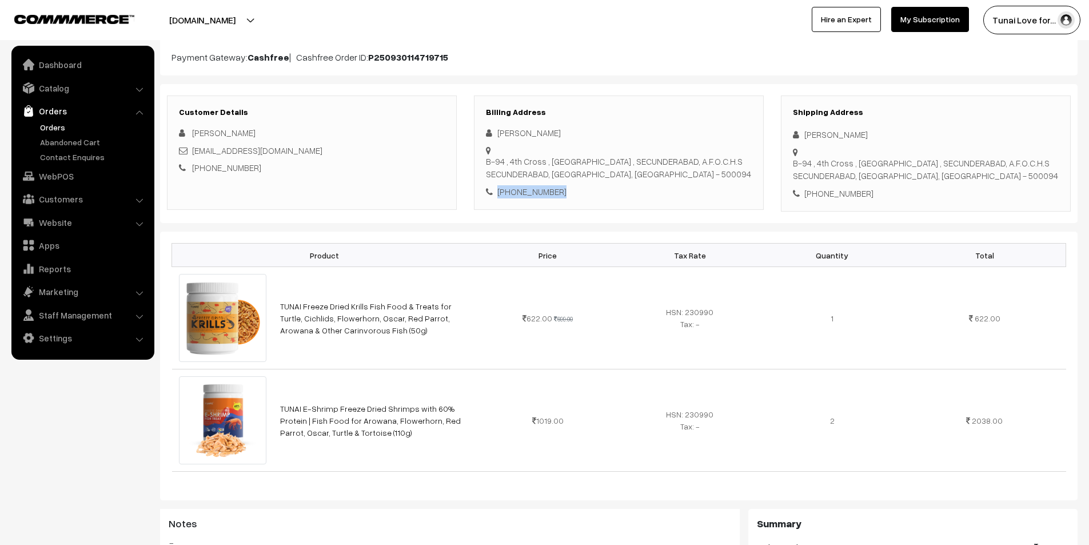
drag, startPoint x: 563, startPoint y: 184, endPoint x: 496, endPoint y: 182, distance: 66.9
click at [496, 185] on div "[PHONE_NUMBER]" at bounding box center [619, 191] width 266 height 13
copy div "[PHONE_NUMBER]"
drag, startPoint x: 279, startPoint y: 298, endPoint x: 362, endPoint y: 297, distance: 82.3
click at [362, 297] on td "TUNAI Freeze Dried Krills Fish Food & Treats for Turtle, Cichlids, Flowerhorn, …" at bounding box center [374, 318] width 203 height 102
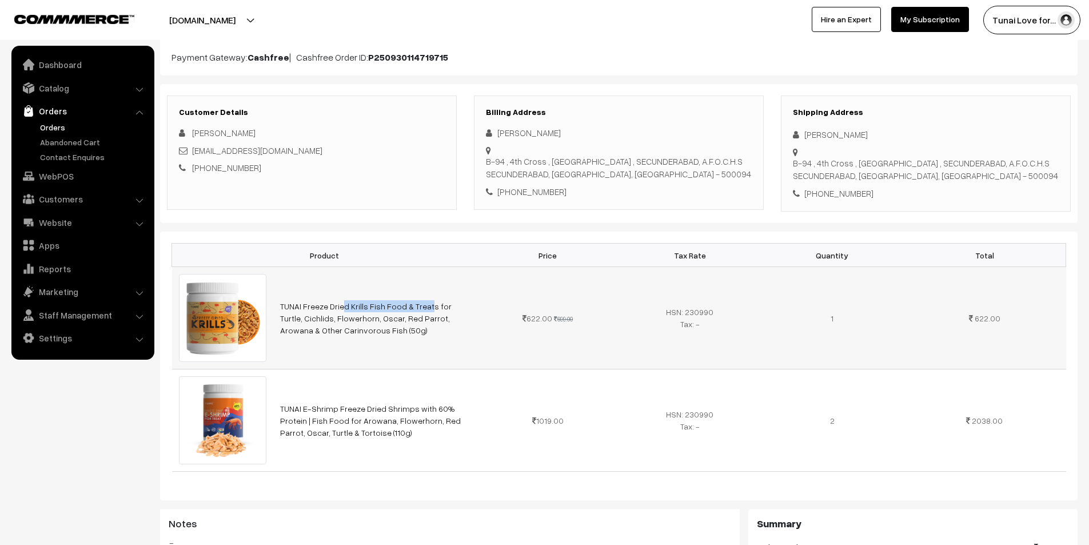
copy link "TUNAI Freeze Dried Krills"
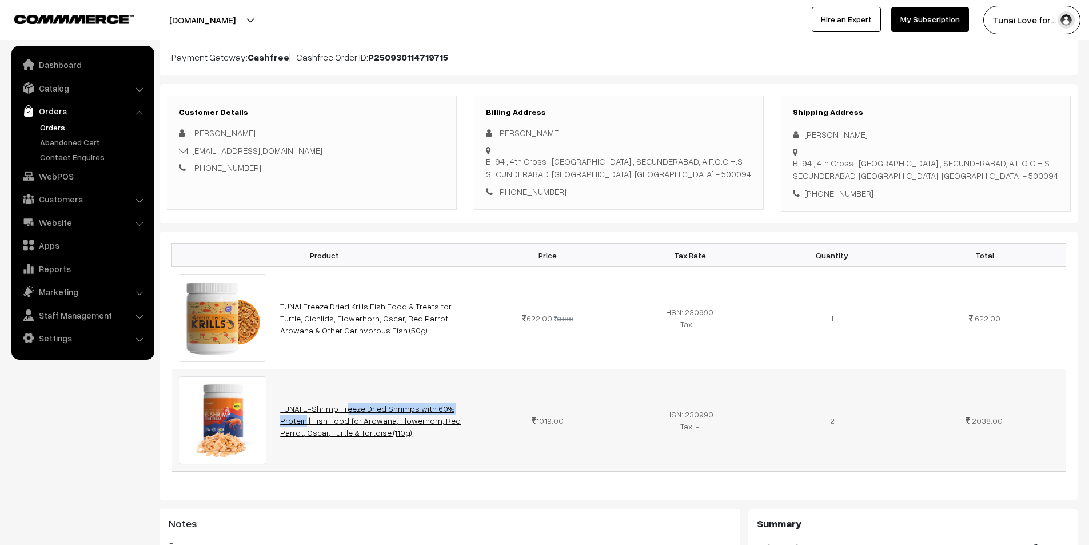
drag, startPoint x: 279, startPoint y: 400, endPoint x: 406, endPoint y: 406, distance: 127.6
click at [406, 406] on td "TUNAI E-Shrimp Freeze Dried Shrimps with 60% Protein | Fish Food for Arowana, F…" at bounding box center [374, 420] width 203 height 102
copy link "TUNAI E-Shrimp Freeze Dried Shrimps"
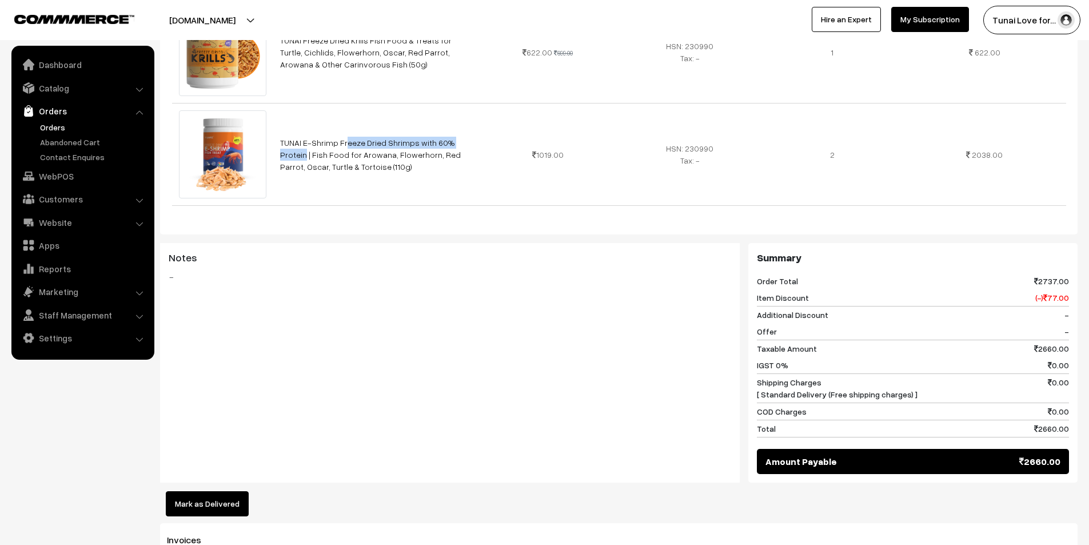
scroll to position [400, 0]
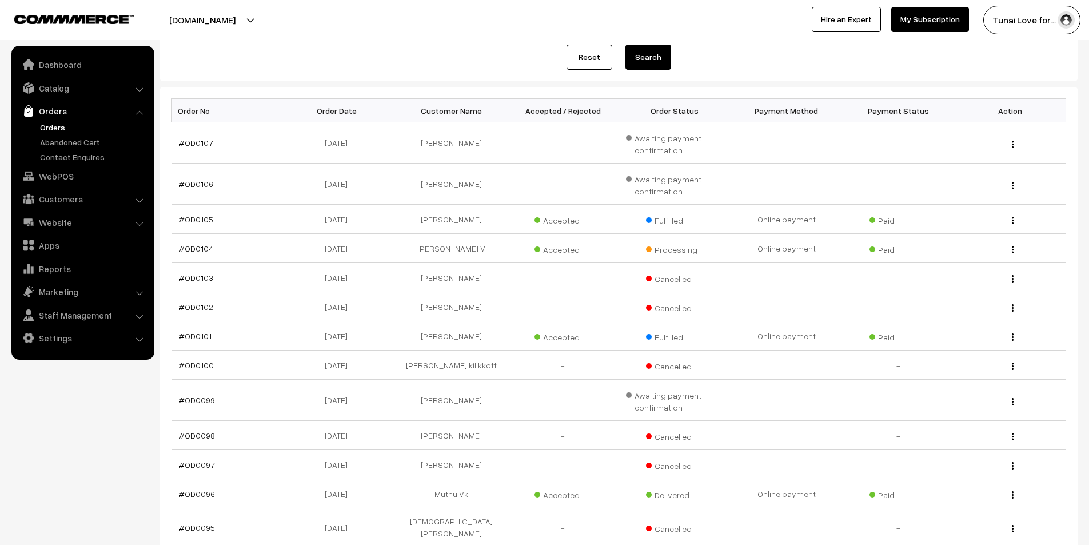
scroll to position [114, 0]
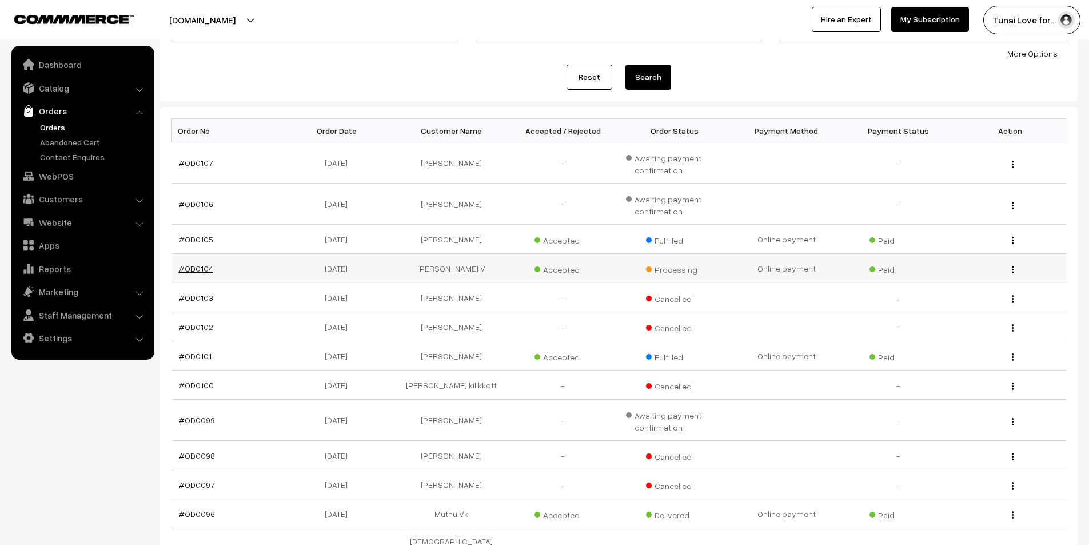
click at [198, 271] on link "#OD0104" at bounding box center [196, 268] width 34 height 10
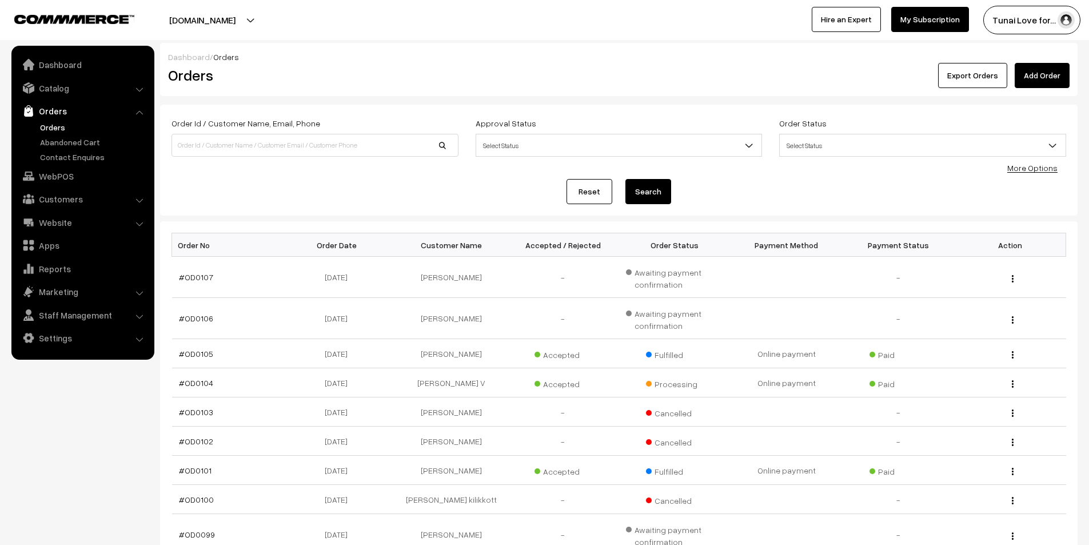
scroll to position [114, 0]
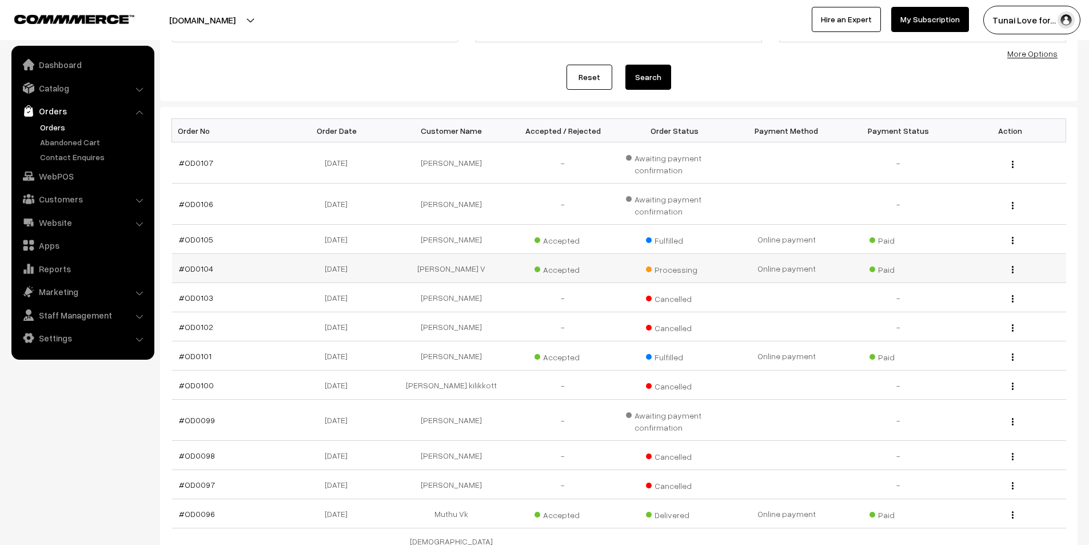
drag, startPoint x: 220, startPoint y: 269, endPoint x: 175, endPoint y: 270, distance: 45.2
click at [175, 270] on td "#OD0104" at bounding box center [228, 268] width 112 height 29
copy link "#OD0104"
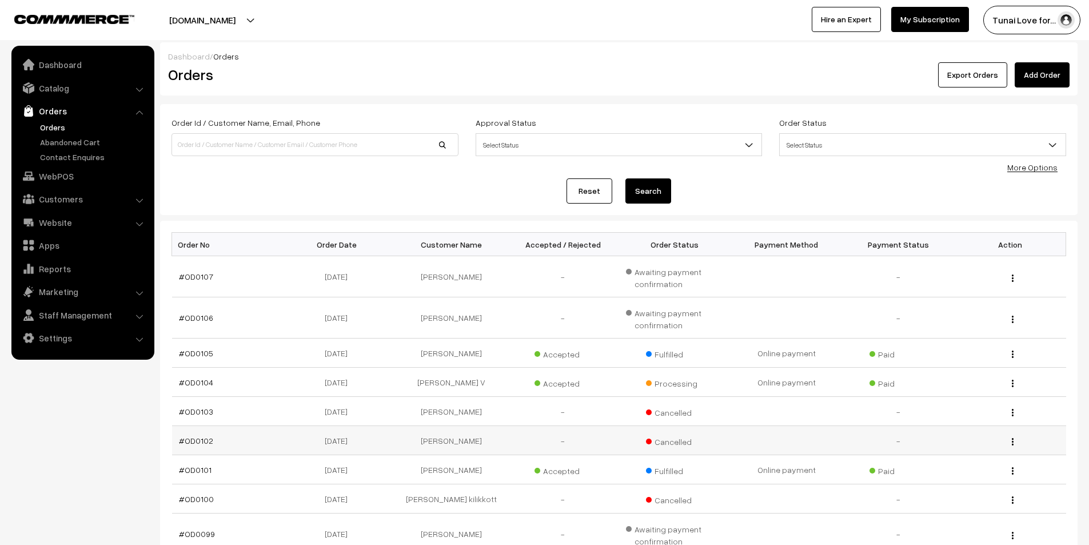
scroll to position [0, 0]
drag, startPoint x: 362, startPoint y: 384, endPoint x: 377, endPoint y: 386, distance: 15.0
click at [377, 386] on td "01-10-2025" at bounding box center [339, 382] width 112 height 29
copy td "01-10-2025"
click at [487, 386] on td "[PERSON_NAME] V" at bounding box center [451, 382] width 112 height 29
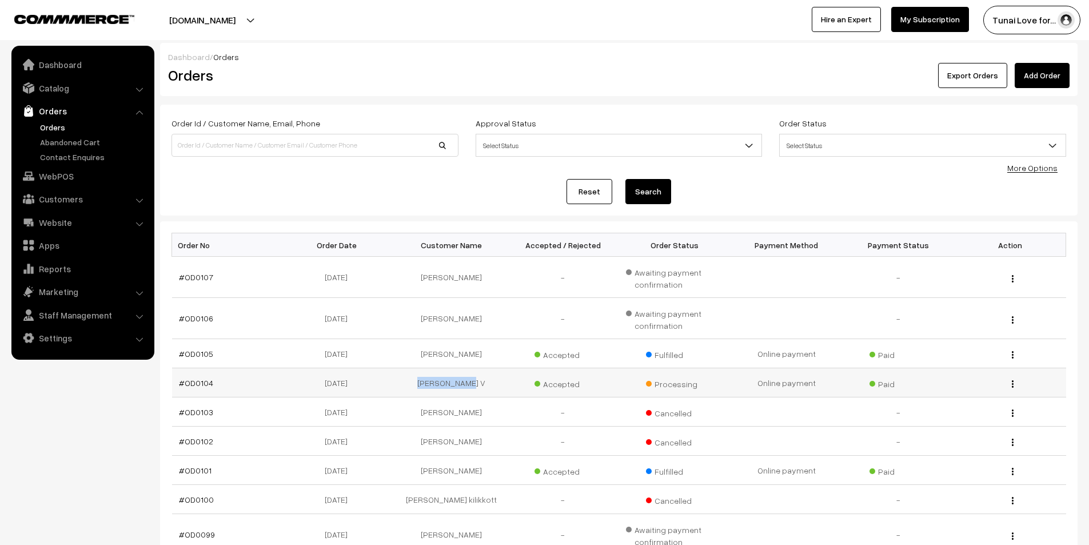
copy td "[PERSON_NAME] V"
click at [192, 383] on link "#OD0104" at bounding box center [196, 383] width 34 height 10
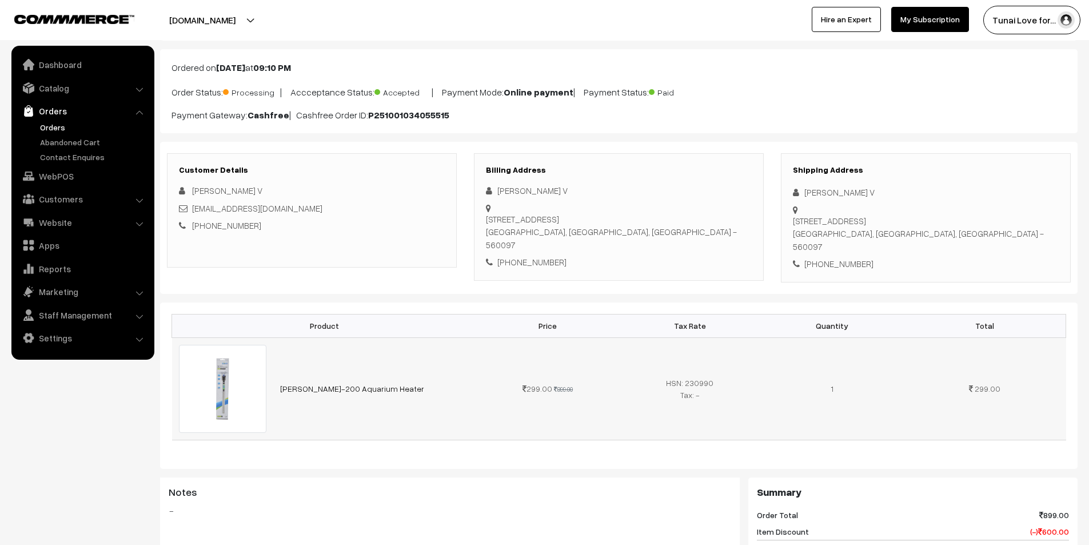
scroll to position [57, 0]
drag, startPoint x: 367, startPoint y: 374, endPoint x: 424, endPoint y: 374, distance: 56.6
click at [424, 374] on tr "[PERSON_NAME]-200 Aquarium Heater 299.00 899.00" at bounding box center [619, 388] width 894 height 102
click at [405, 373] on td "SOBO HL-200 Aquarium Heater" at bounding box center [374, 388] width 203 height 102
drag, startPoint x: 279, startPoint y: 372, endPoint x: 386, endPoint y: 377, distance: 107.6
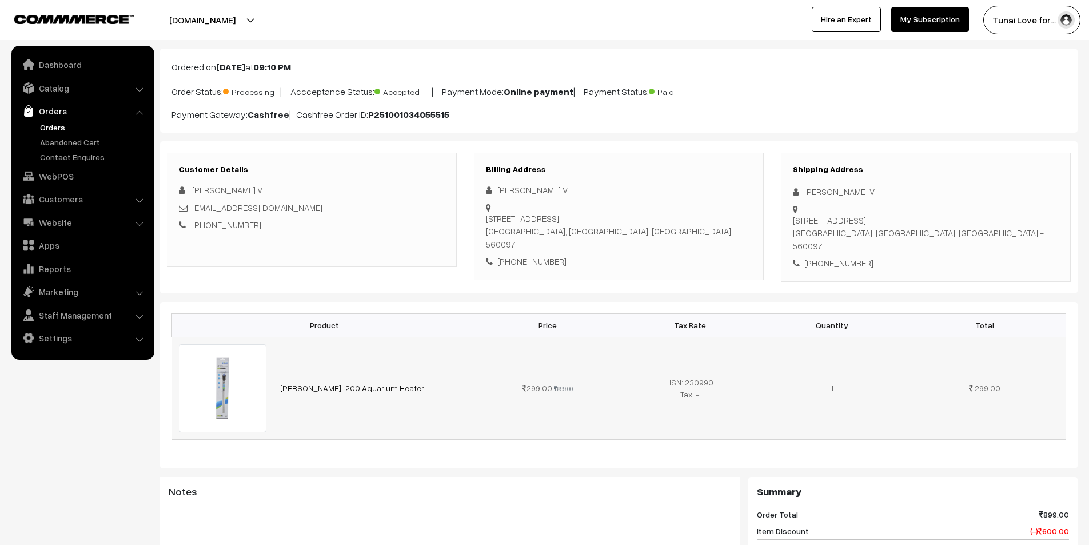
click at [386, 377] on td "SOBO HL-200 Aquarium Heater" at bounding box center [374, 388] width 203 height 102
copy link "SOBO HL-200 Aquarium Heater"
drag, startPoint x: 564, startPoint y: 237, endPoint x: 498, endPoint y: 239, distance: 65.8
click at [498, 255] on div "+91 7892960778" at bounding box center [619, 261] width 266 height 13
copy div "+91 7892960778"
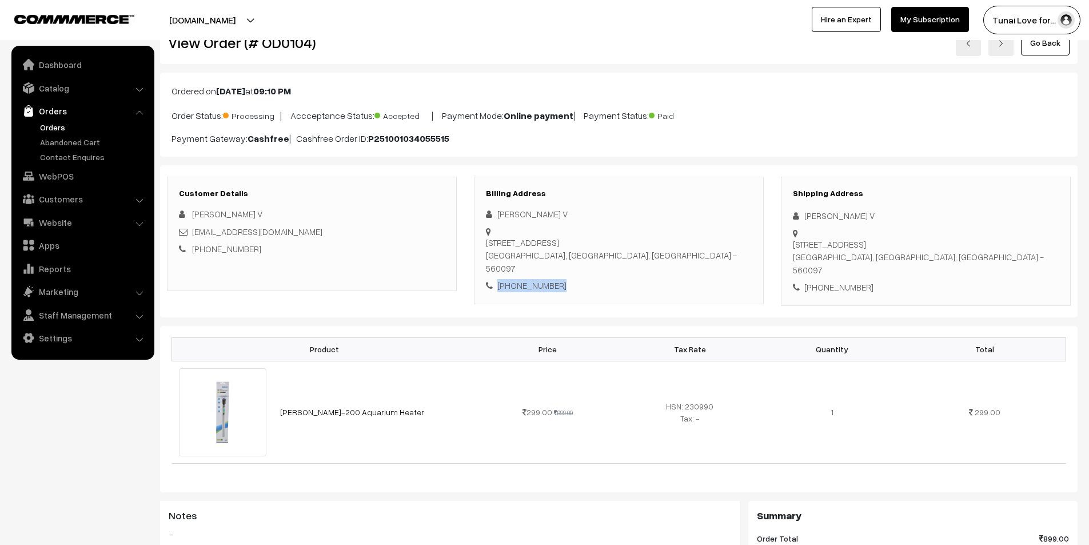
scroll to position [0, 0]
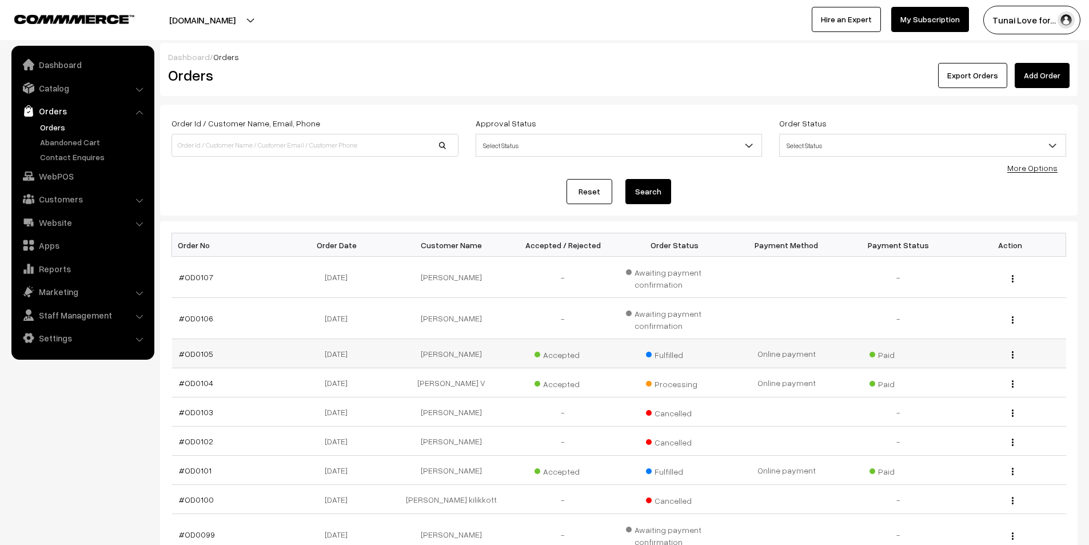
drag, startPoint x: 216, startPoint y: 353, endPoint x: 175, endPoint y: 357, distance: 40.8
click at [175, 357] on td "#OD0105" at bounding box center [228, 353] width 112 height 29
copy link "#OD0105"
click at [369, 348] on td "[DATE]" at bounding box center [339, 353] width 112 height 29
click at [306, 357] on td "02-10-2025" at bounding box center [339, 353] width 112 height 29
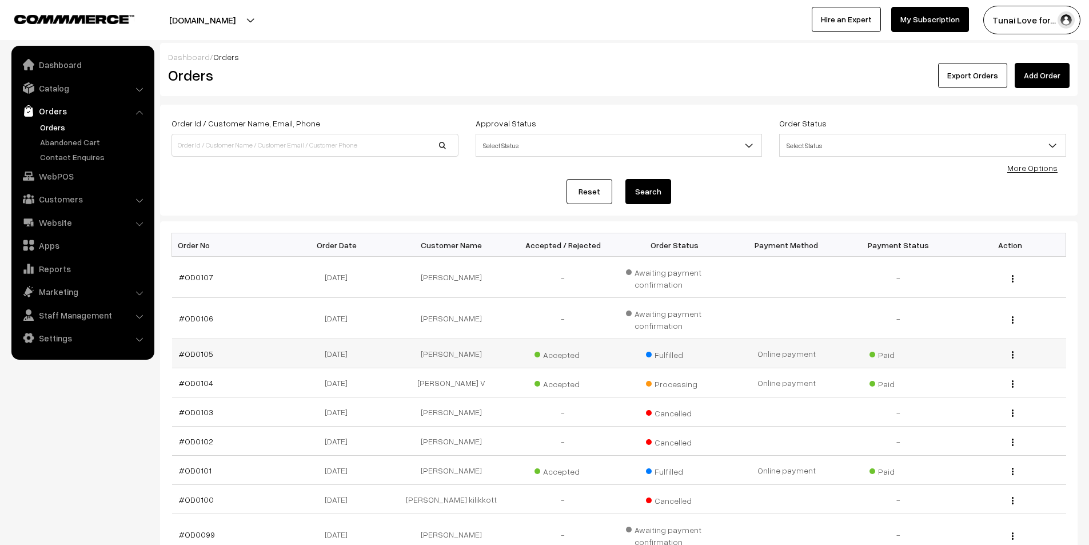
drag, startPoint x: 309, startPoint y: 355, endPoint x: 367, endPoint y: 354, distance: 58.3
click at [367, 354] on td "02-10-2025" at bounding box center [339, 353] width 112 height 29
copy td "02-10-2025"
drag, startPoint x: 401, startPoint y: 351, endPoint x: 499, endPoint y: 351, distance: 97.7
click at [499, 351] on td "[PERSON_NAME]" at bounding box center [451, 353] width 112 height 29
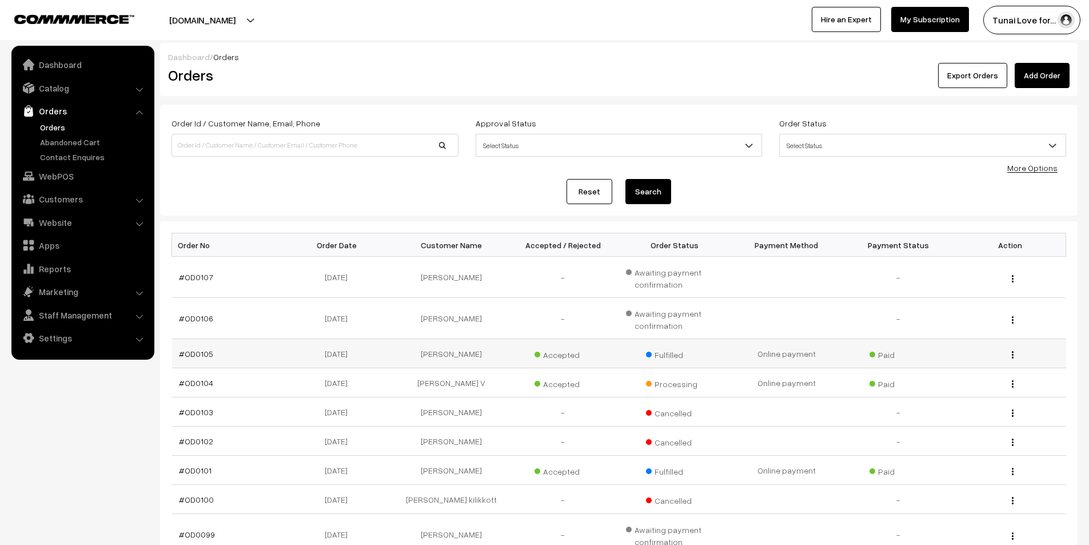
copy td "[PERSON_NAME]"
click at [200, 353] on link "#OD0105" at bounding box center [196, 354] width 34 height 10
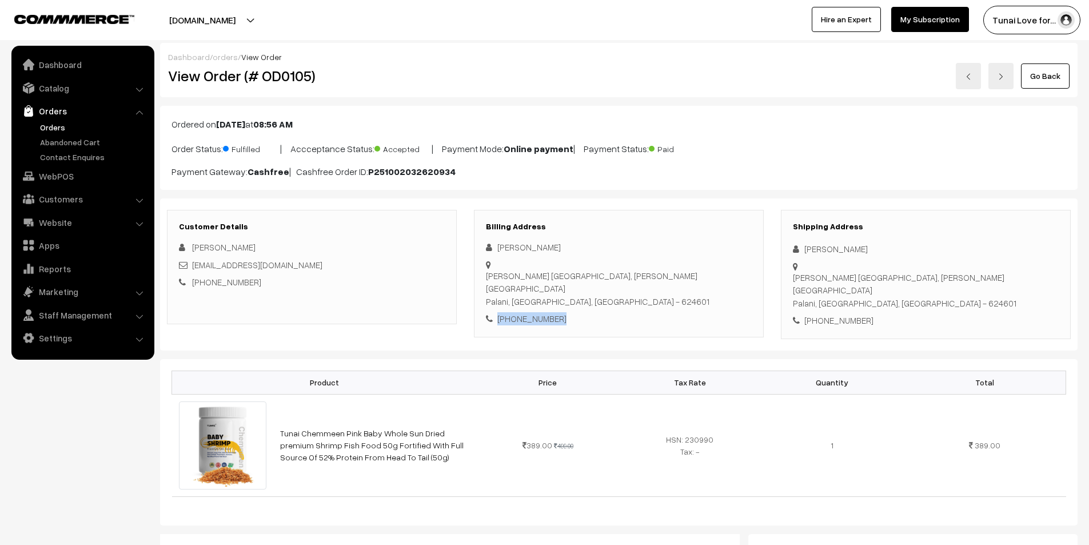
drag, startPoint x: 565, startPoint y: 294, endPoint x: 498, endPoint y: 294, distance: 66.9
click at [498, 312] on div "[PHONE_NUMBER]" at bounding box center [619, 318] width 266 height 13
copy div "[PHONE_NUMBER]"
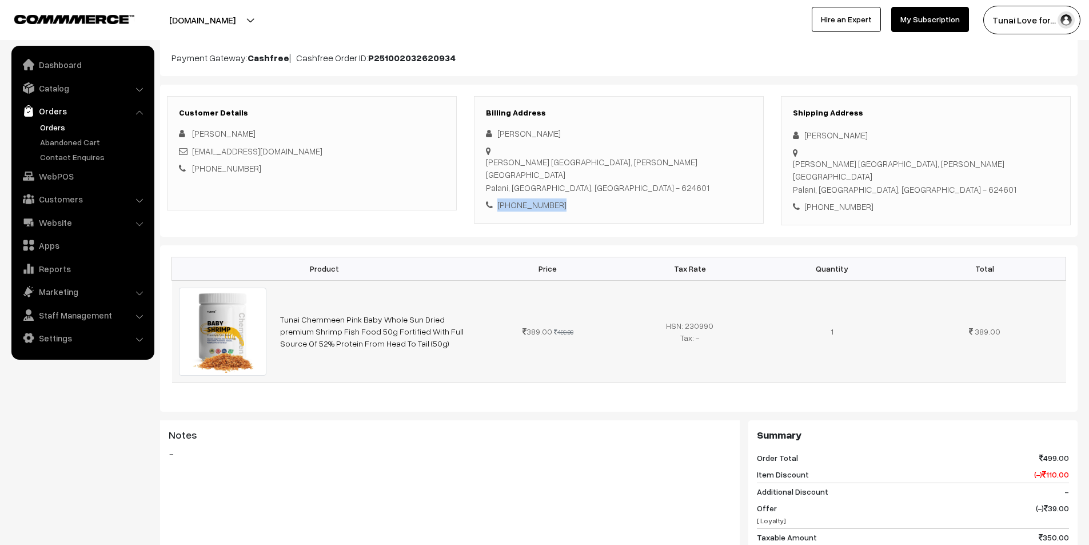
scroll to position [114, 0]
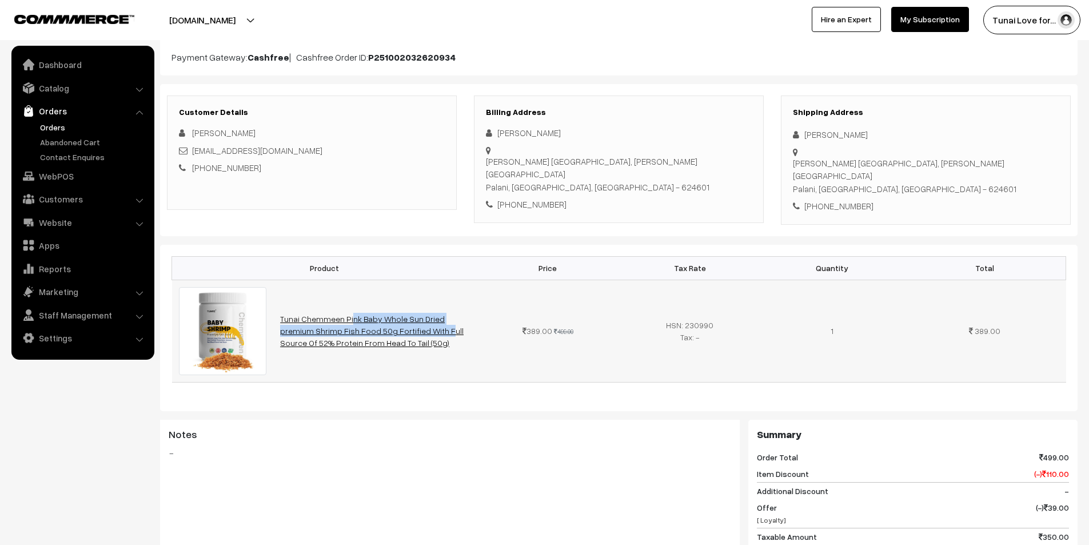
drag, startPoint x: 279, startPoint y: 299, endPoint x: 353, endPoint y: 313, distance: 75.6
click at [353, 313] on td "Tunai Chemmeen Pink Baby Whole Sun Dried premium Shrimp Fish Food 50g Fortified…" at bounding box center [374, 330] width 203 height 102
copy link "Tunai Chemmeen Pink Baby Whole Sun Dried premium Shrimp Fish Food 50g"
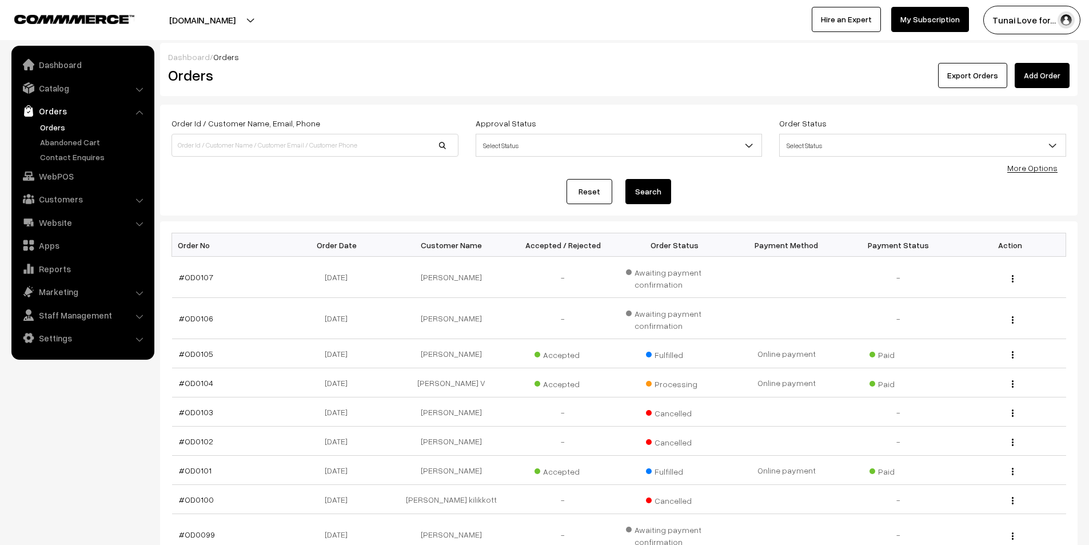
click at [54, 125] on link "Orders" at bounding box center [93, 127] width 113 height 12
